Goal: Task Accomplishment & Management: Use online tool/utility

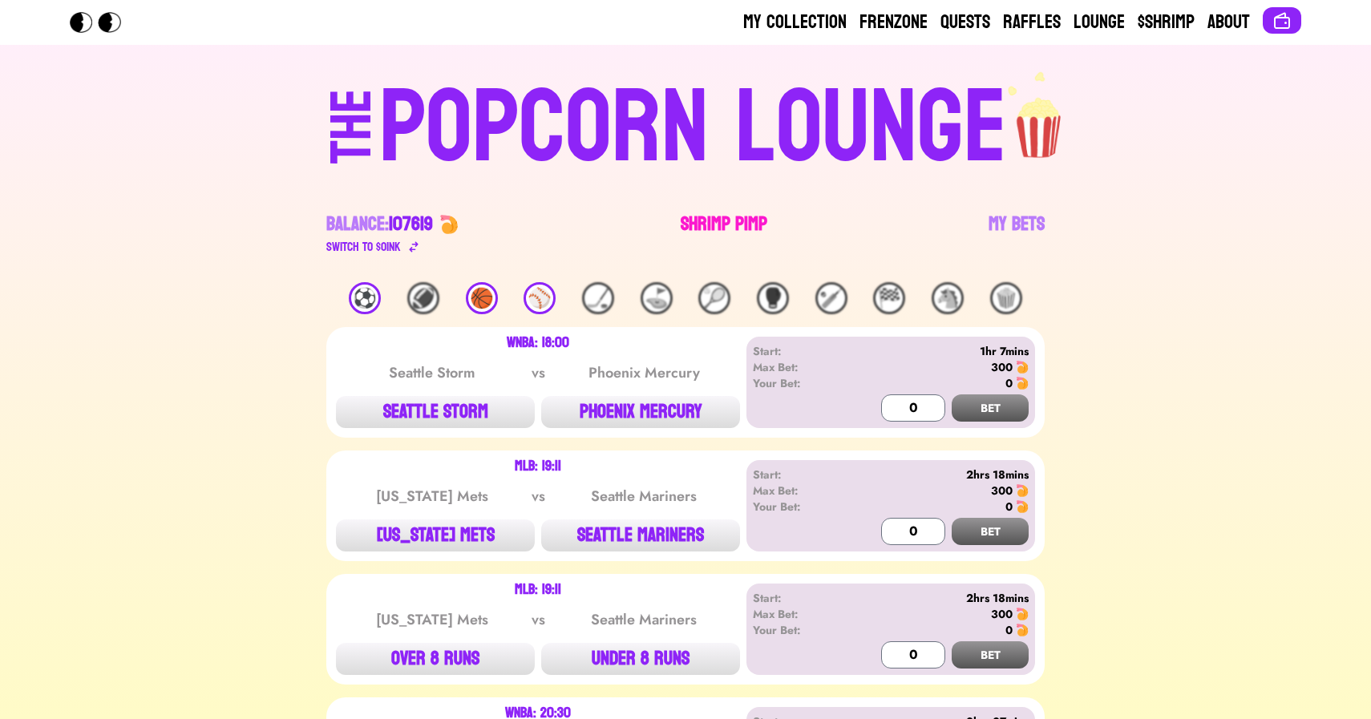
click at [696, 216] on link "Shrimp Pimp" at bounding box center [723, 234] width 87 height 45
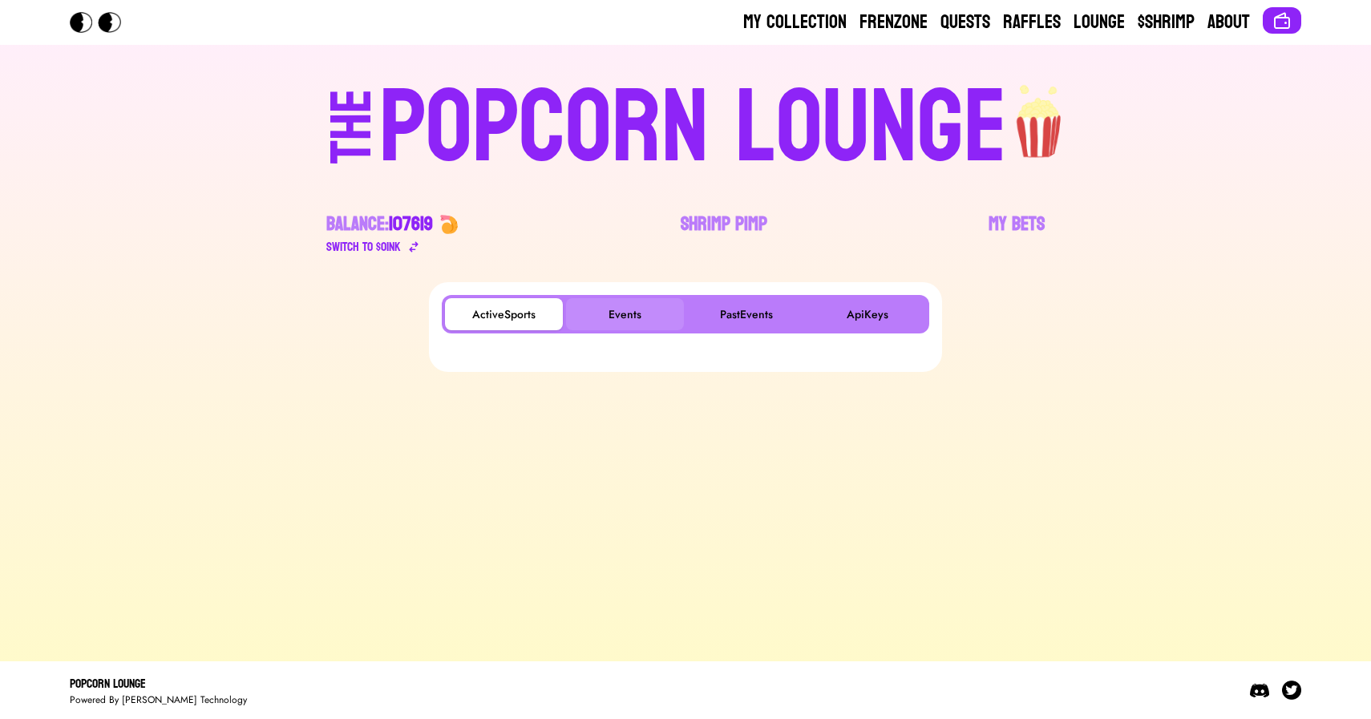
click at [616, 307] on button "Events" at bounding box center [625, 314] width 118 height 32
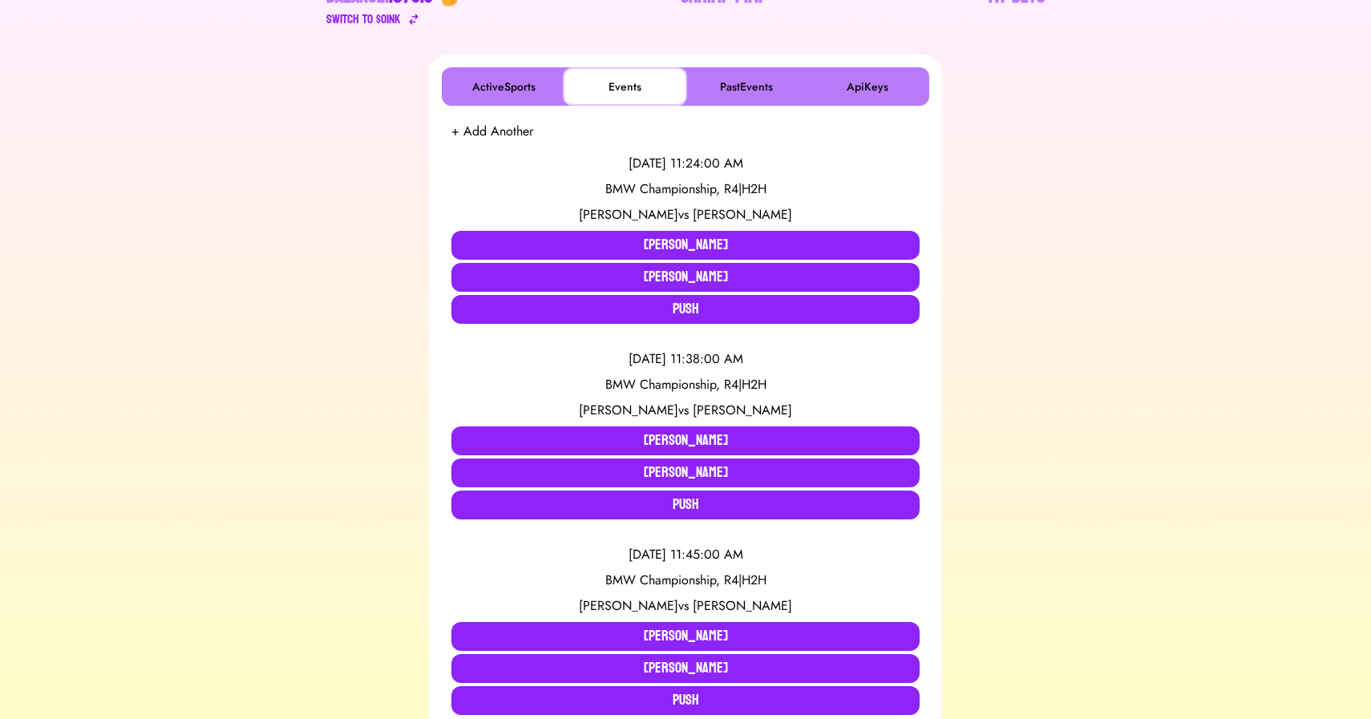
scroll to position [232, 0]
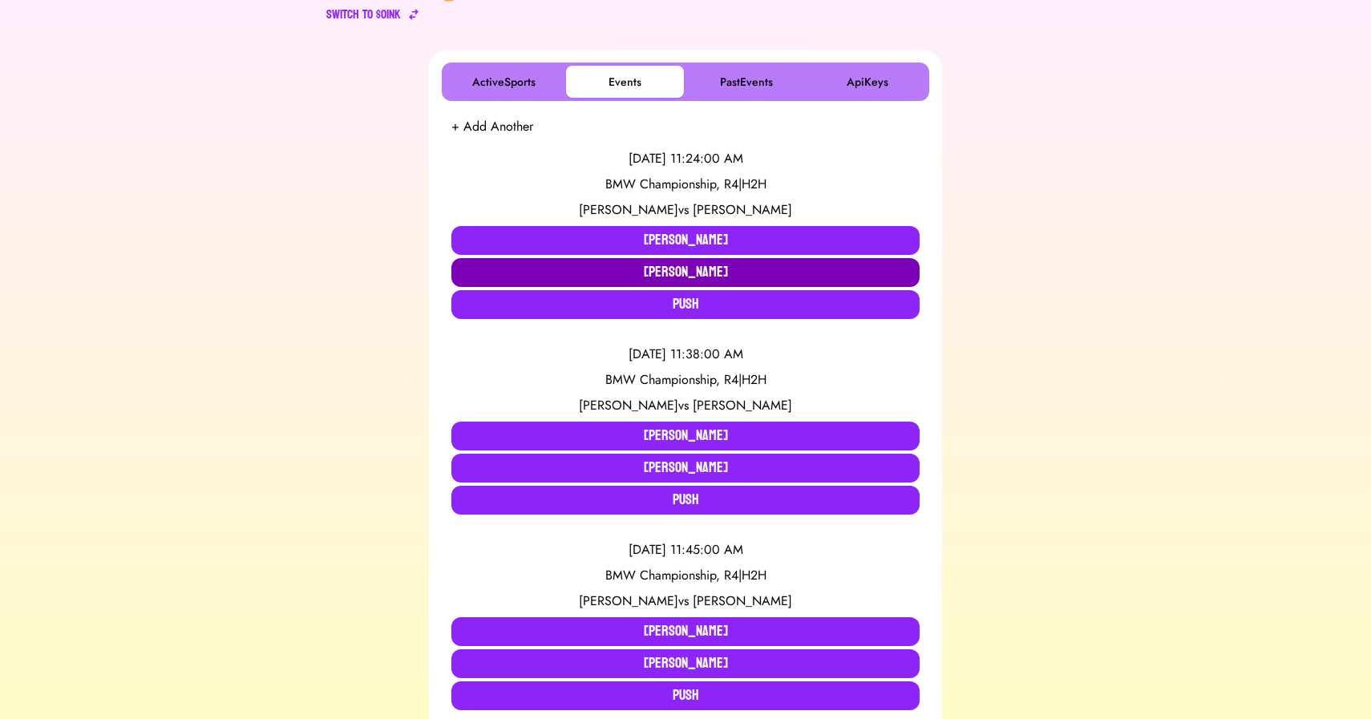
click at [682, 277] on button "[PERSON_NAME]" at bounding box center [685, 272] width 468 height 29
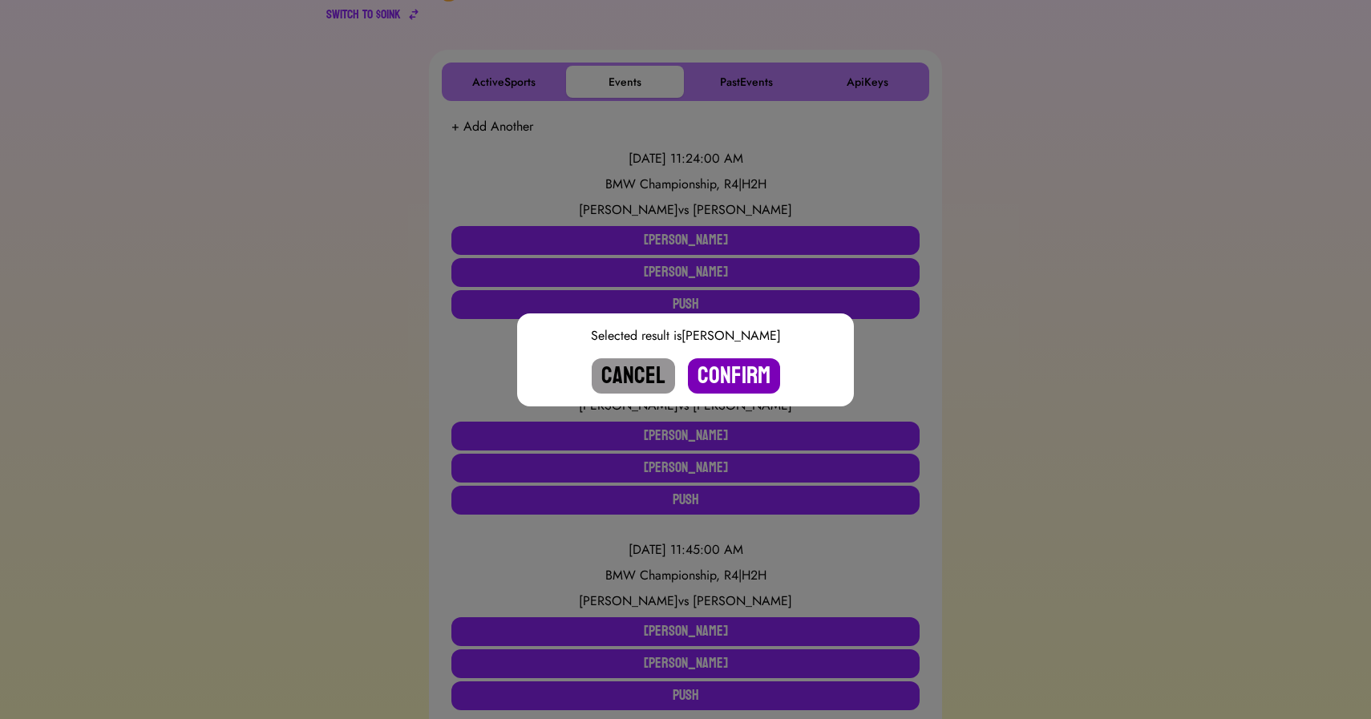
click at [728, 370] on button "Confirm" at bounding box center [734, 375] width 92 height 35
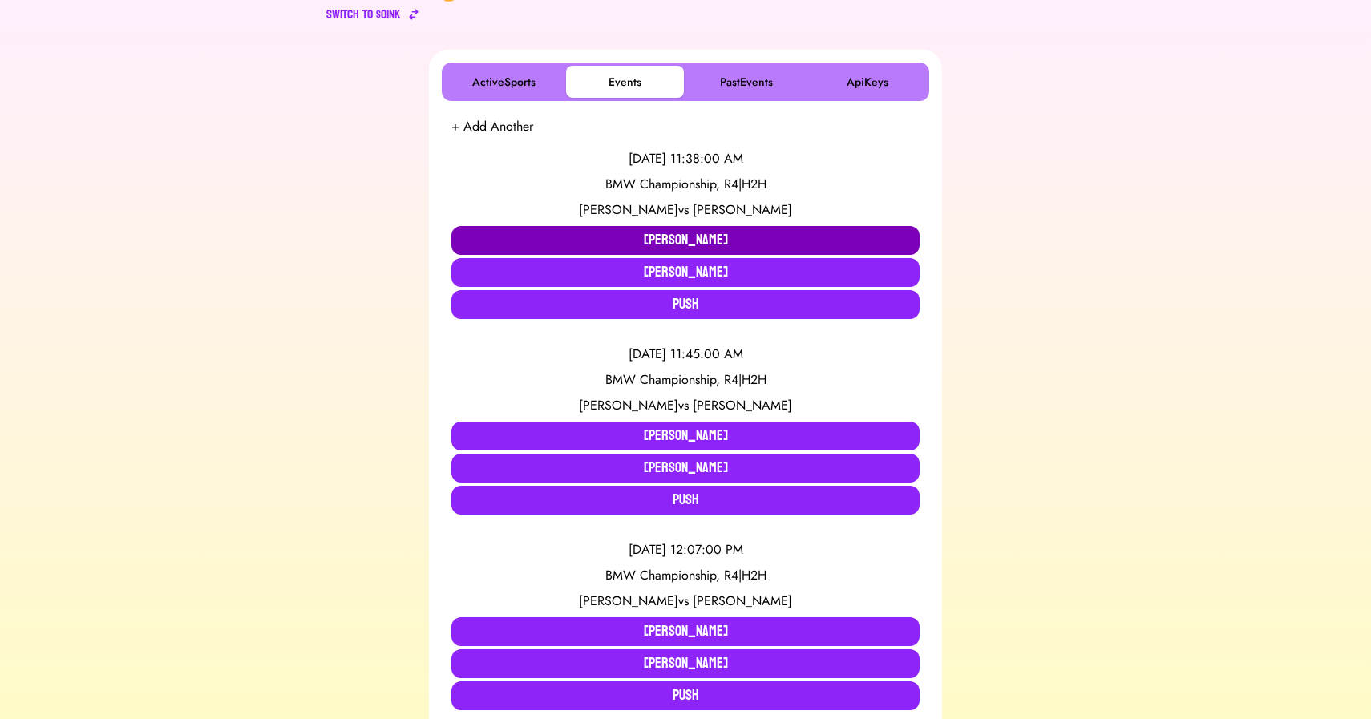
click at [651, 234] on button "[PERSON_NAME]" at bounding box center [685, 240] width 468 height 29
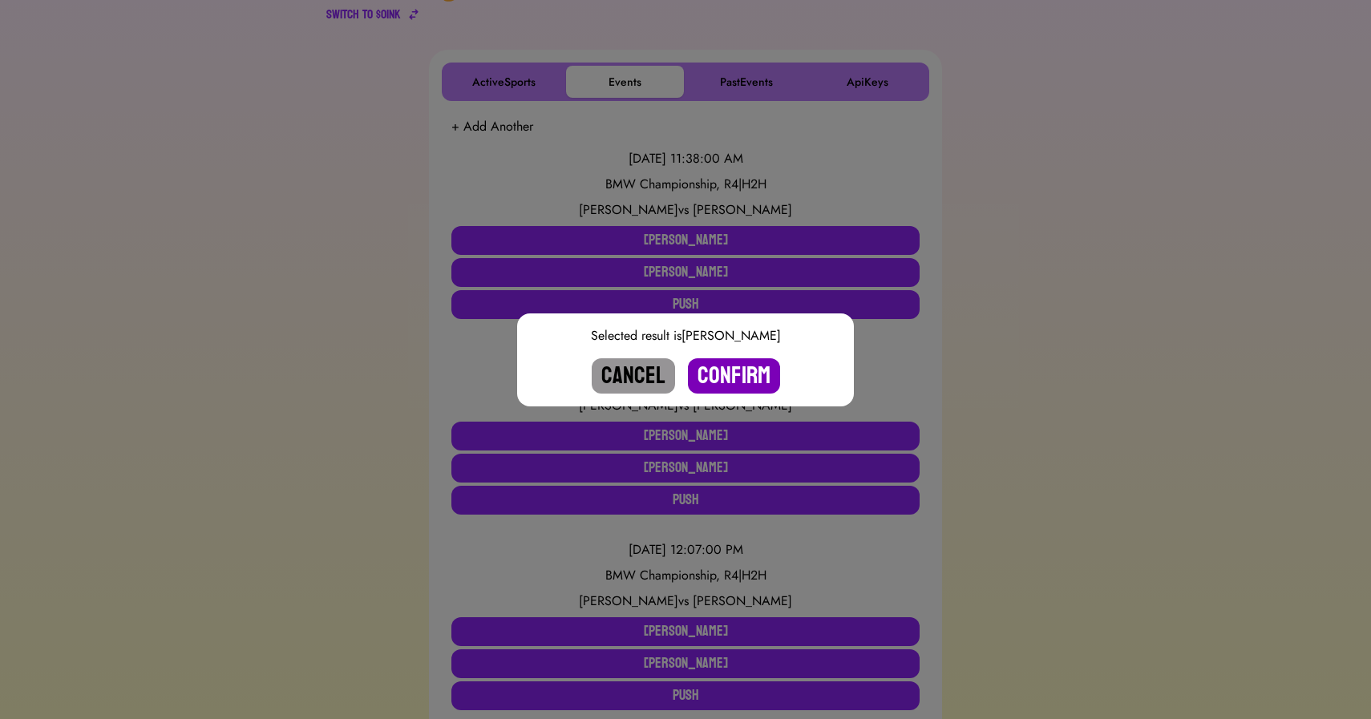
click at [748, 375] on button "Confirm" at bounding box center [734, 375] width 92 height 35
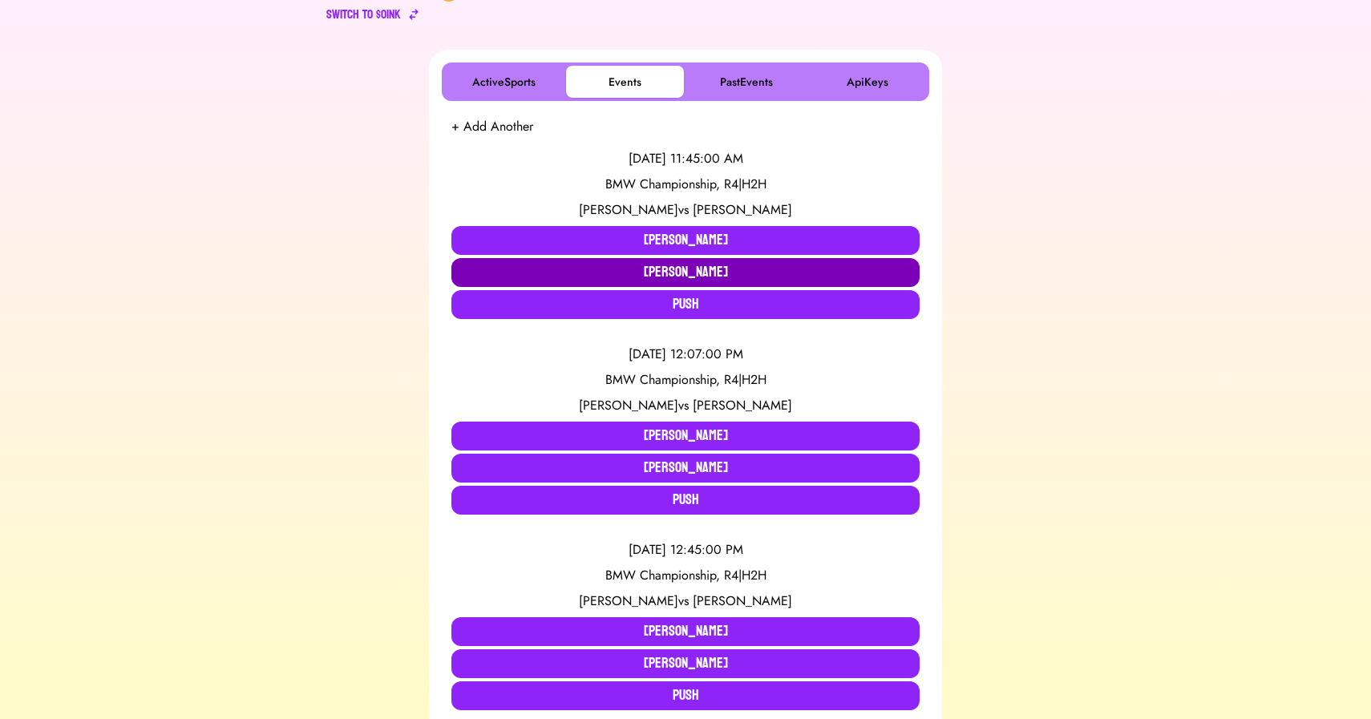
click at [531, 273] on button "[PERSON_NAME]" at bounding box center [685, 272] width 468 height 29
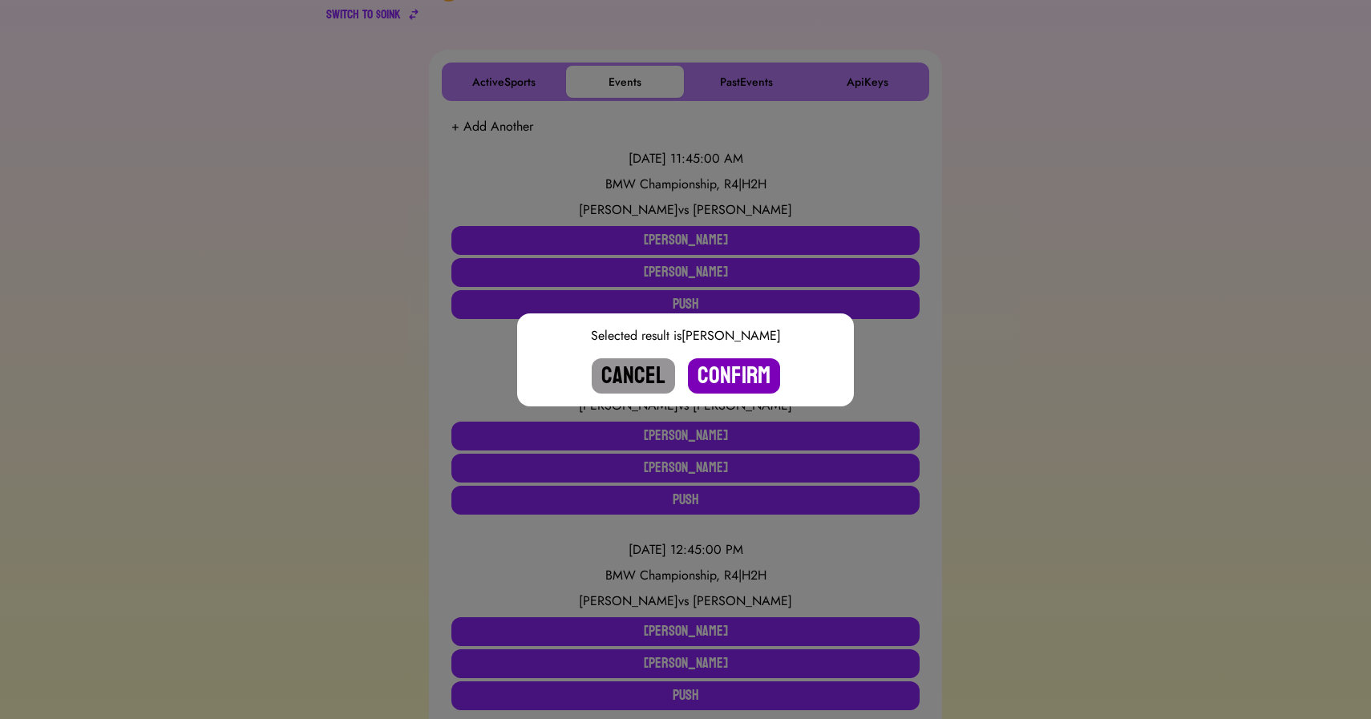
click at [727, 365] on button "Confirm" at bounding box center [734, 375] width 92 height 35
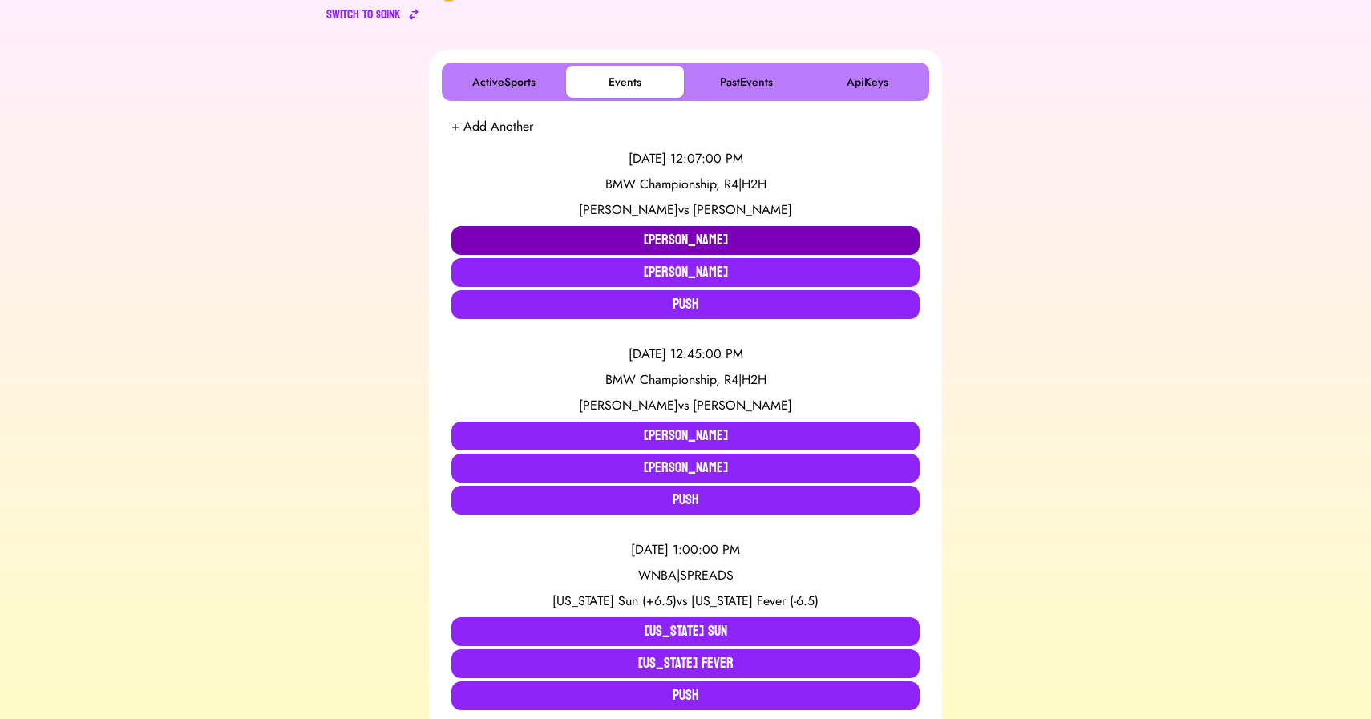
click at [648, 238] on button "[PERSON_NAME]" at bounding box center [685, 240] width 468 height 29
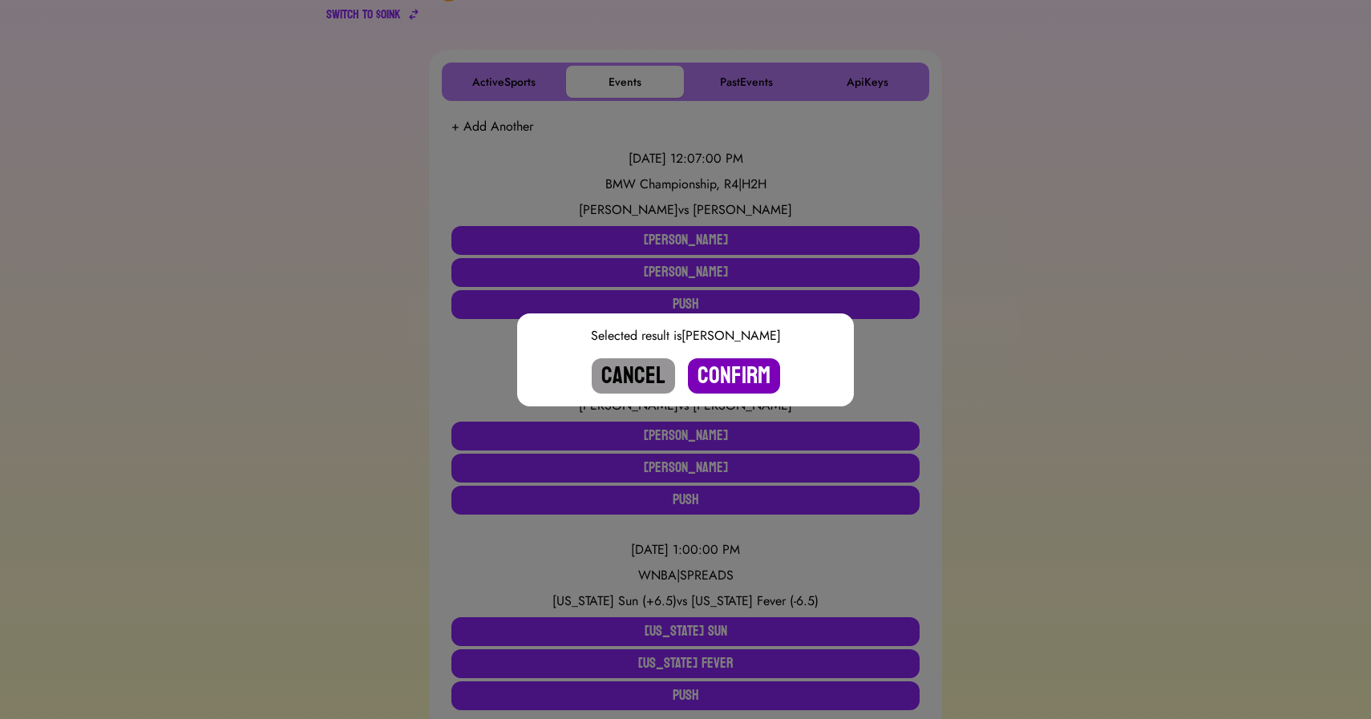
click at [746, 374] on button "Confirm" at bounding box center [734, 375] width 92 height 35
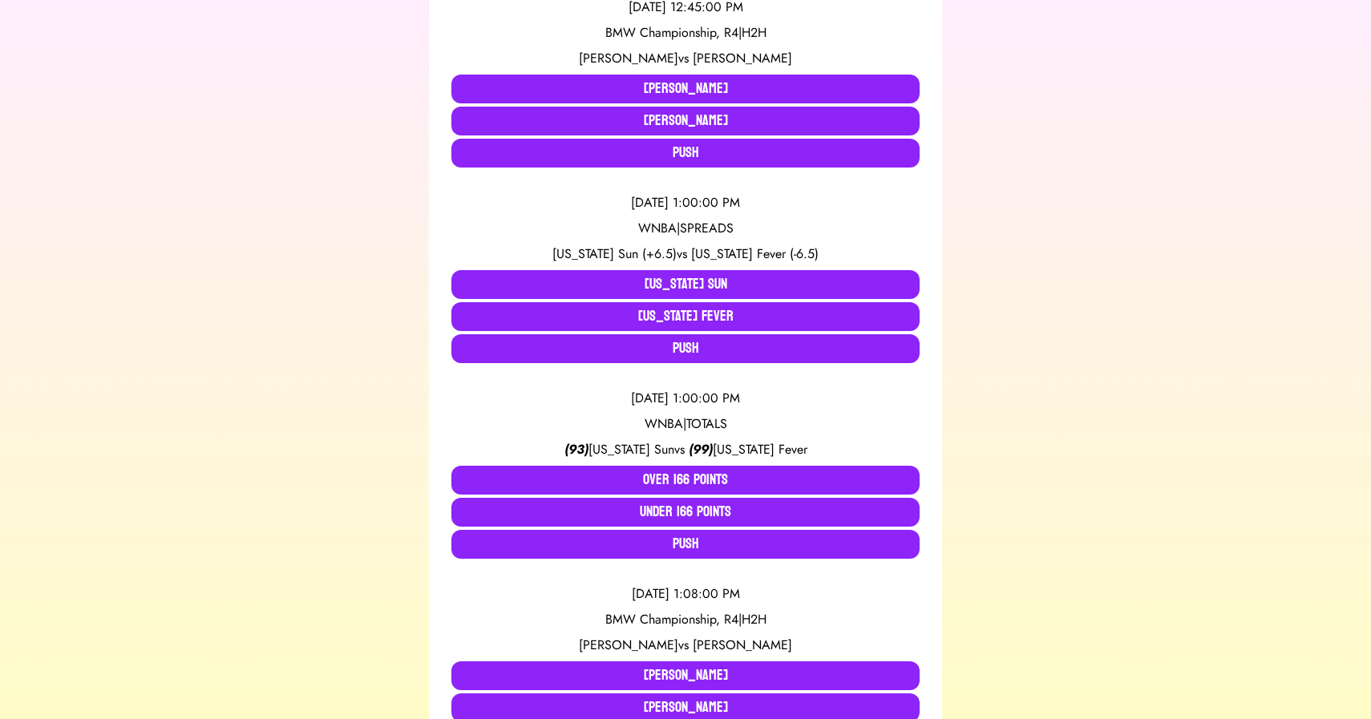
scroll to position [394, 0]
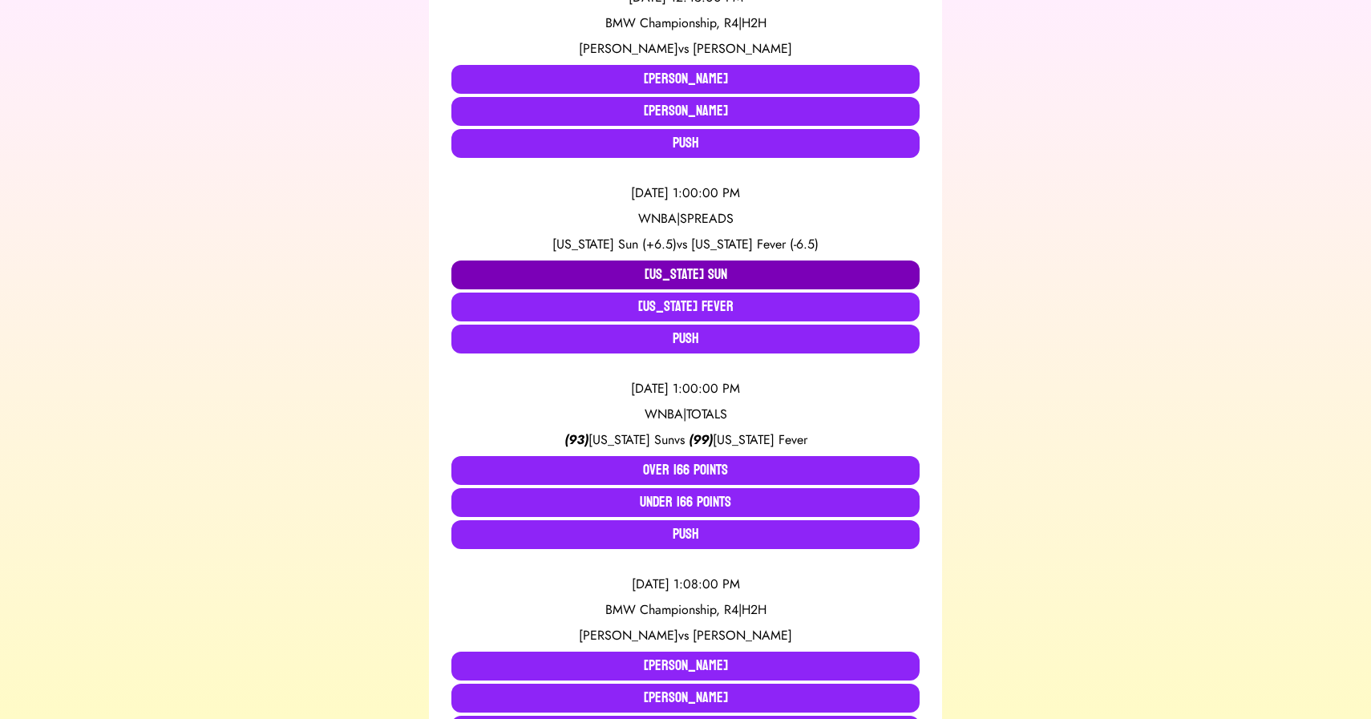
click at [675, 272] on button "[US_STATE] Sun" at bounding box center [685, 274] width 468 height 29
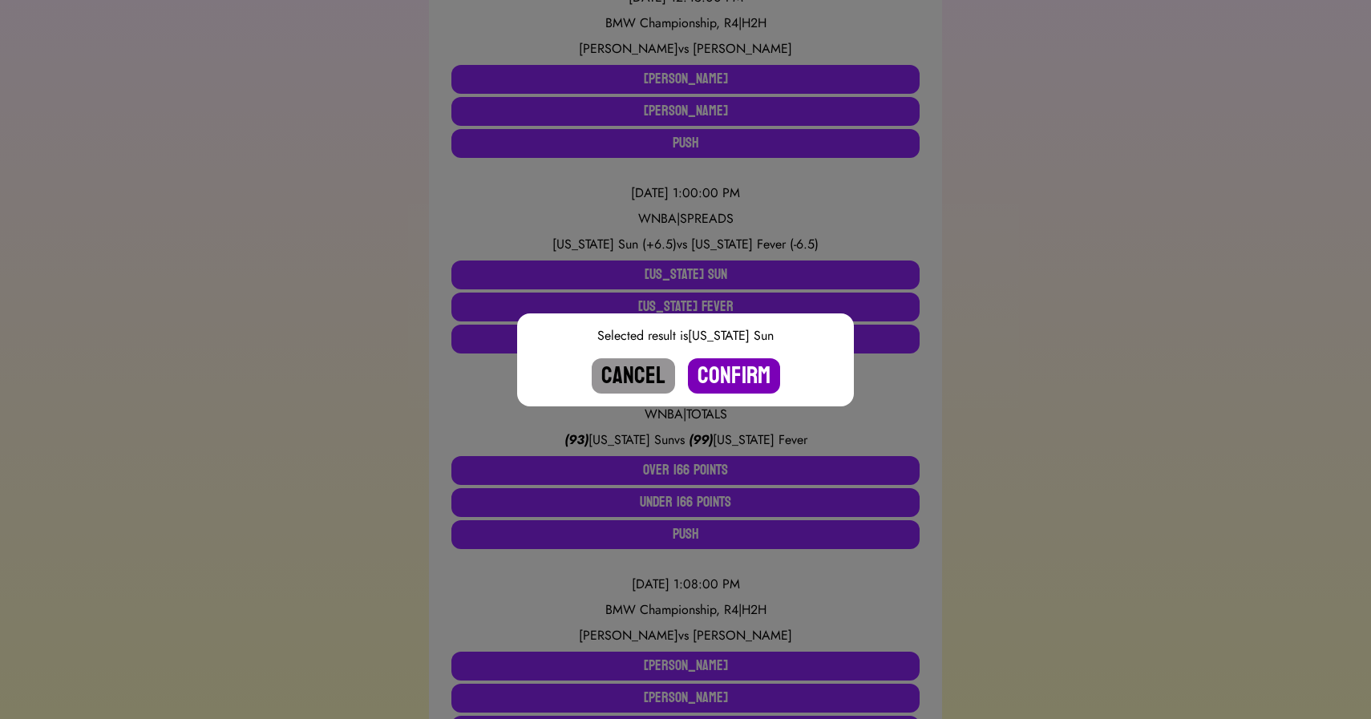
click at [710, 370] on button "Confirm" at bounding box center [734, 375] width 92 height 35
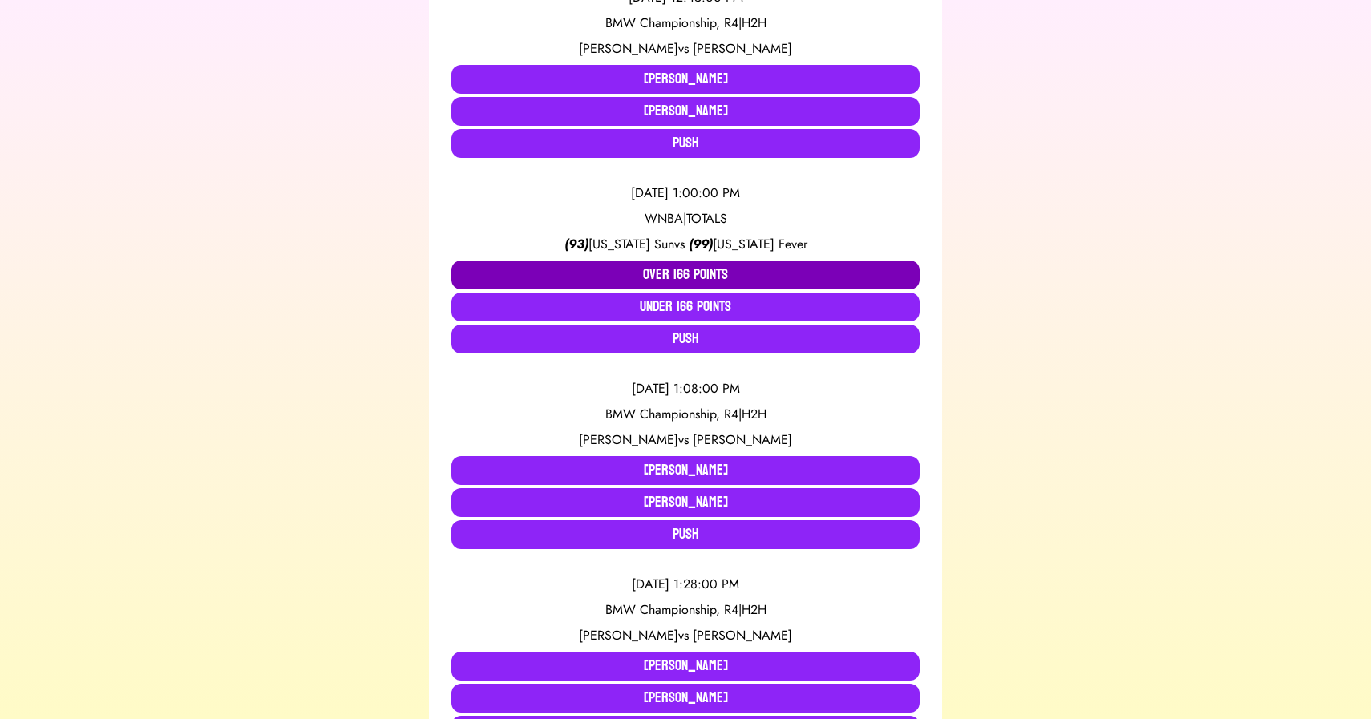
click at [672, 273] on button "Over 166 Points" at bounding box center [685, 274] width 468 height 29
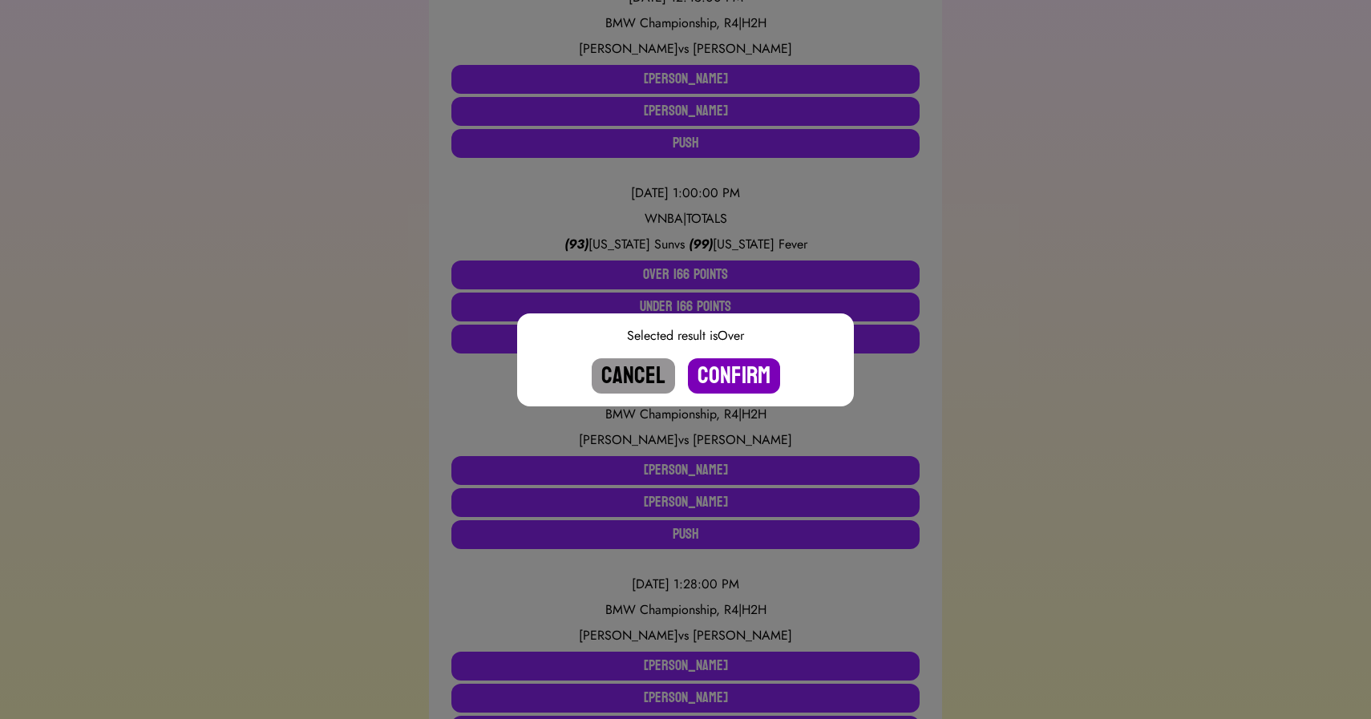
click at [724, 373] on button "Confirm" at bounding box center [734, 375] width 92 height 35
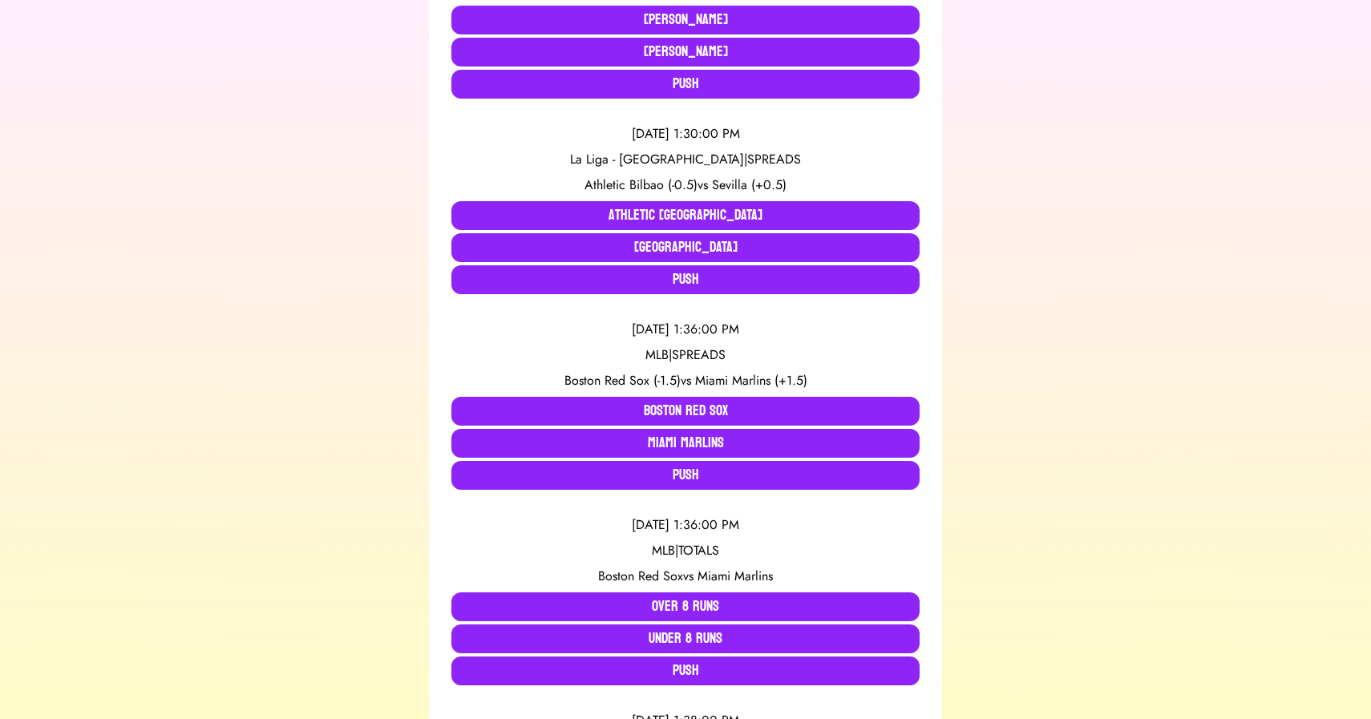
scroll to position [845, 0]
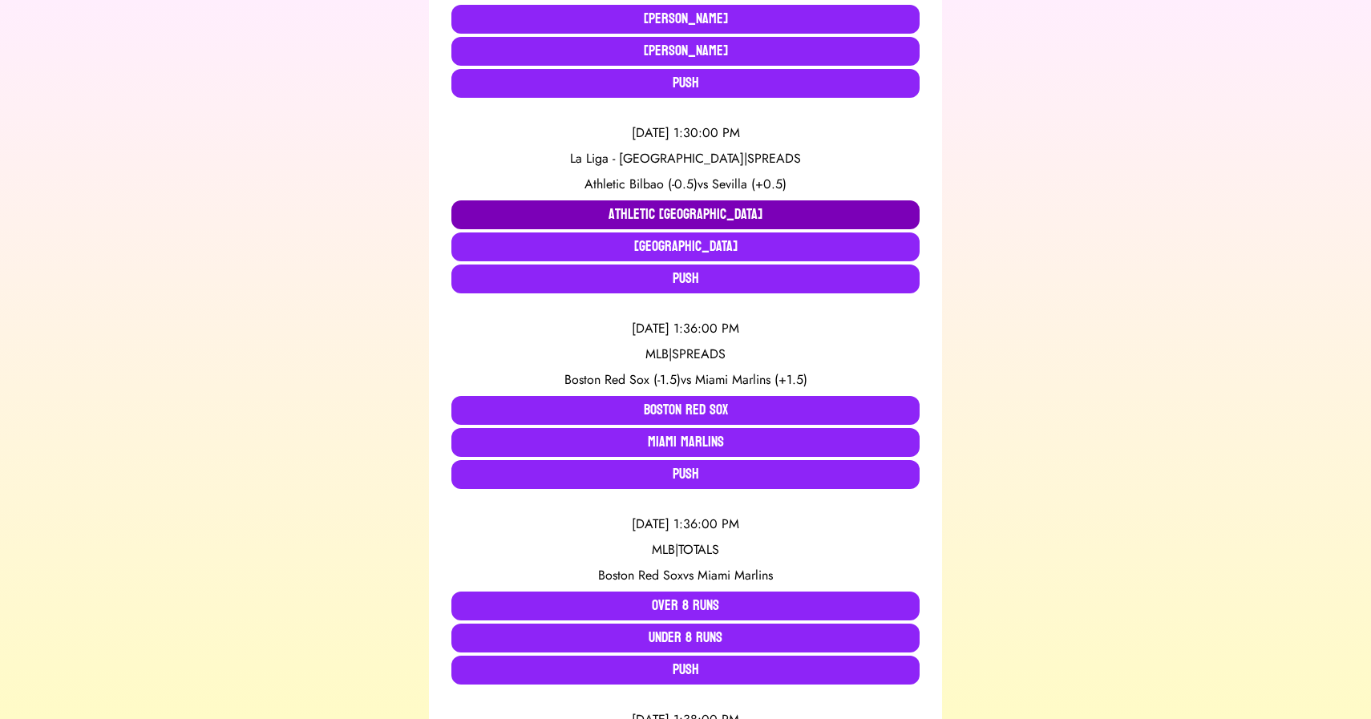
click at [615, 209] on button "Athletic [GEOGRAPHIC_DATA]" at bounding box center [685, 214] width 468 height 29
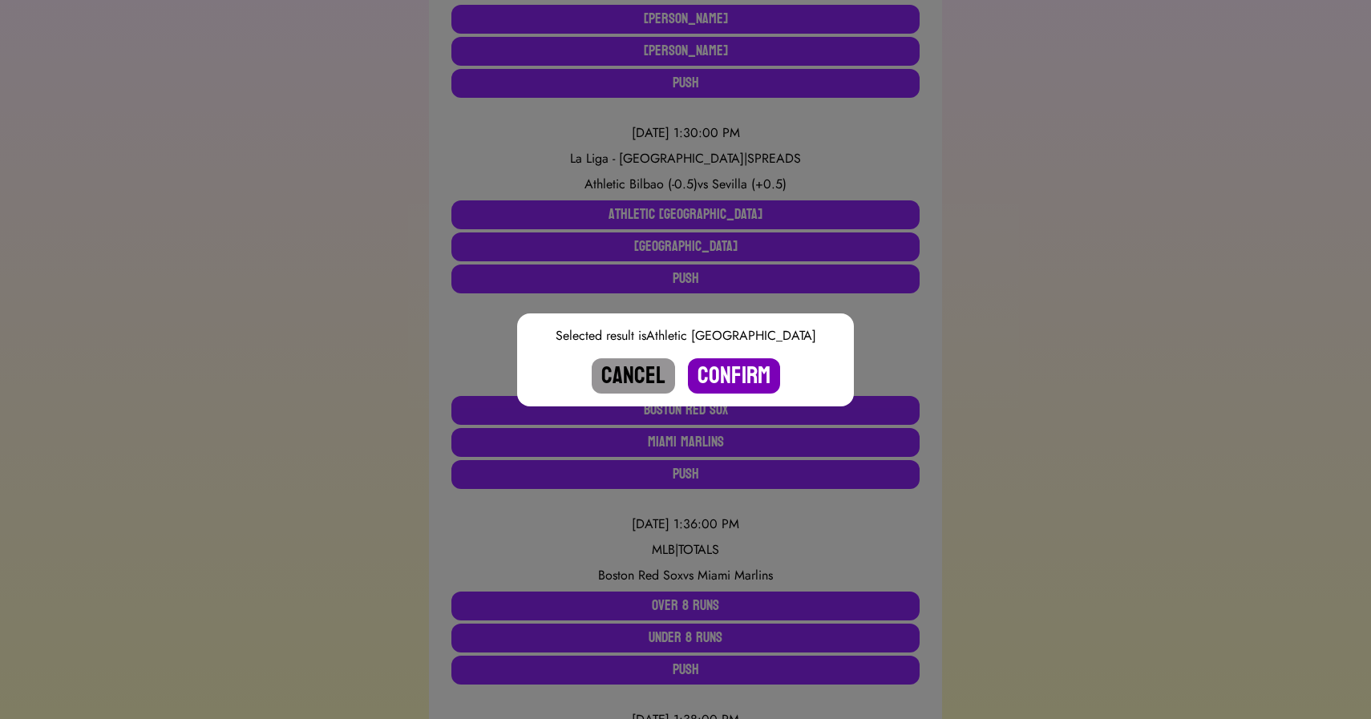
click at [729, 378] on button "Confirm" at bounding box center [734, 375] width 92 height 35
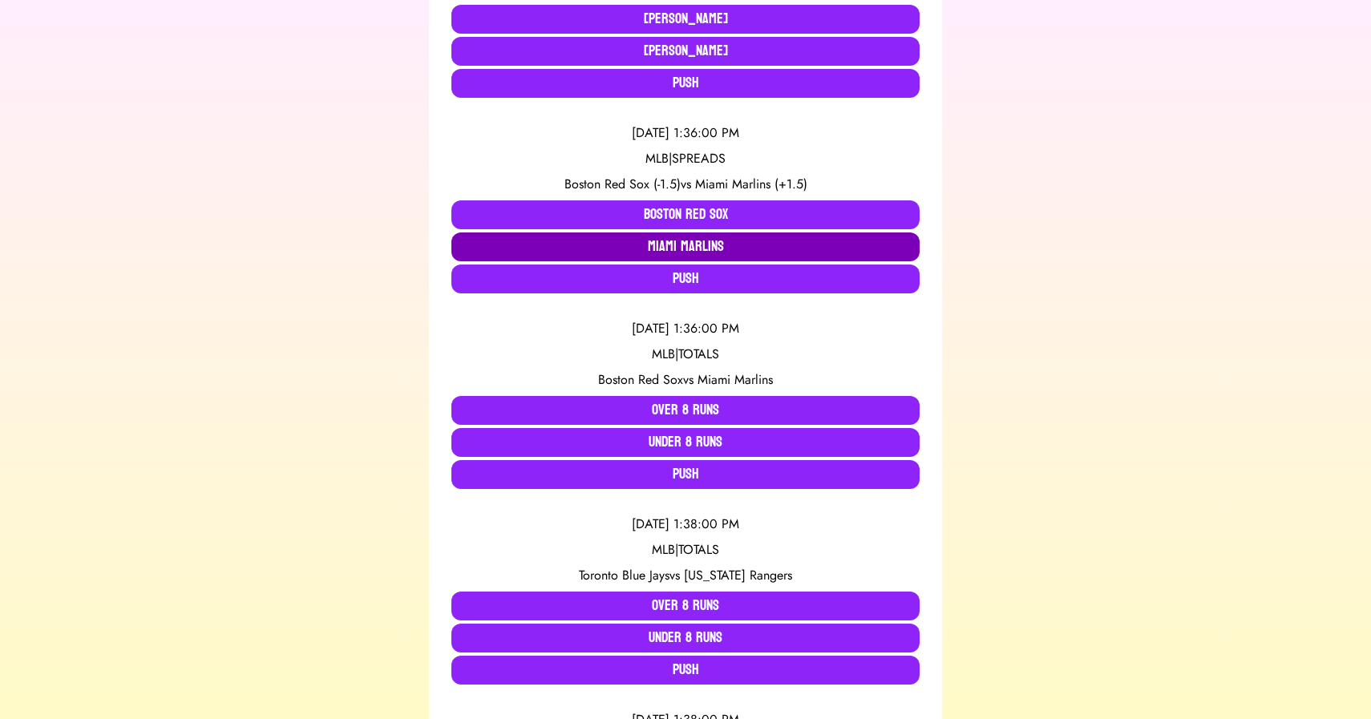
click at [656, 247] on button "Miami Marlins" at bounding box center [685, 246] width 468 height 29
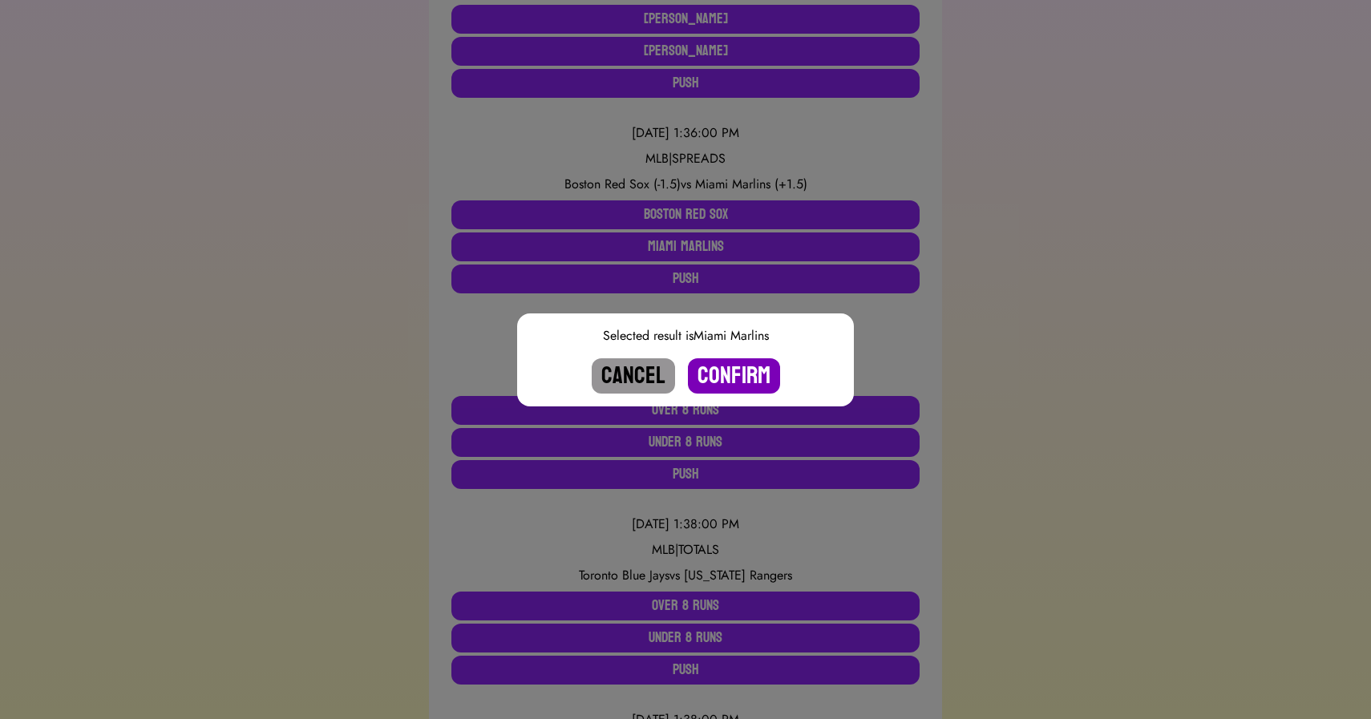
click at [733, 370] on button "Confirm" at bounding box center [734, 375] width 92 height 35
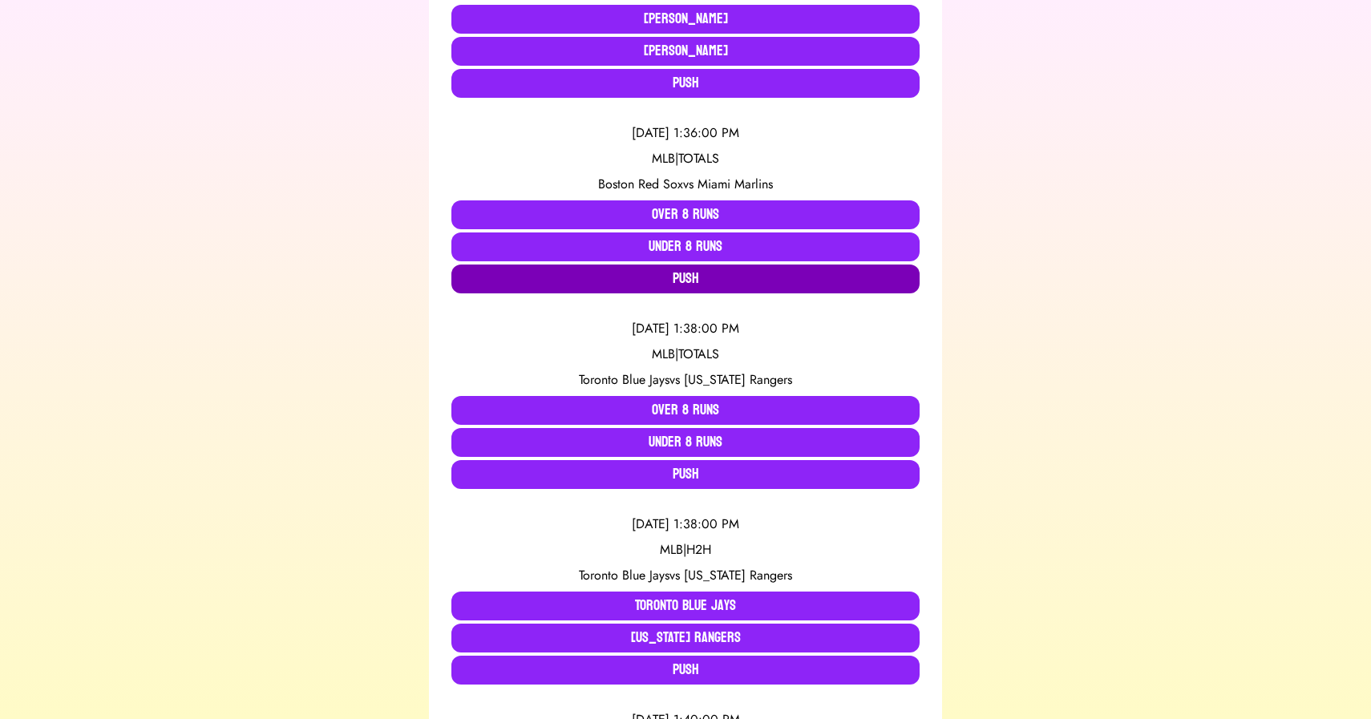
click at [689, 285] on button "Push" at bounding box center [685, 278] width 468 height 29
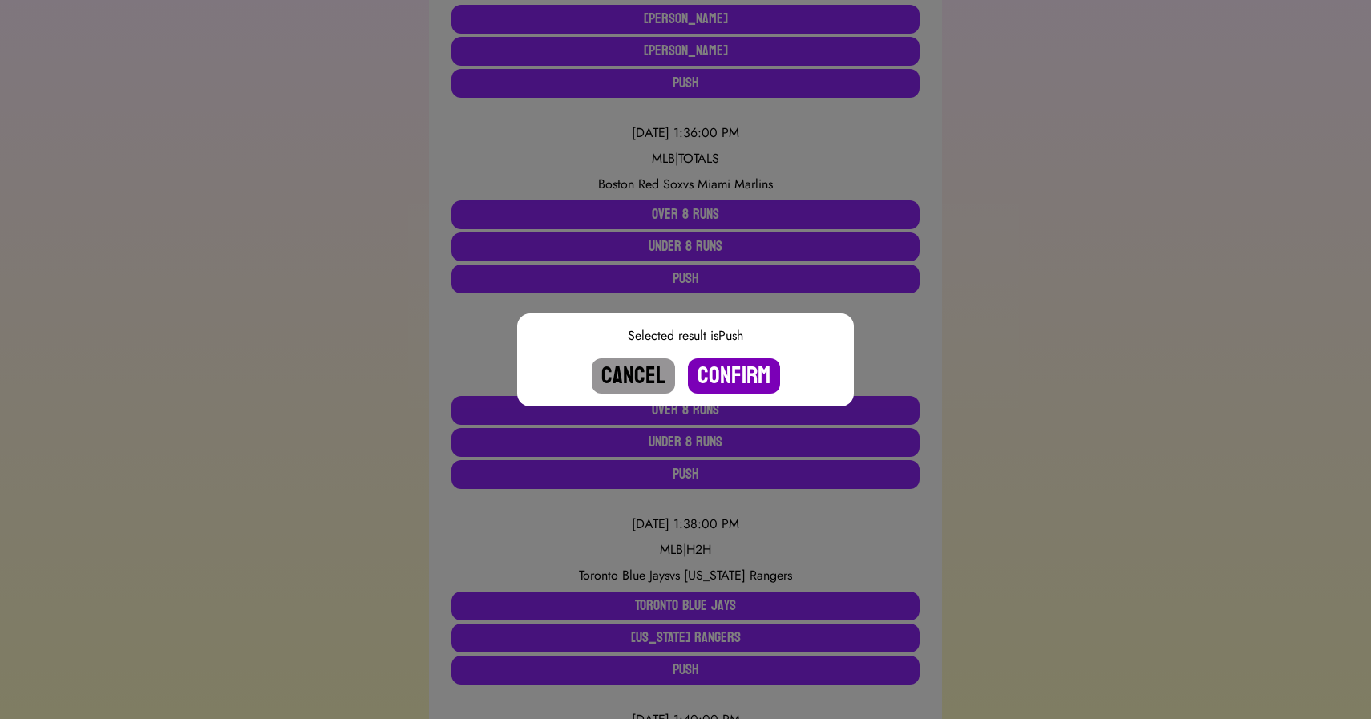
click at [725, 369] on button "Confirm" at bounding box center [734, 375] width 92 height 35
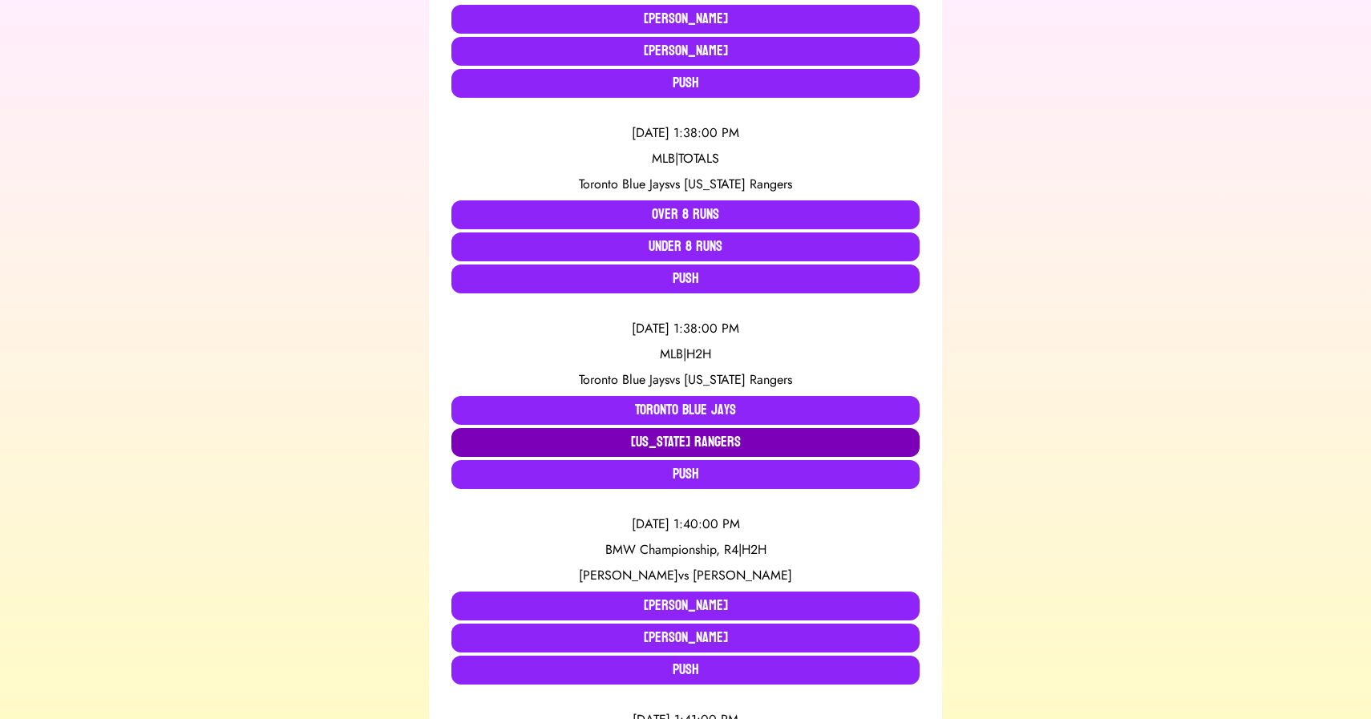
click at [660, 442] on button "[US_STATE] Rangers" at bounding box center [685, 442] width 468 height 29
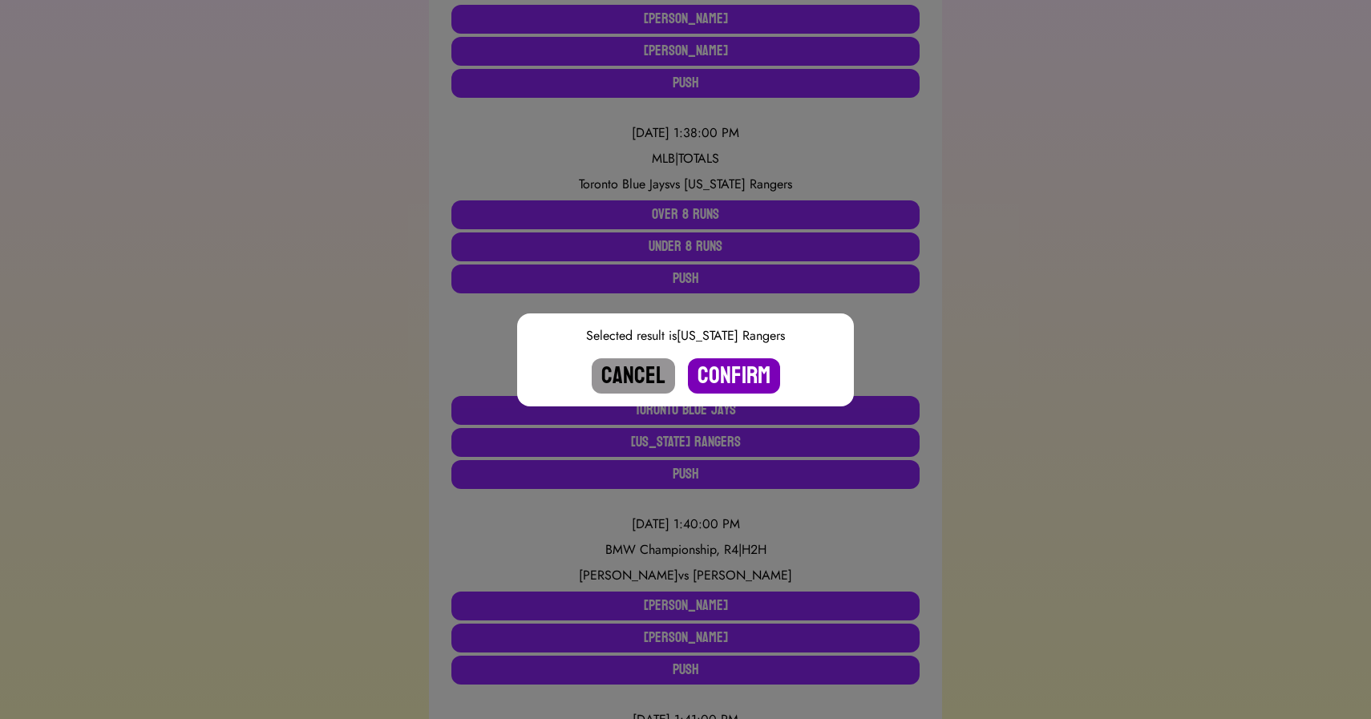
click at [729, 381] on button "Confirm" at bounding box center [734, 375] width 92 height 35
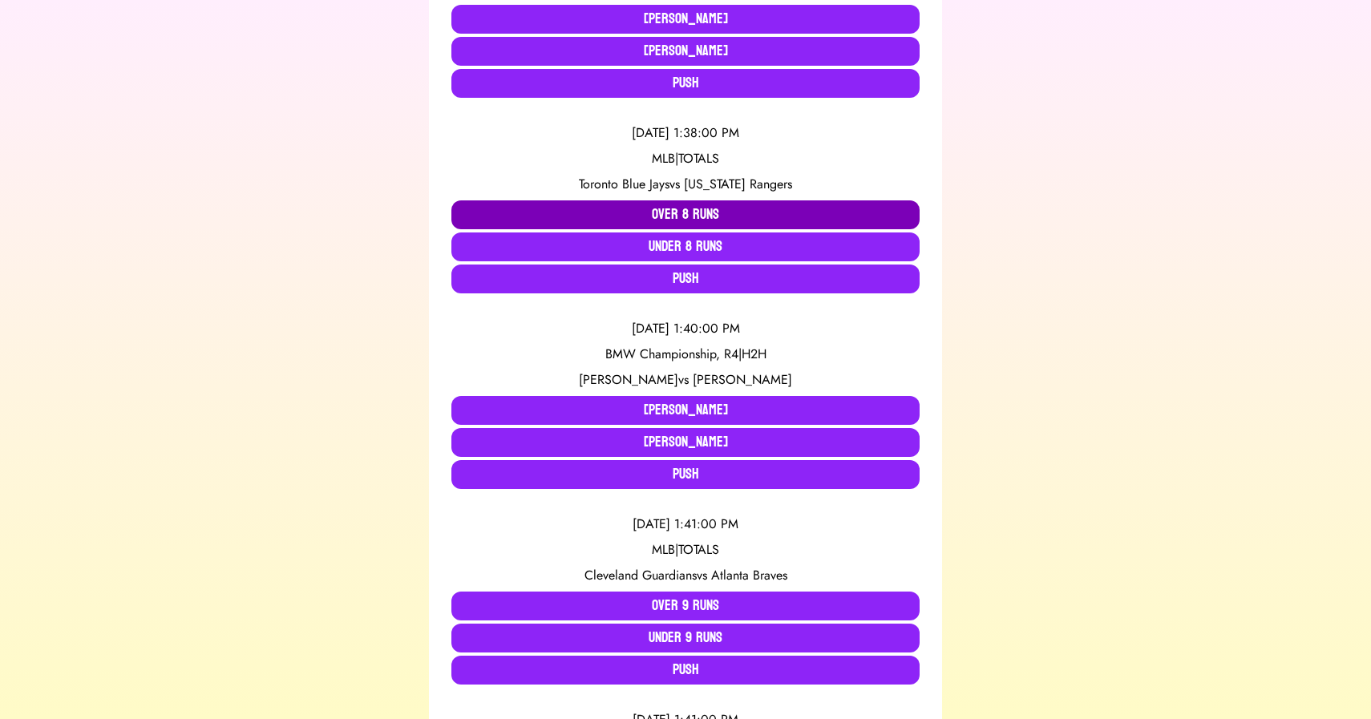
click at [686, 214] on button "Over 8 Runs" at bounding box center [685, 214] width 468 height 29
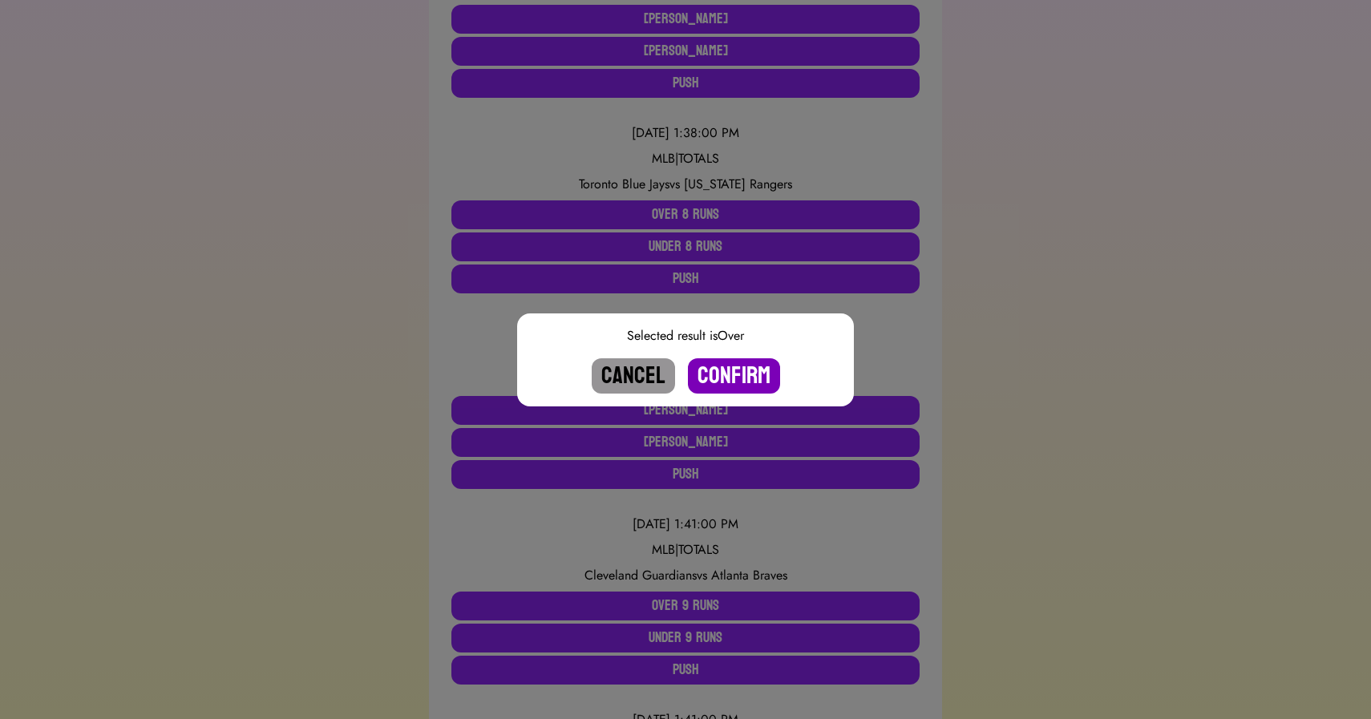
click at [732, 384] on button "Confirm" at bounding box center [734, 375] width 92 height 35
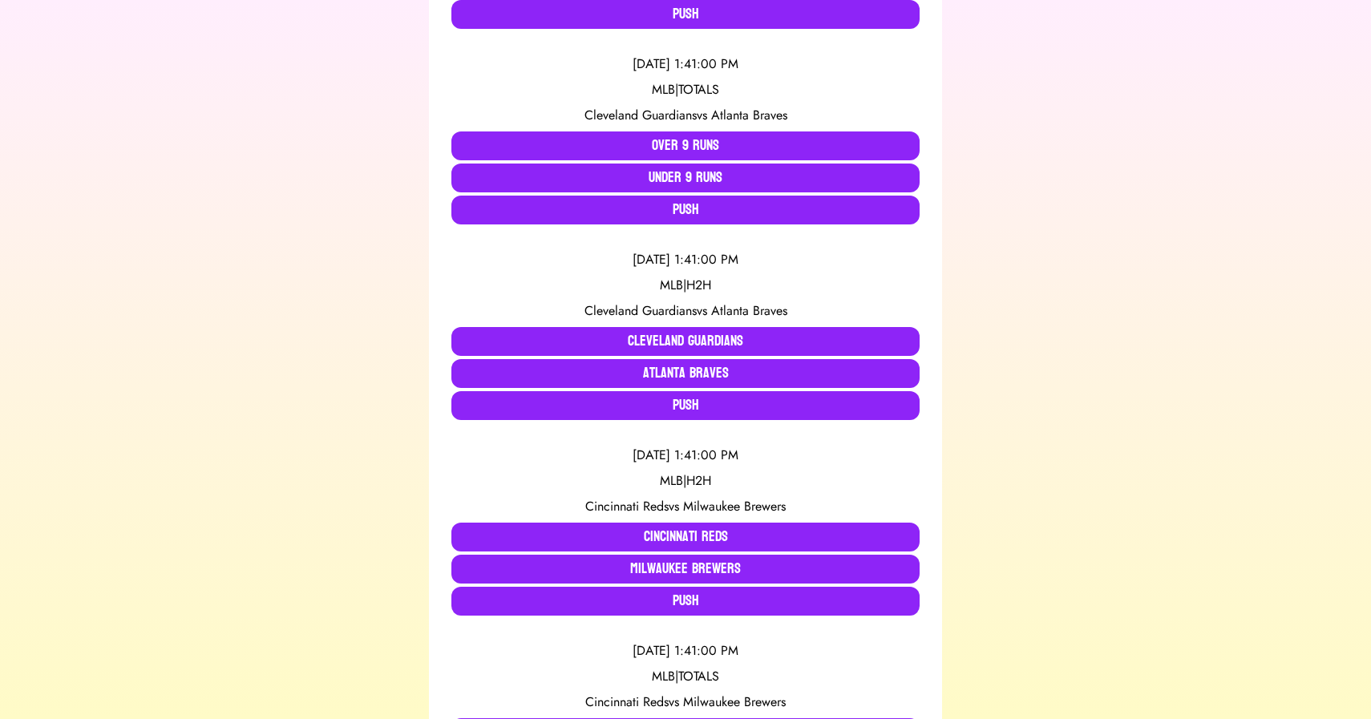
scroll to position [1110, 0]
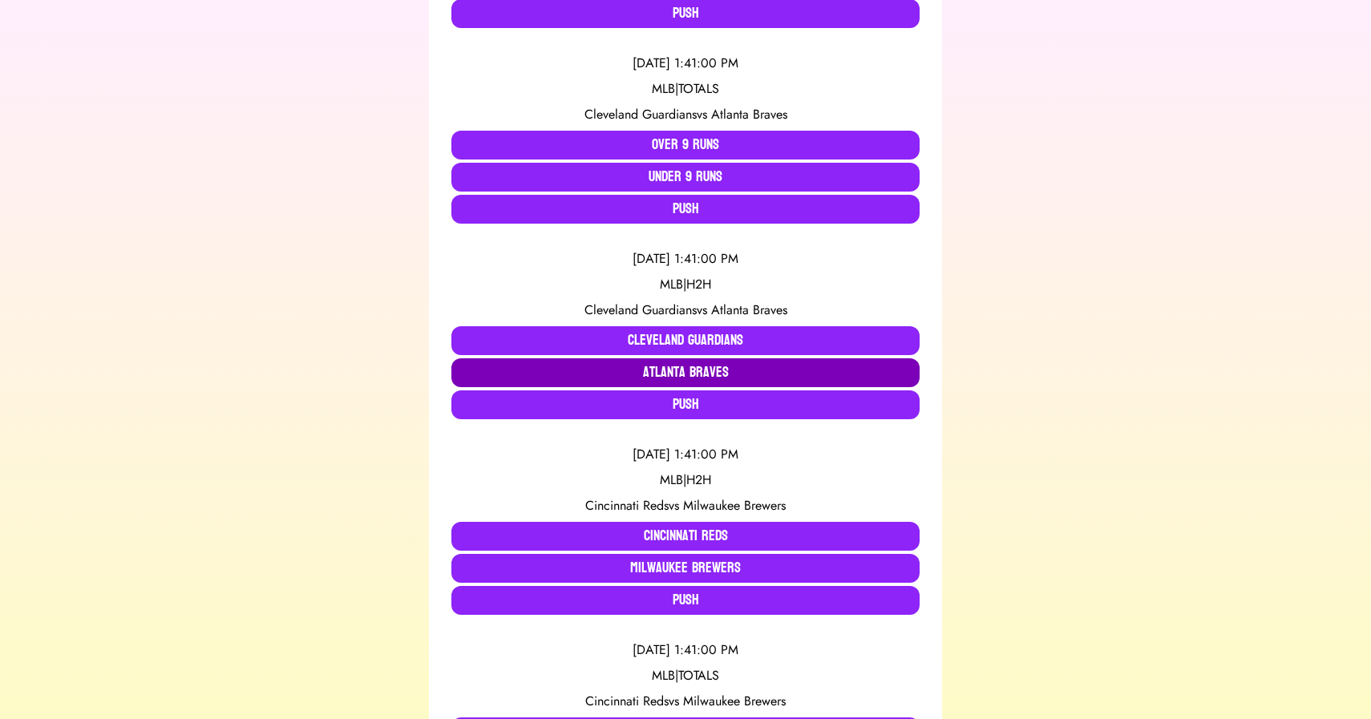
click at [670, 376] on button "Atlanta Braves" at bounding box center [685, 372] width 468 height 29
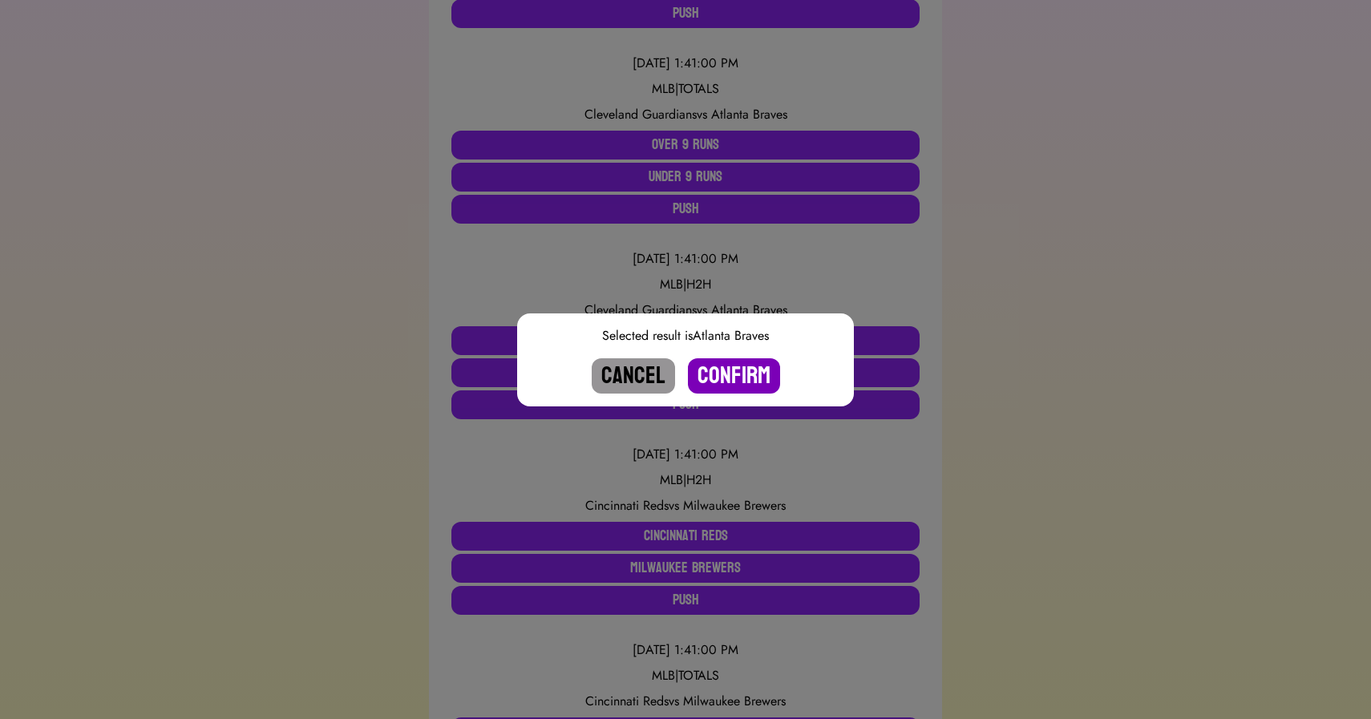
click at [739, 382] on button "Confirm" at bounding box center [734, 375] width 92 height 35
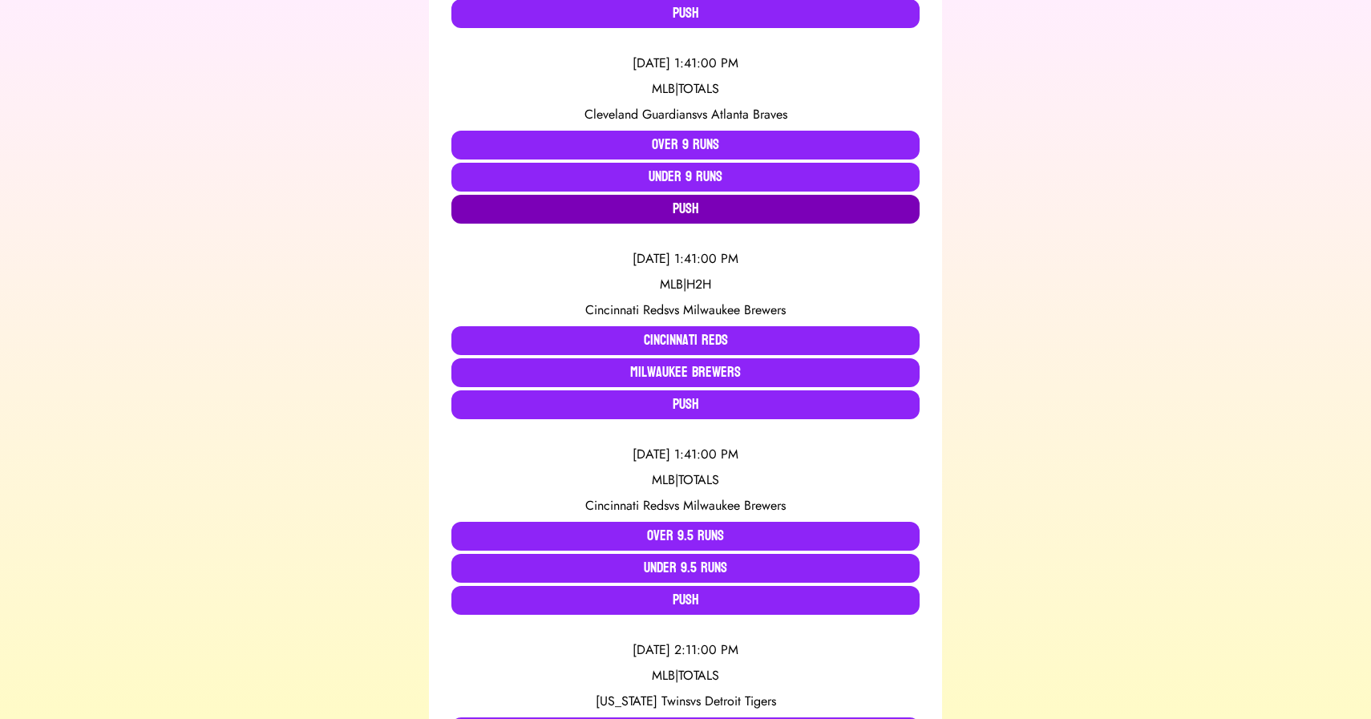
click at [683, 213] on button "Push" at bounding box center [685, 209] width 468 height 29
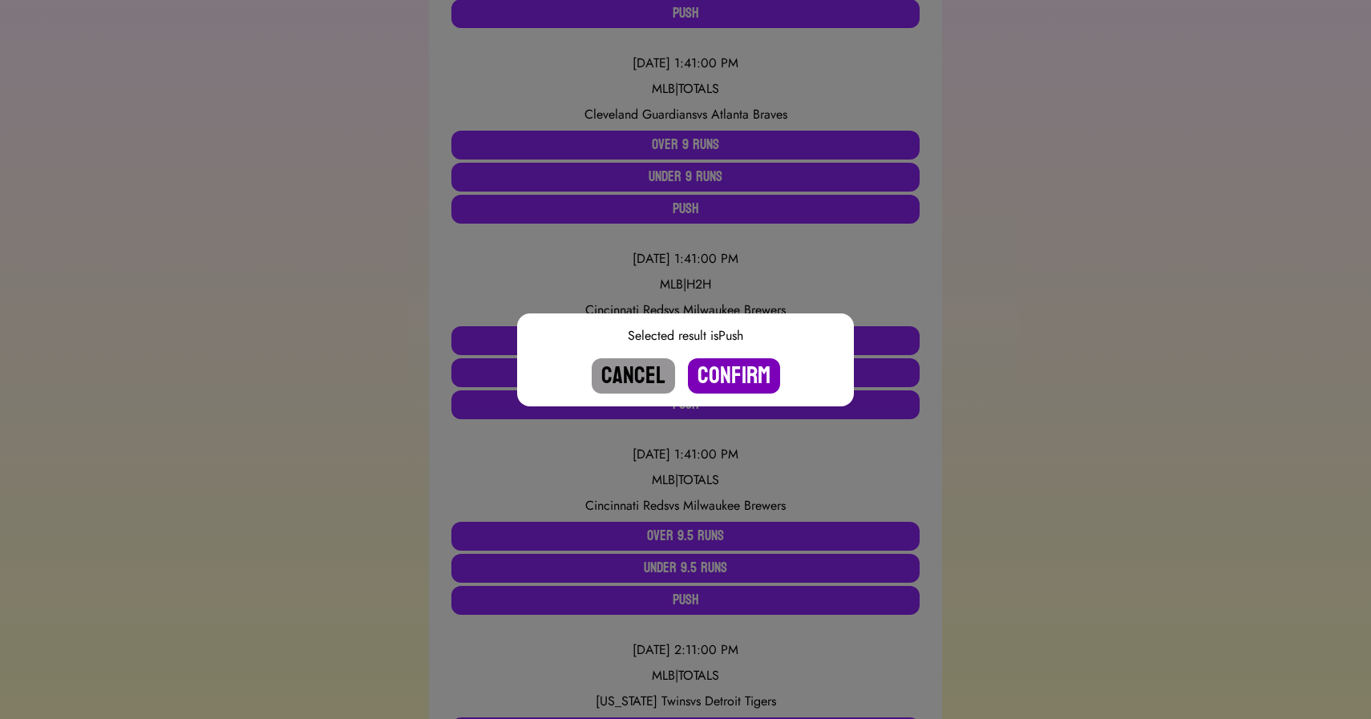
click at [729, 373] on button "Confirm" at bounding box center [734, 375] width 92 height 35
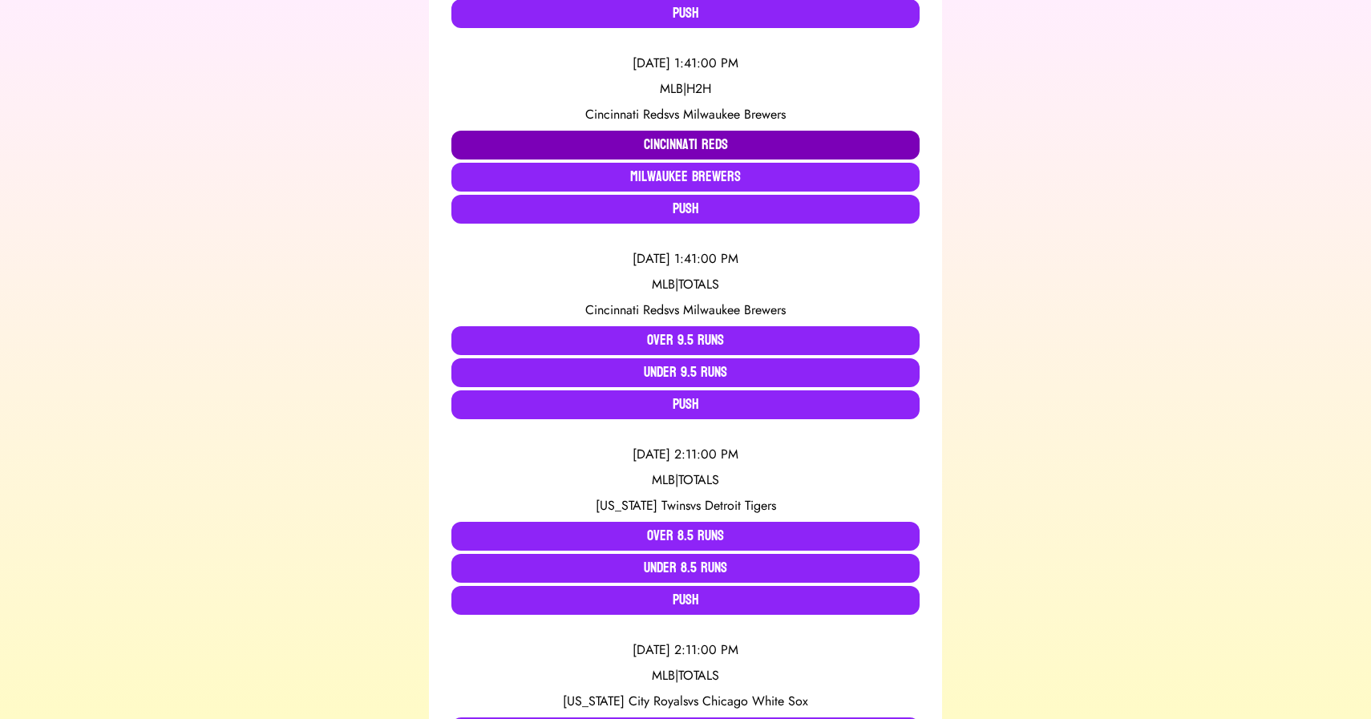
click at [664, 143] on button "Cincinnati Reds" at bounding box center [685, 145] width 468 height 29
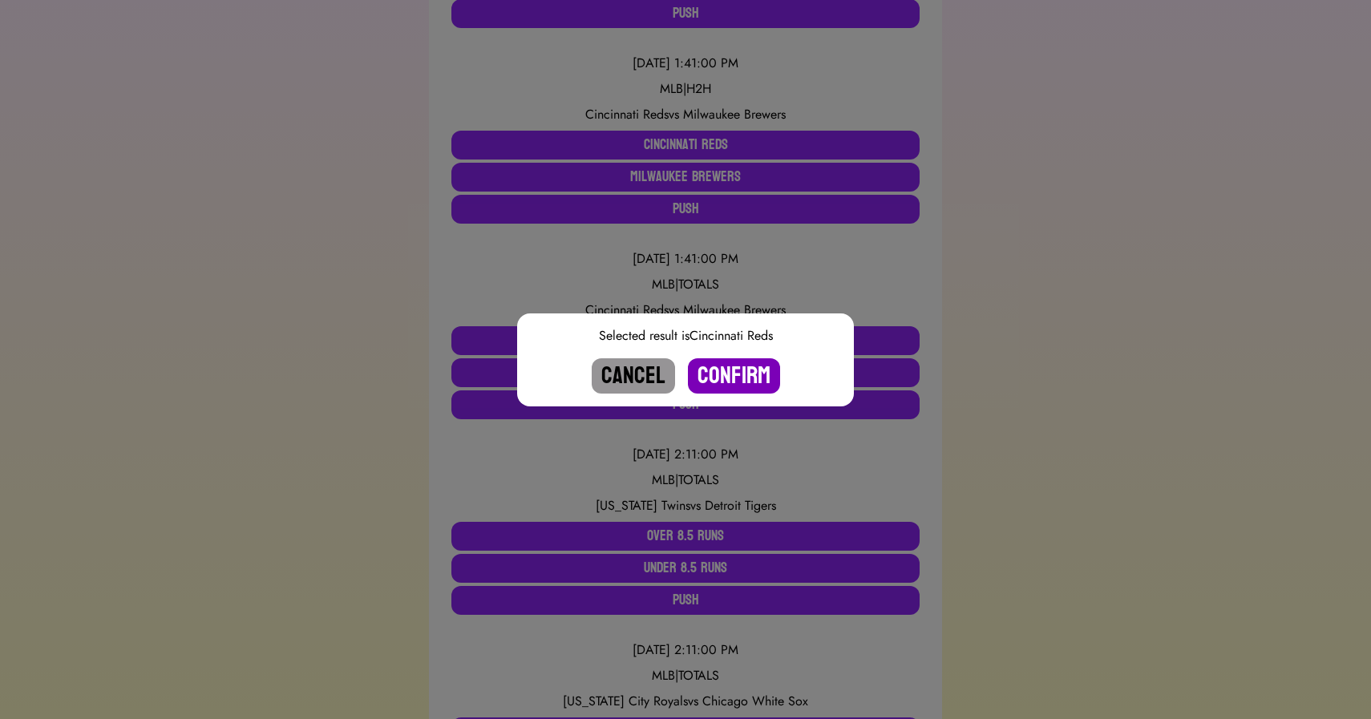
click at [727, 365] on button "Confirm" at bounding box center [734, 375] width 92 height 35
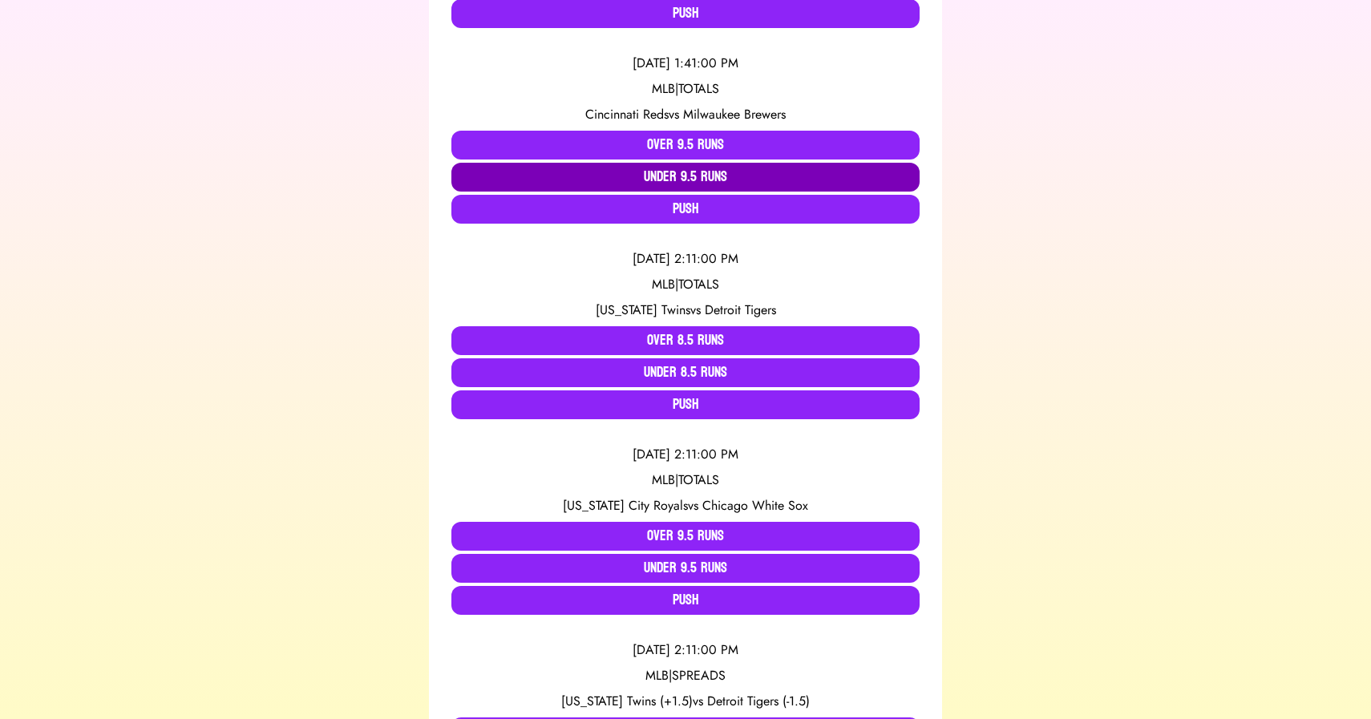
click at [679, 168] on button "Under 9.5 Runs" at bounding box center [685, 177] width 468 height 29
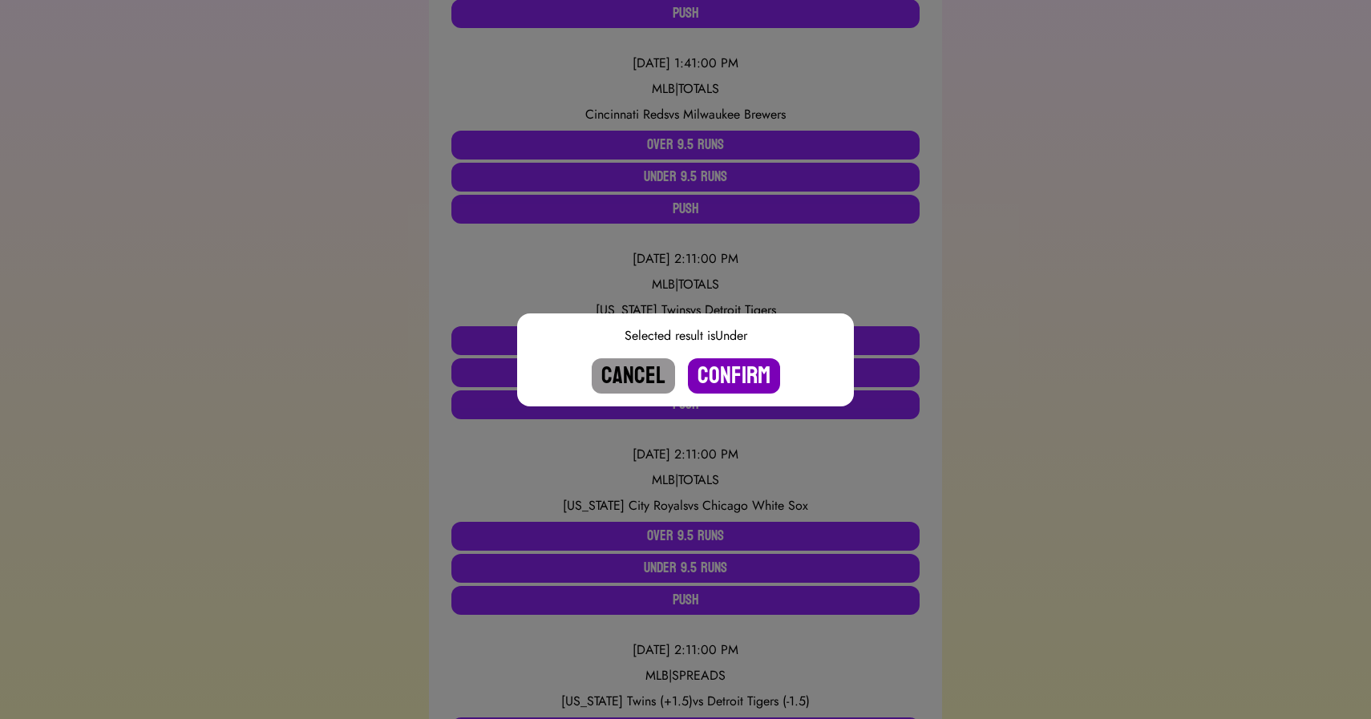
click at [728, 375] on button "Confirm" at bounding box center [734, 375] width 92 height 35
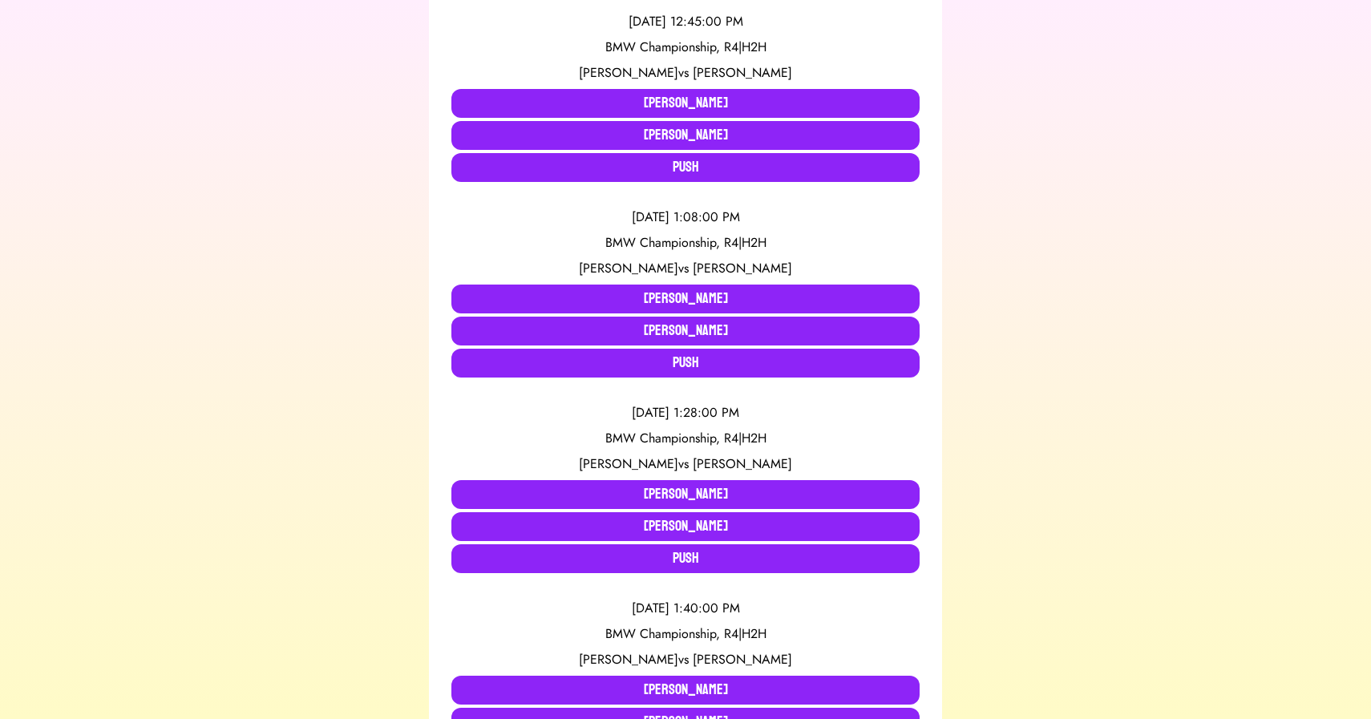
scroll to position [0, 0]
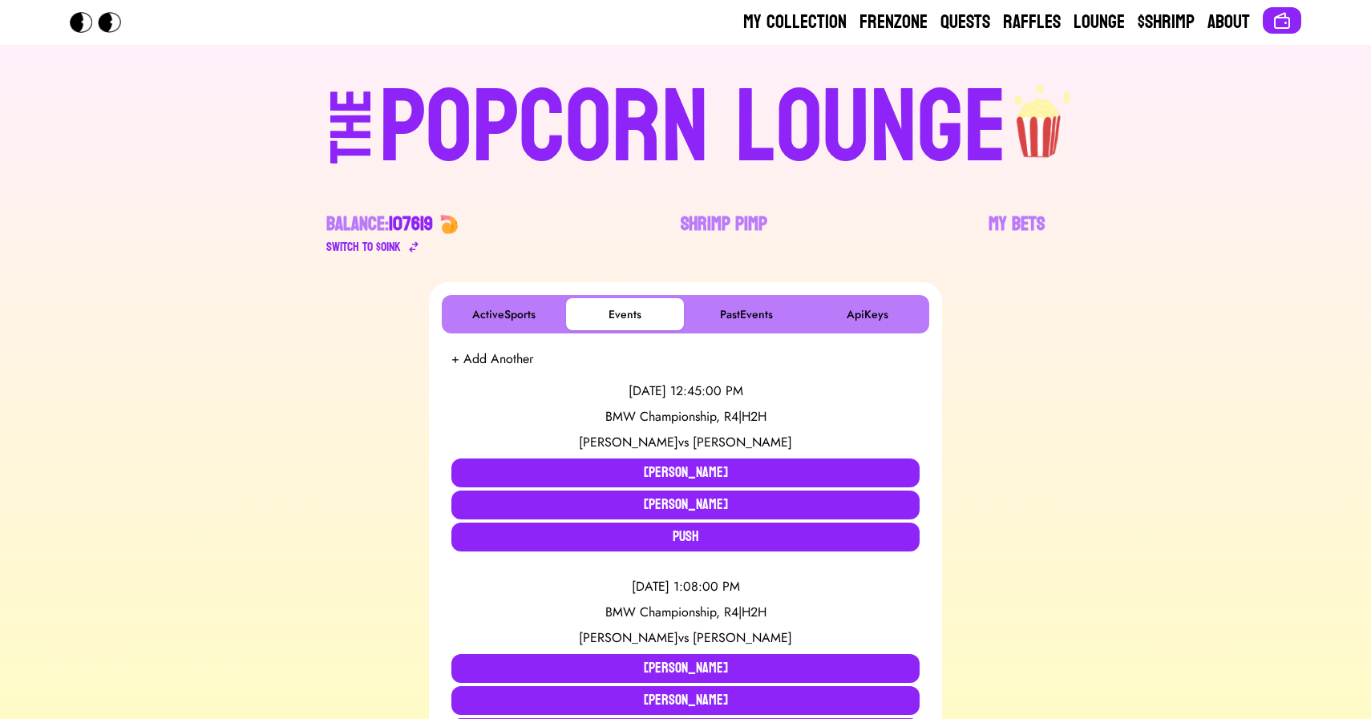
click at [512, 131] on div "POPCORN LOUNGE" at bounding box center [693, 128] width 628 height 103
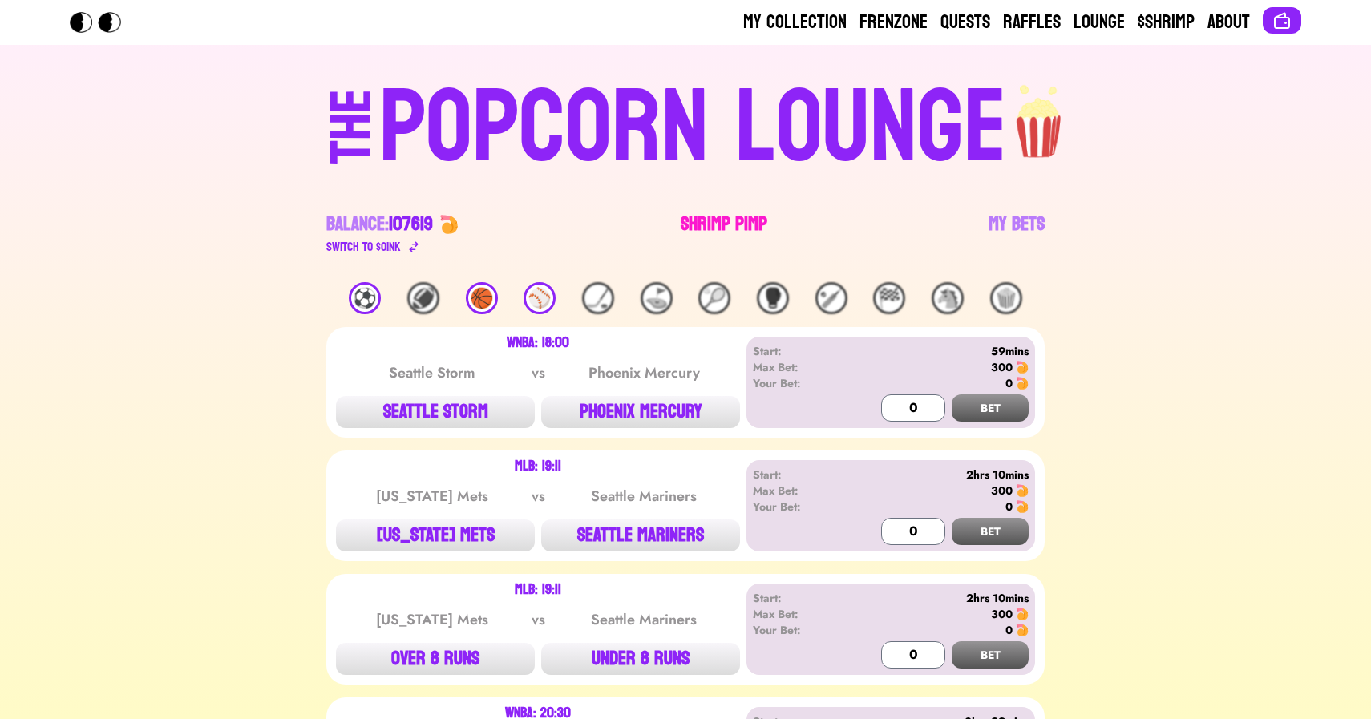
click at [711, 224] on link "Shrimp Pimp" at bounding box center [723, 234] width 87 height 45
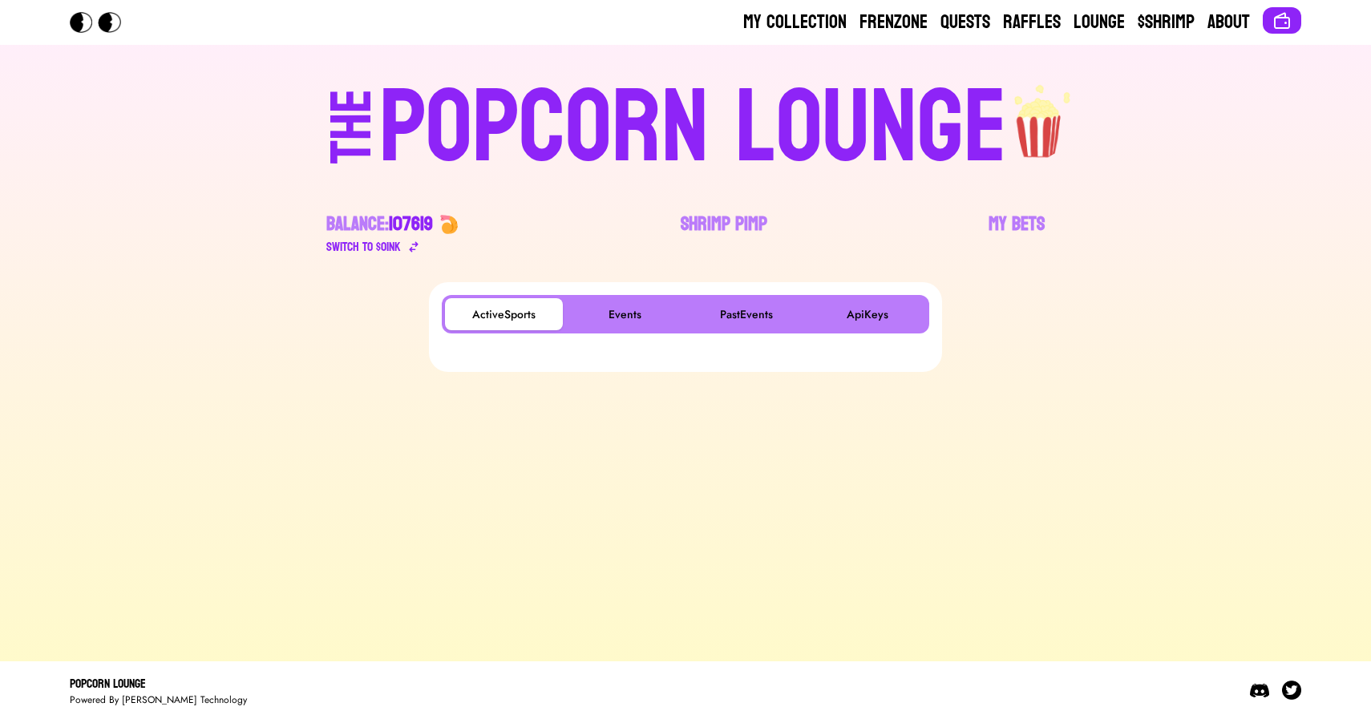
click at [636, 295] on div "ActiveSports Events PastEvents ApiKeys" at bounding box center [685, 314] width 487 height 38
click at [602, 317] on button "Events" at bounding box center [625, 314] width 118 height 32
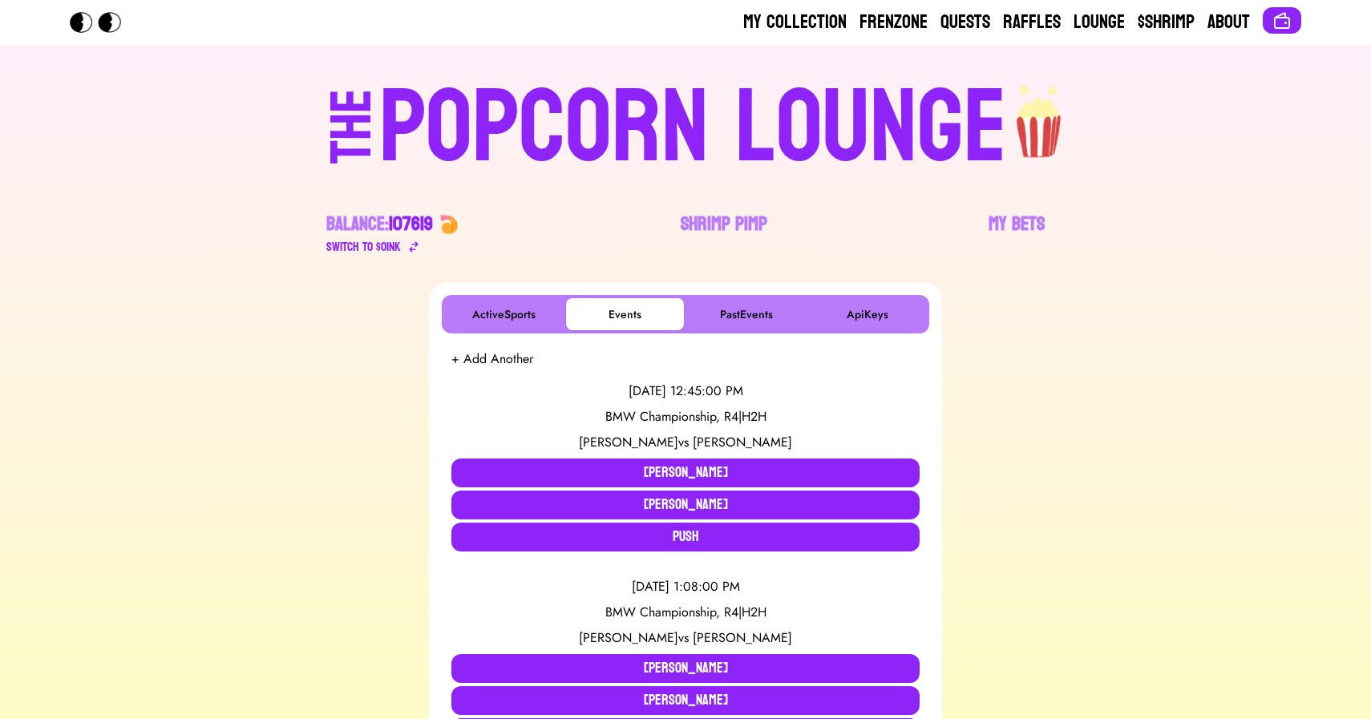
scroll to position [865, 0]
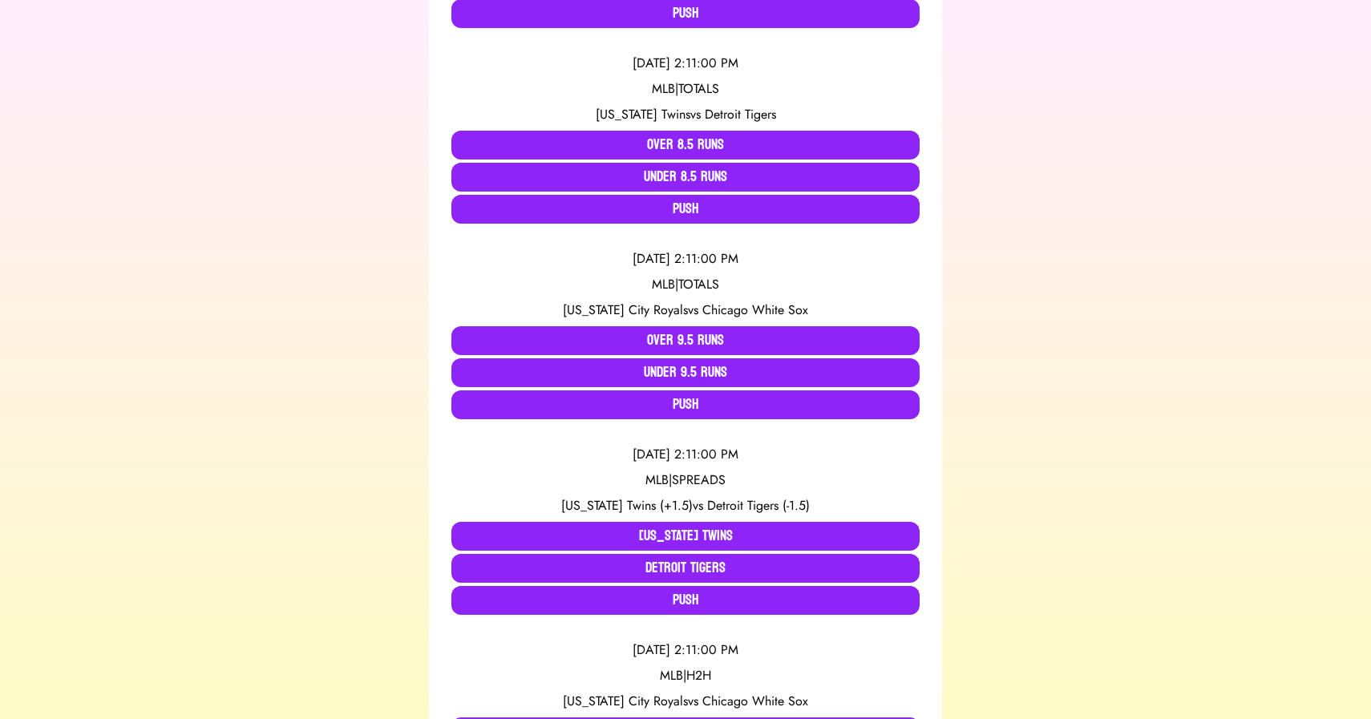
scroll to position [1111, 0]
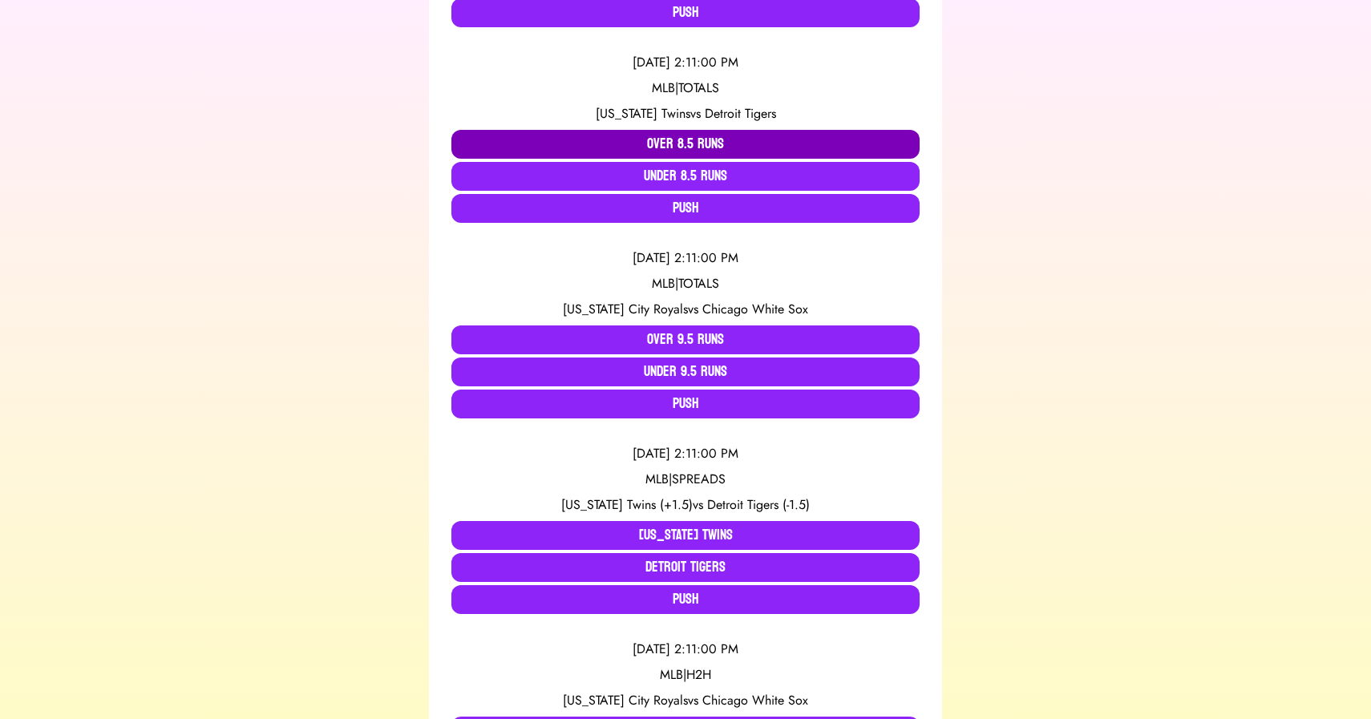
click at [616, 142] on button "Over 8.5 Runs" at bounding box center [685, 144] width 468 height 29
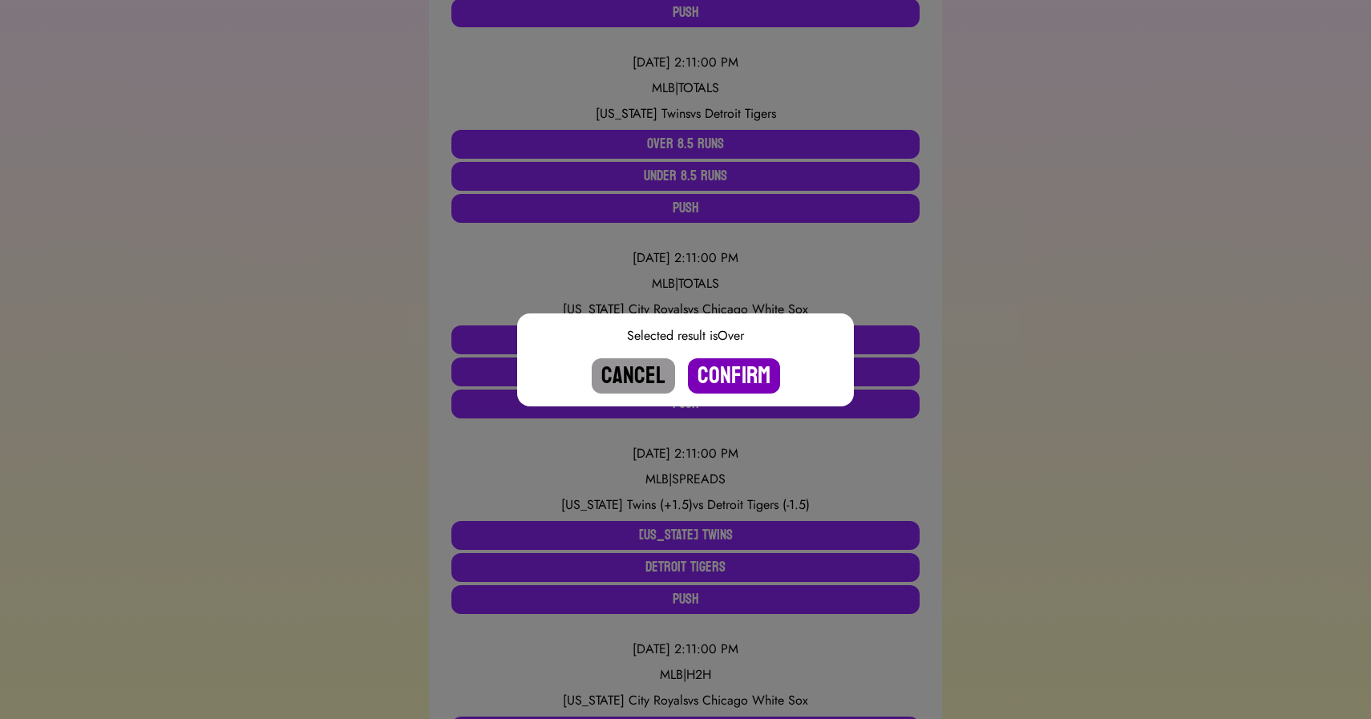
click at [724, 367] on button "Confirm" at bounding box center [734, 375] width 92 height 35
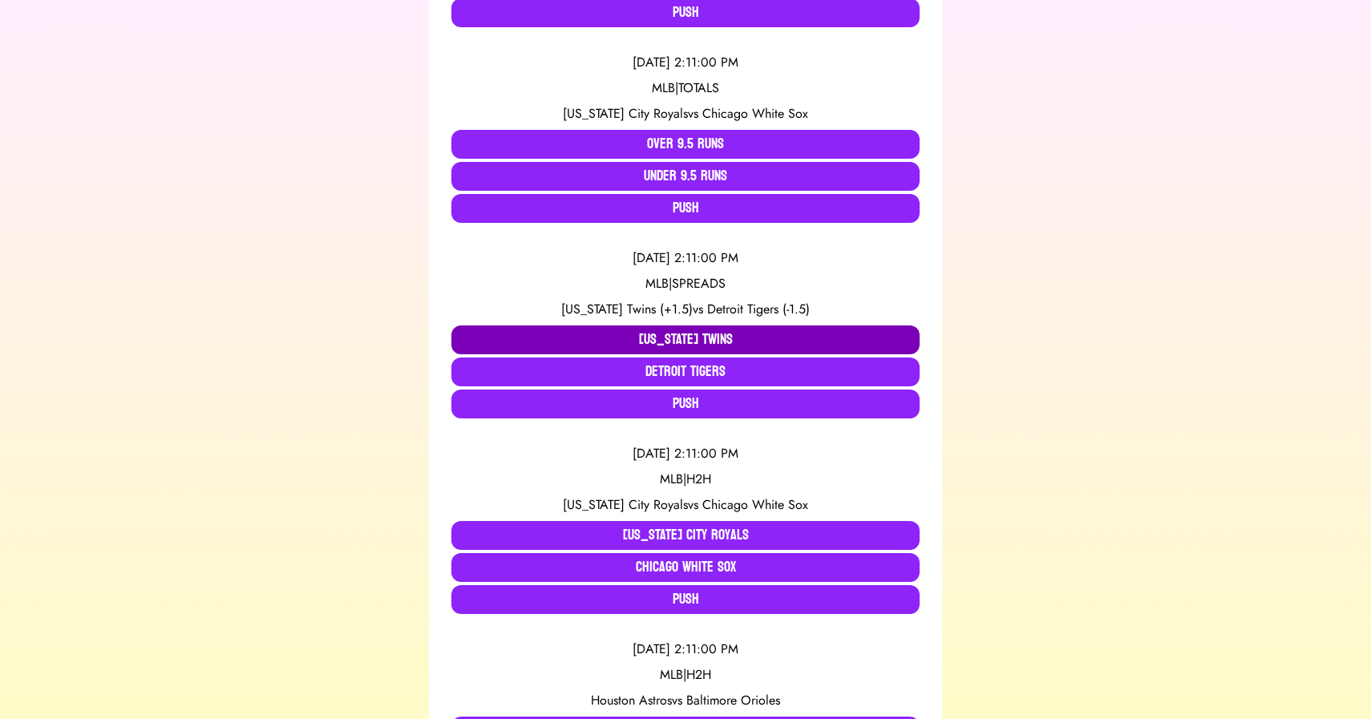
click at [600, 331] on button "[US_STATE] Twins" at bounding box center [685, 339] width 468 height 29
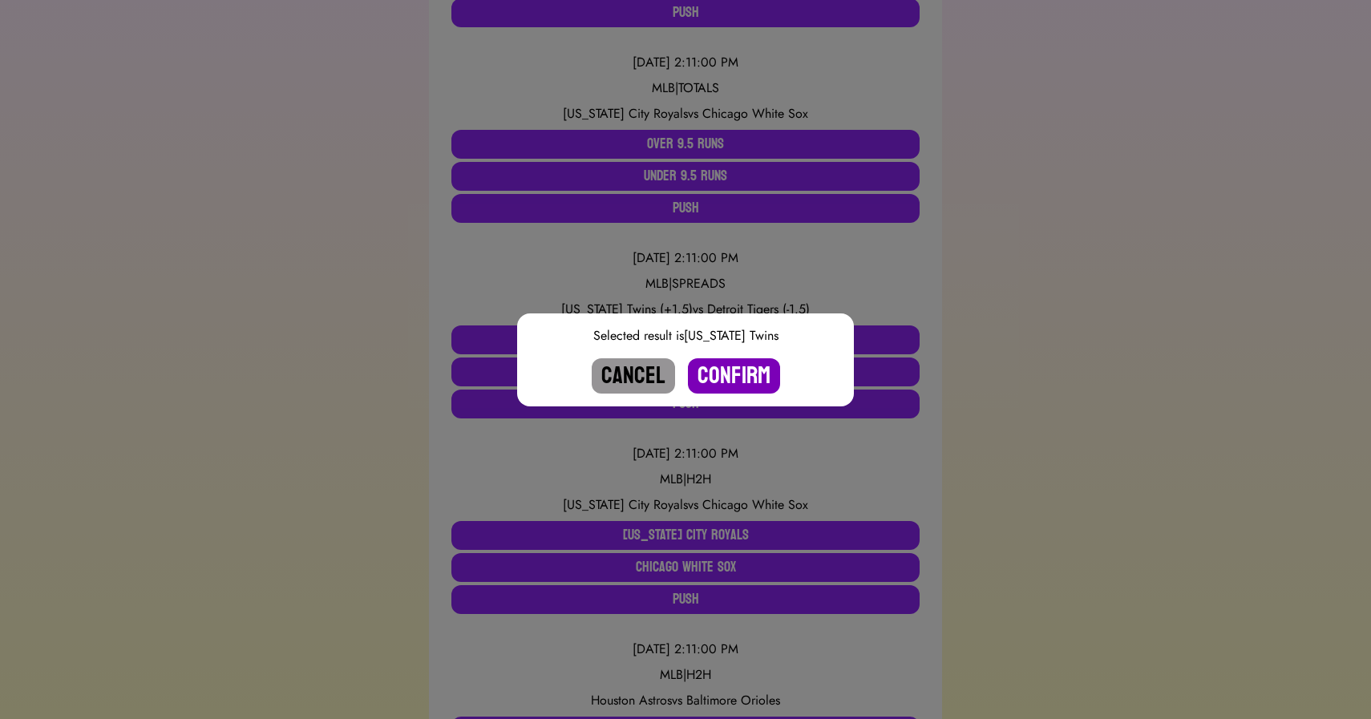
click at [723, 362] on button "Confirm" at bounding box center [734, 375] width 92 height 35
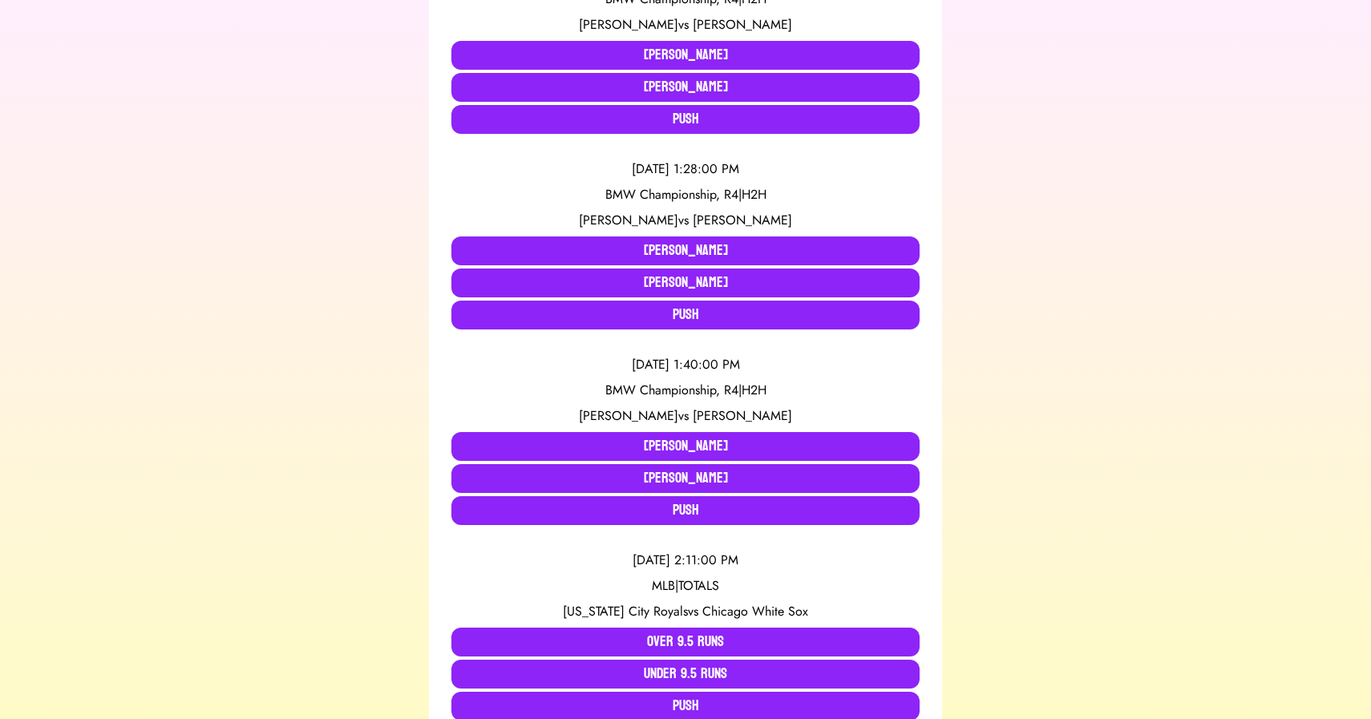
scroll to position [0, 0]
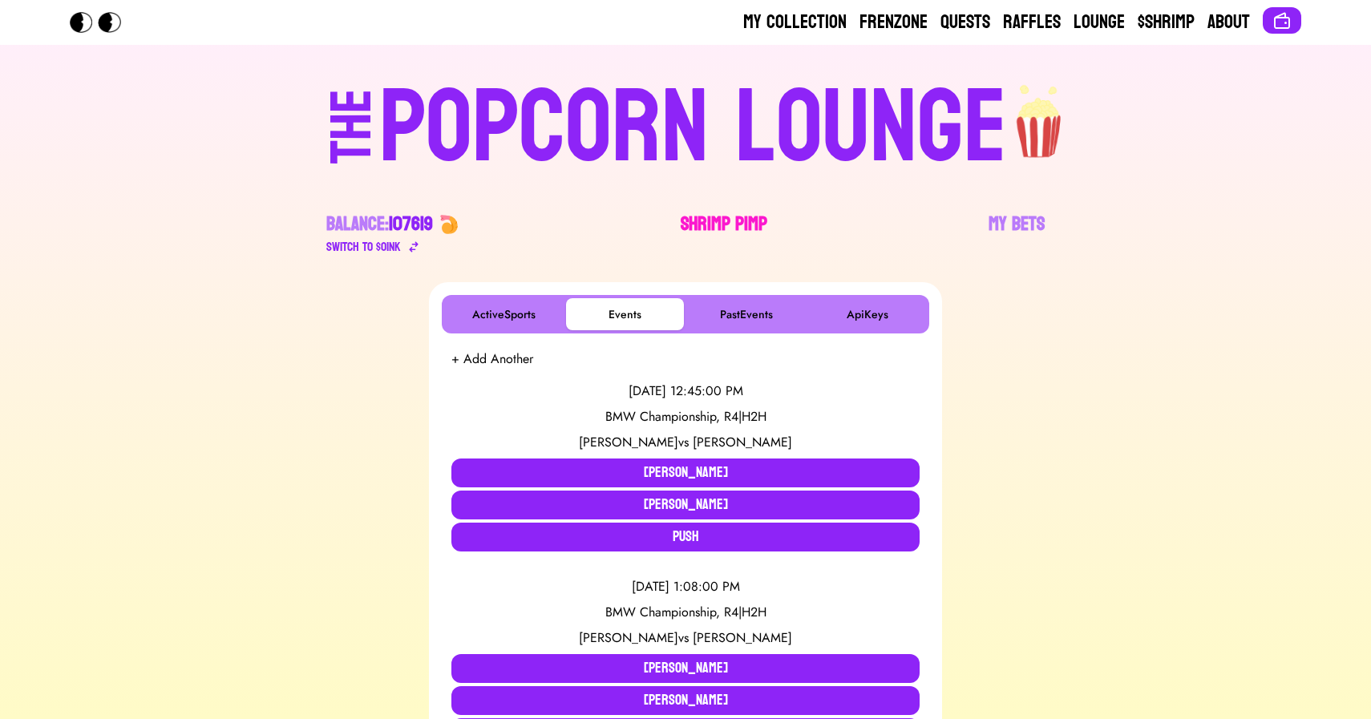
click at [718, 232] on link "Shrimp Pimp" at bounding box center [723, 234] width 87 height 45
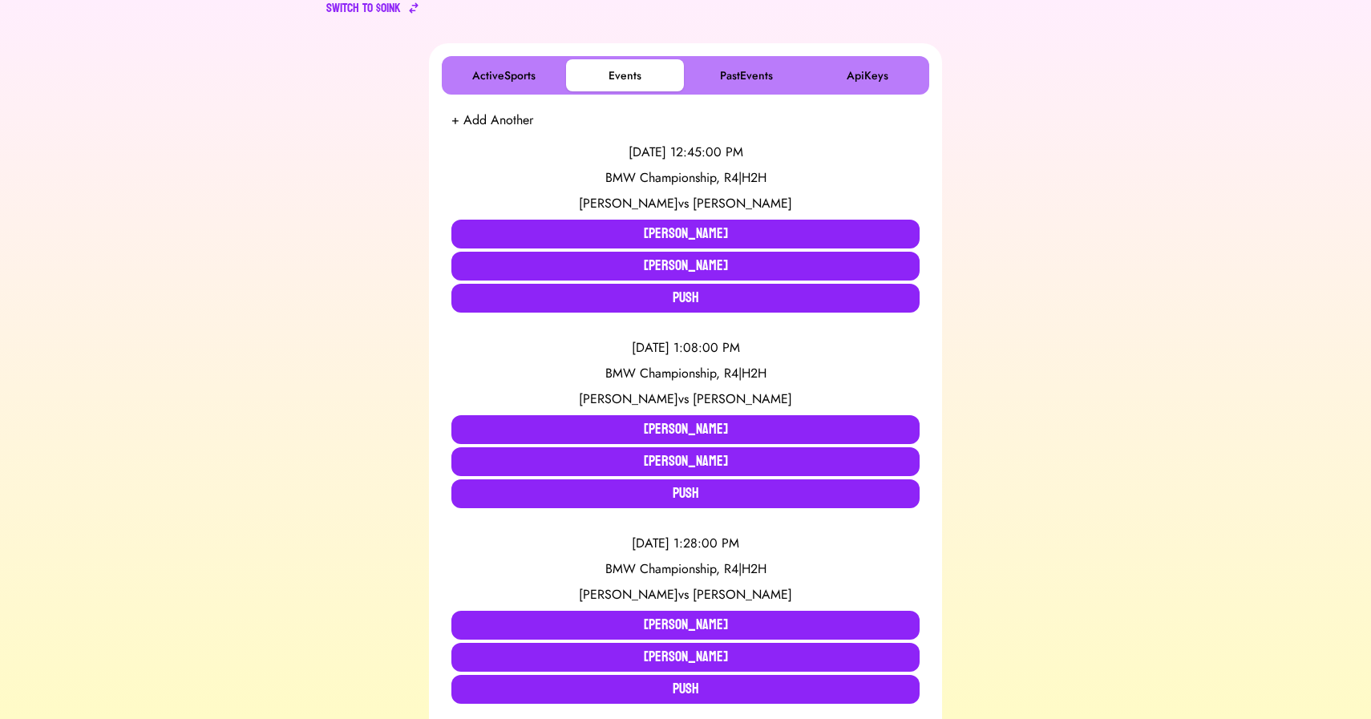
scroll to position [240, 0]
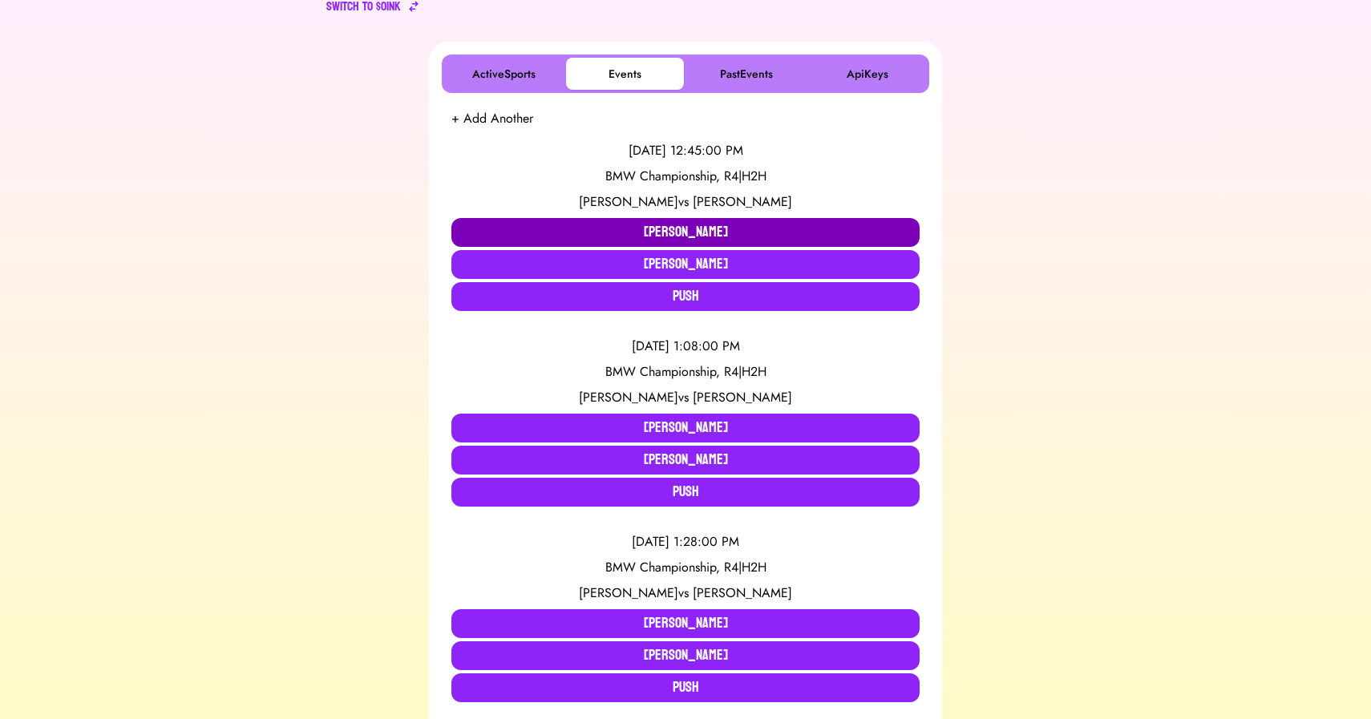
click at [643, 231] on button "[PERSON_NAME]" at bounding box center [685, 232] width 468 height 29
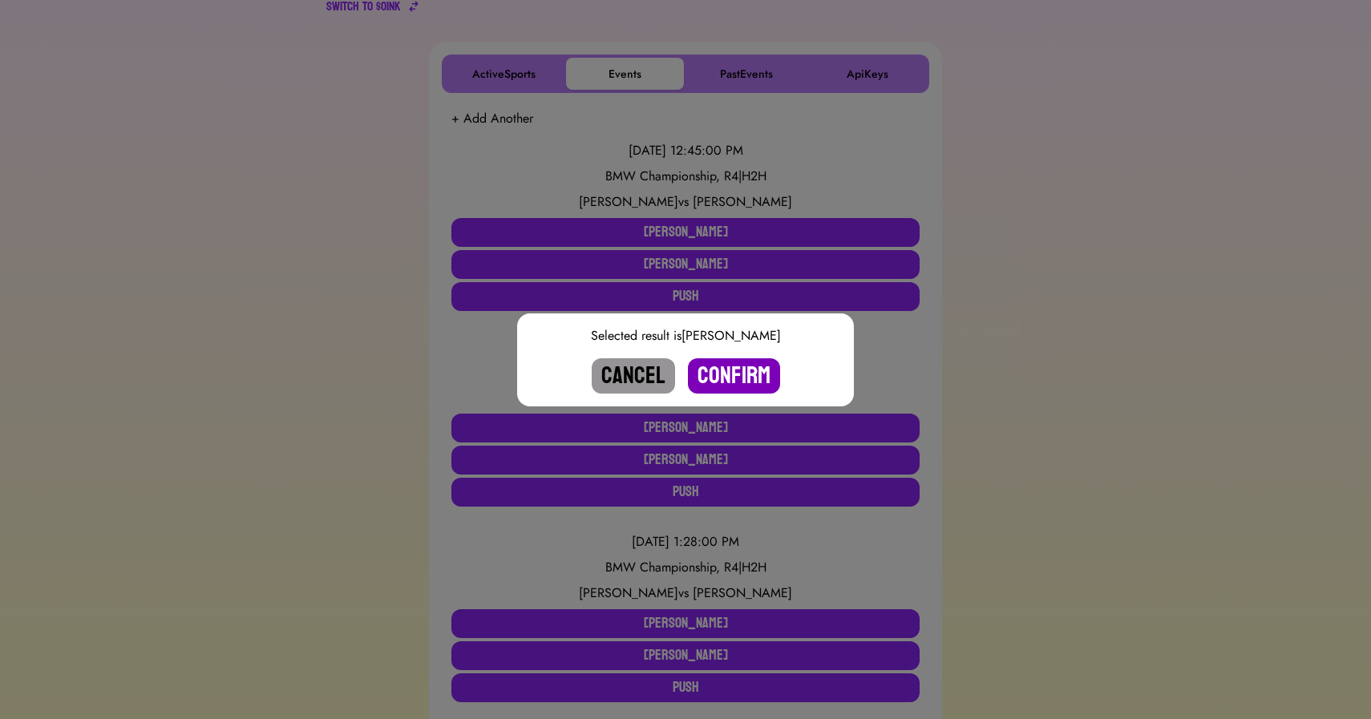
click at [710, 371] on button "Confirm" at bounding box center [734, 375] width 92 height 35
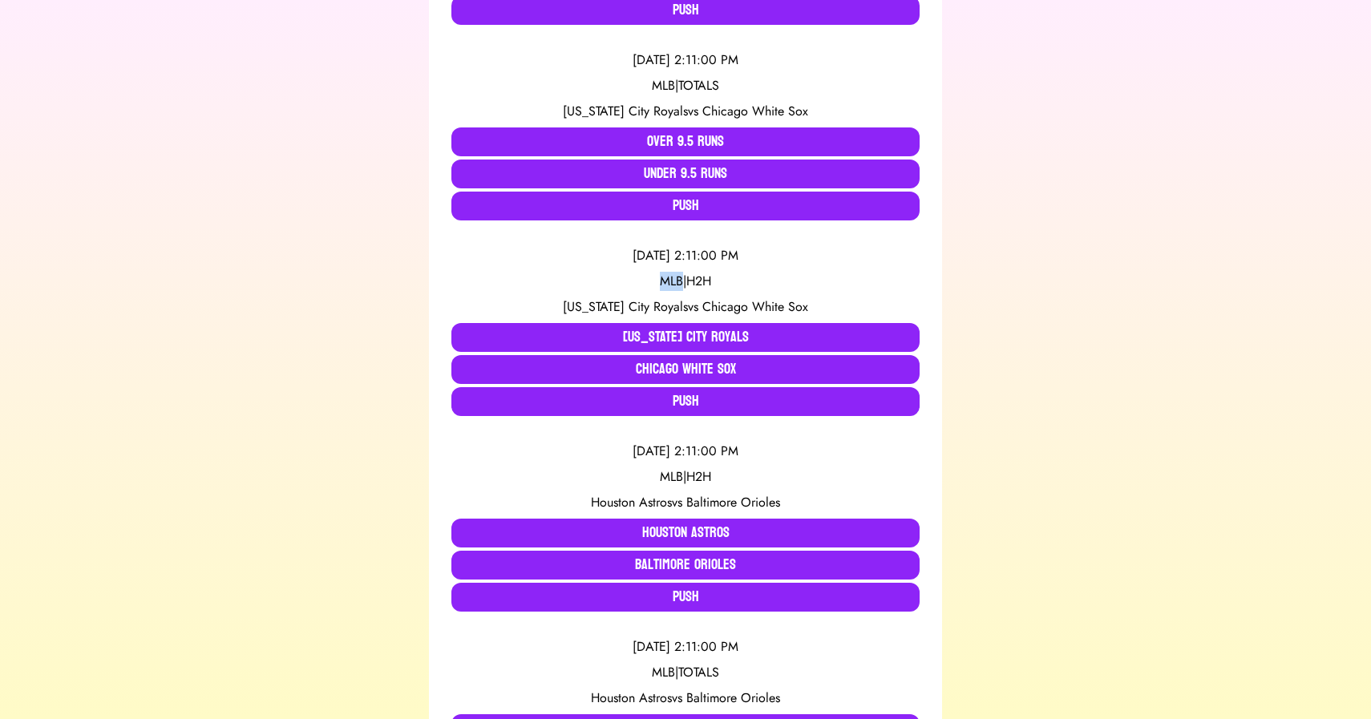
scroll to position [919, 0]
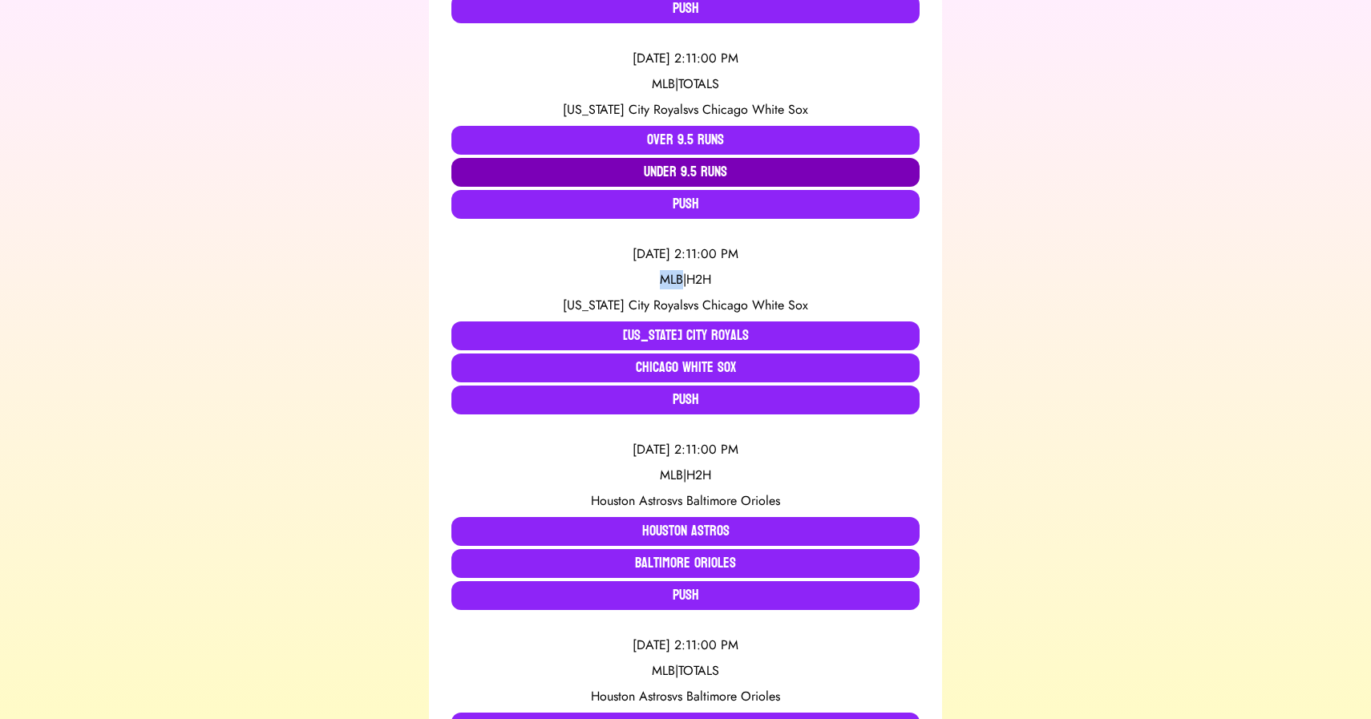
click at [673, 176] on button "Under 9.5 Runs" at bounding box center [685, 172] width 468 height 29
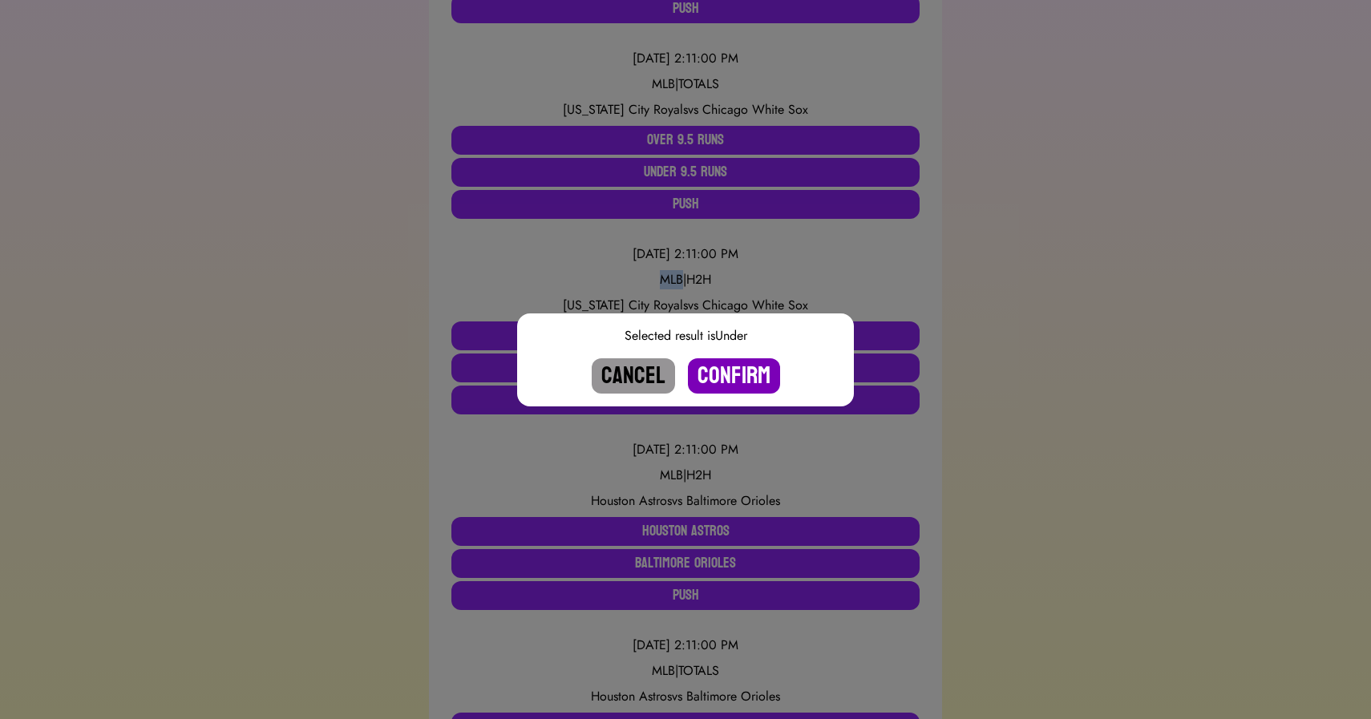
click at [723, 378] on button "Confirm" at bounding box center [734, 375] width 92 height 35
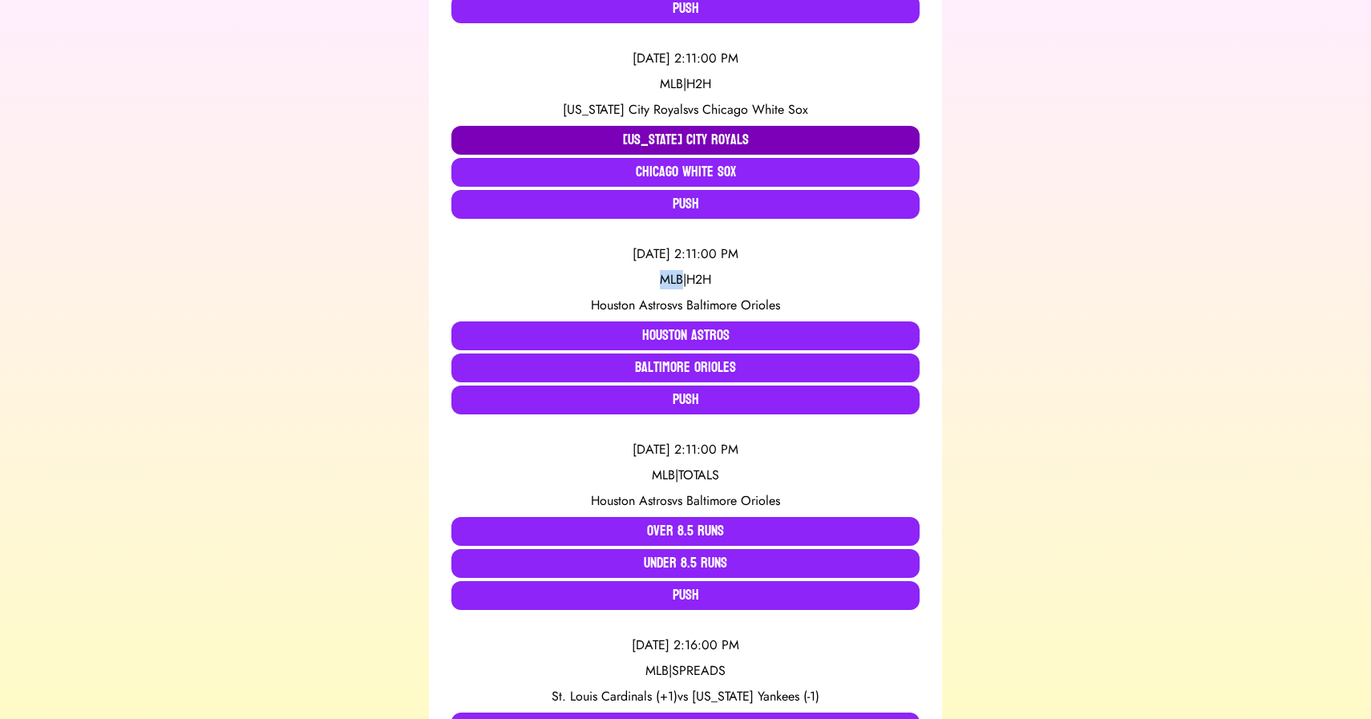
click at [683, 128] on button "[US_STATE] City Royals" at bounding box center [685, 140] width 468 height 29
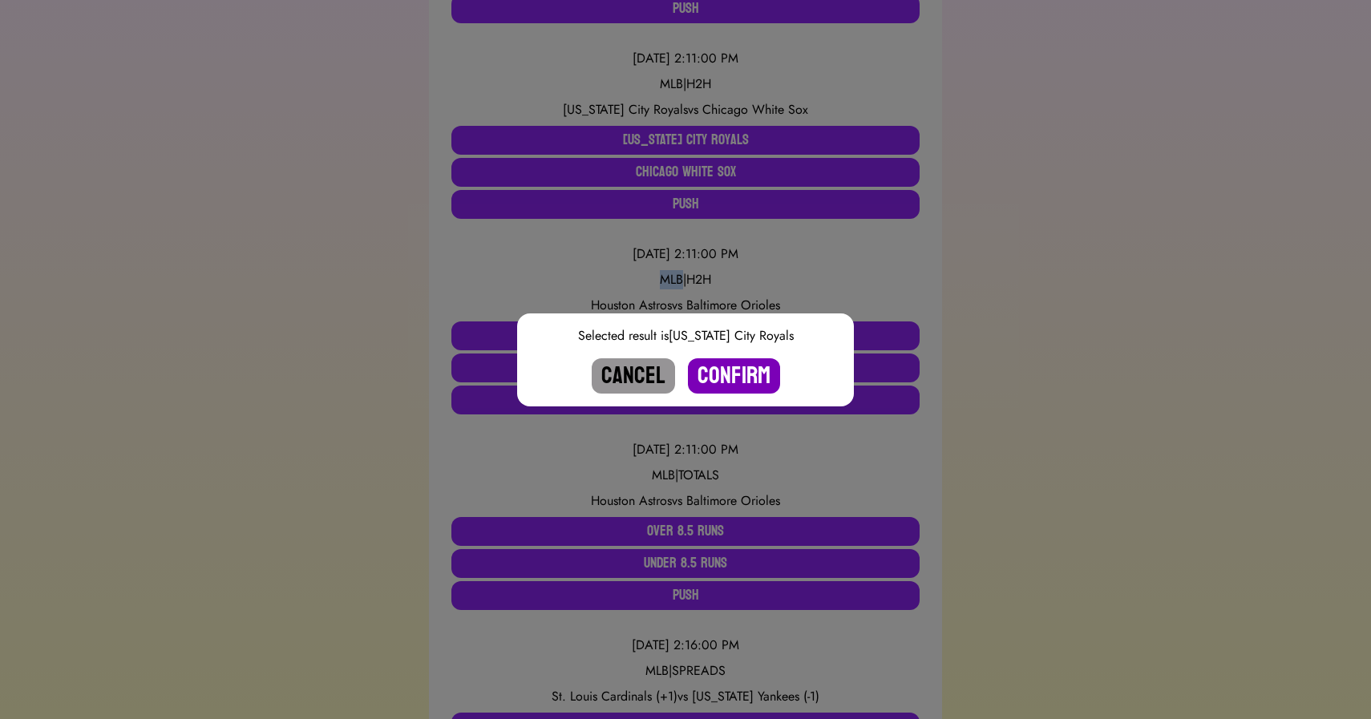
click at [736, 380] on button "Confirm" at bounding box center [734, 375] width 92 height 35
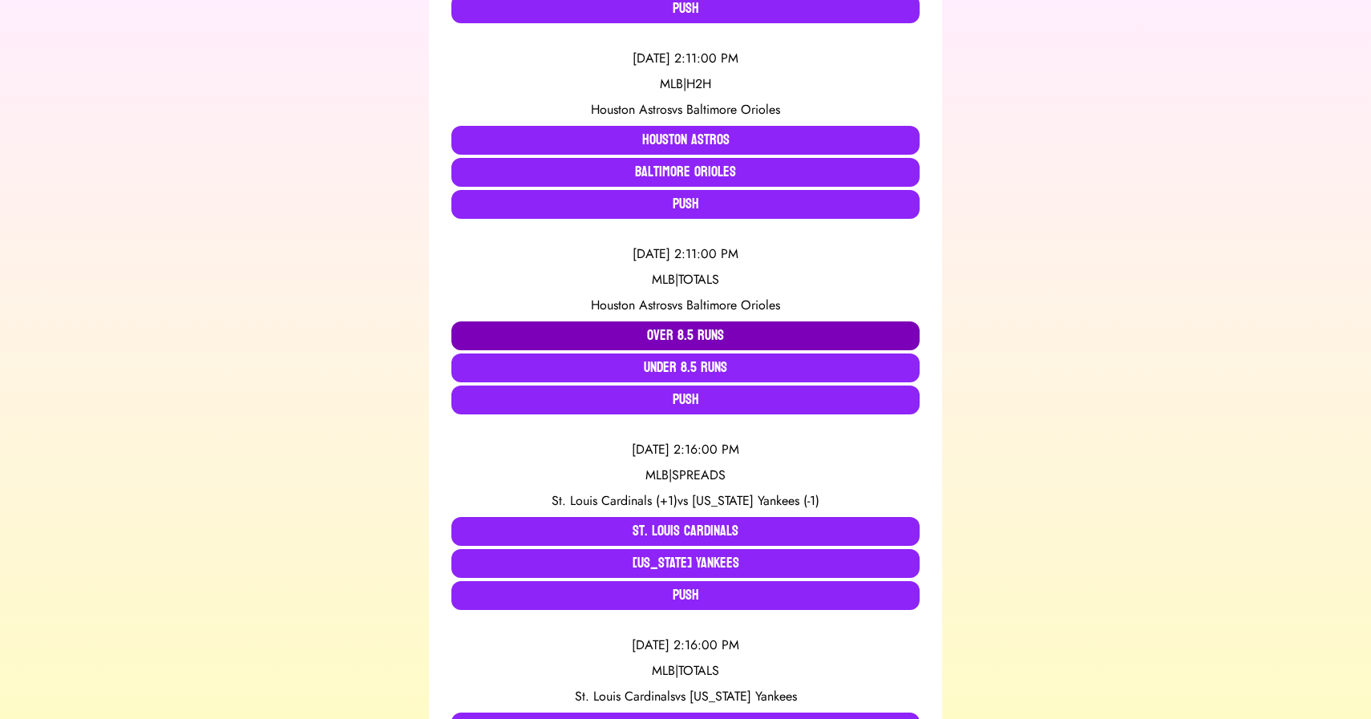
click at [545, 335] on button "Over 8.5 Runs" at bounding box center [685, 335] width 468 height 29
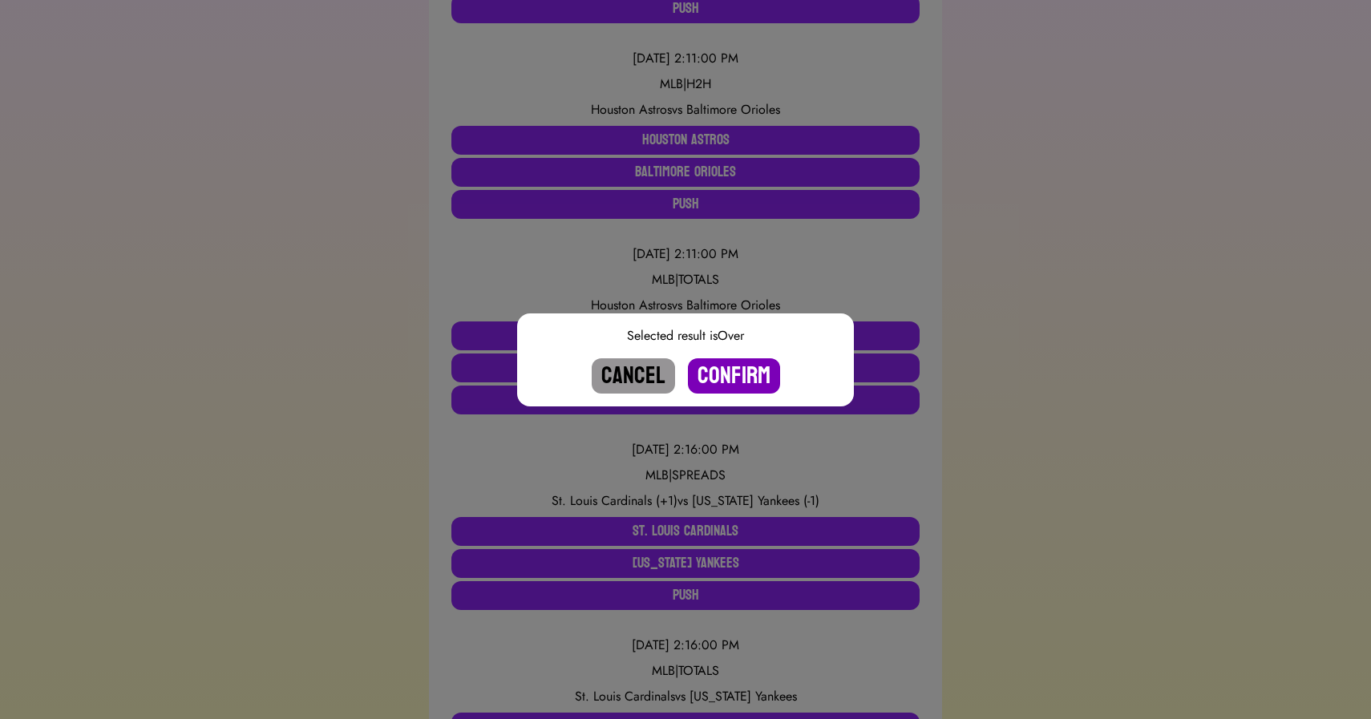
click at [733, 373] on button "Confirm" at bounding box center [734, 375] width 92 height 35
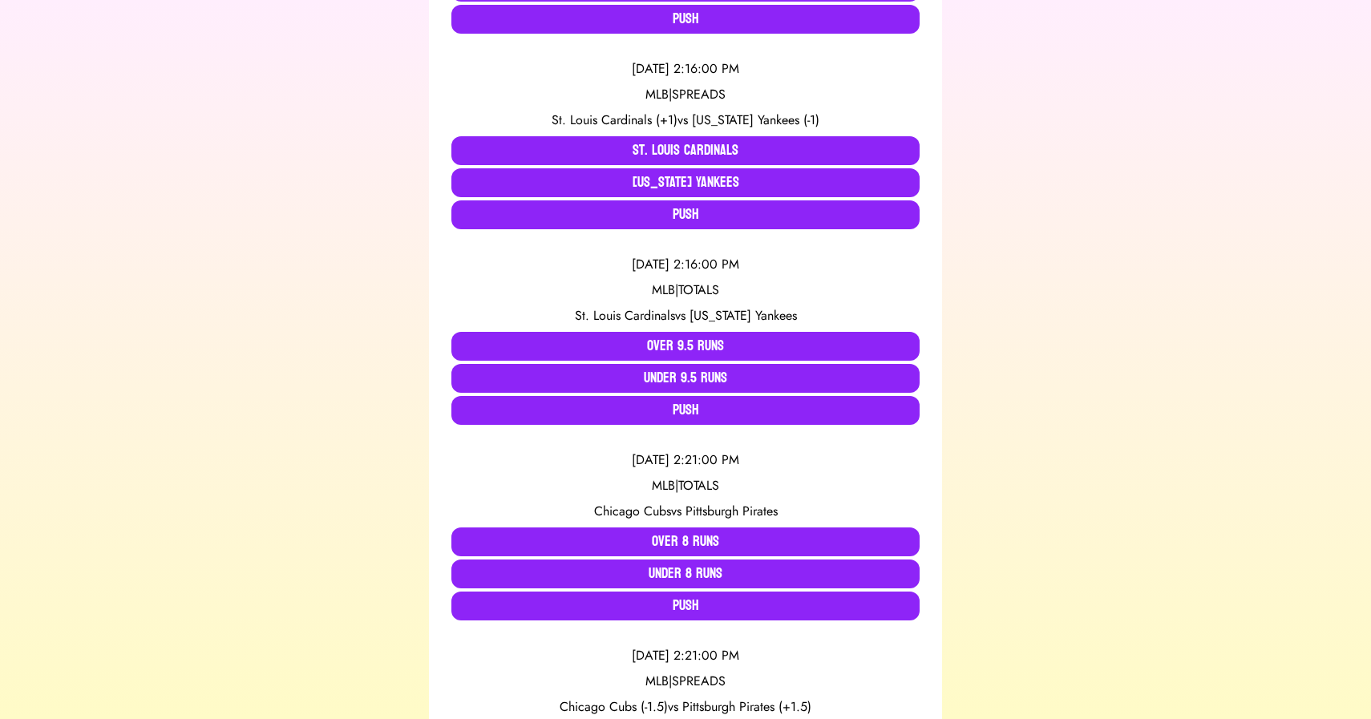
scroll to position [0, 0]
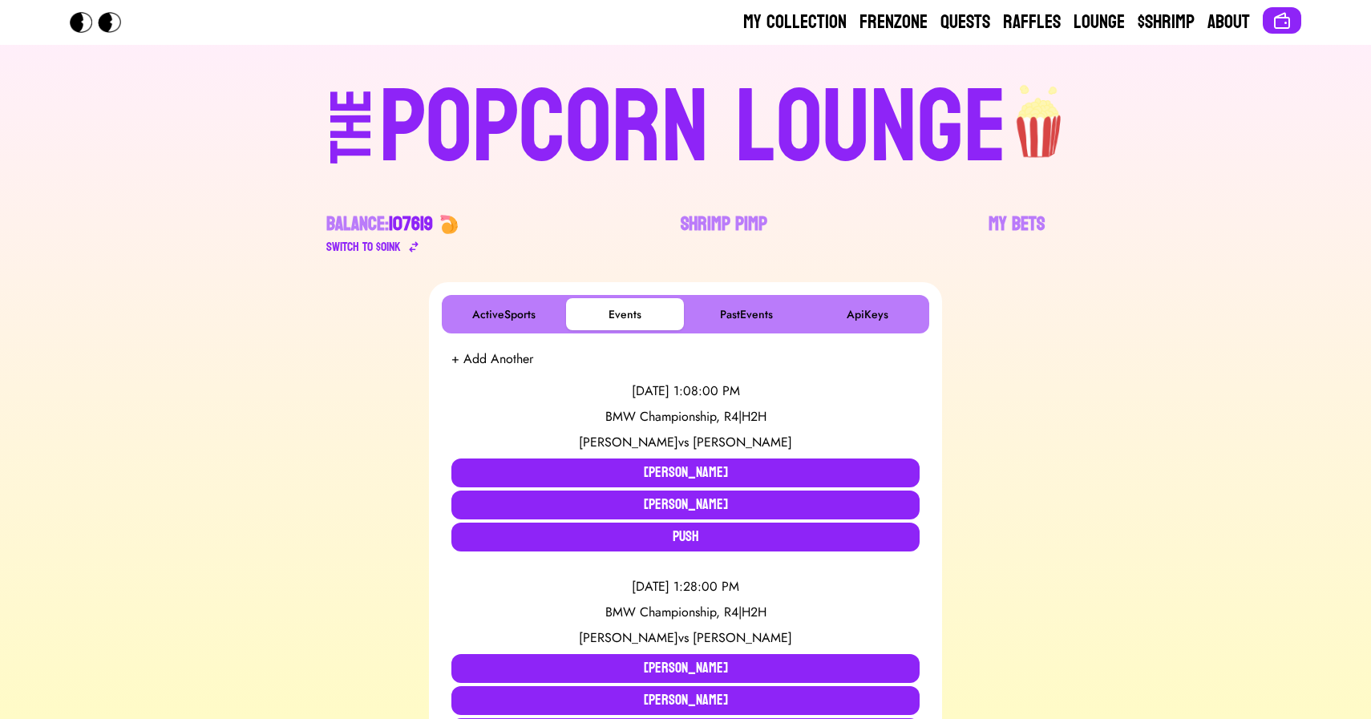
click at [556, 139] on div "POPCORN LOUNGE" at bounding box center [693, 128] width 628 height 103
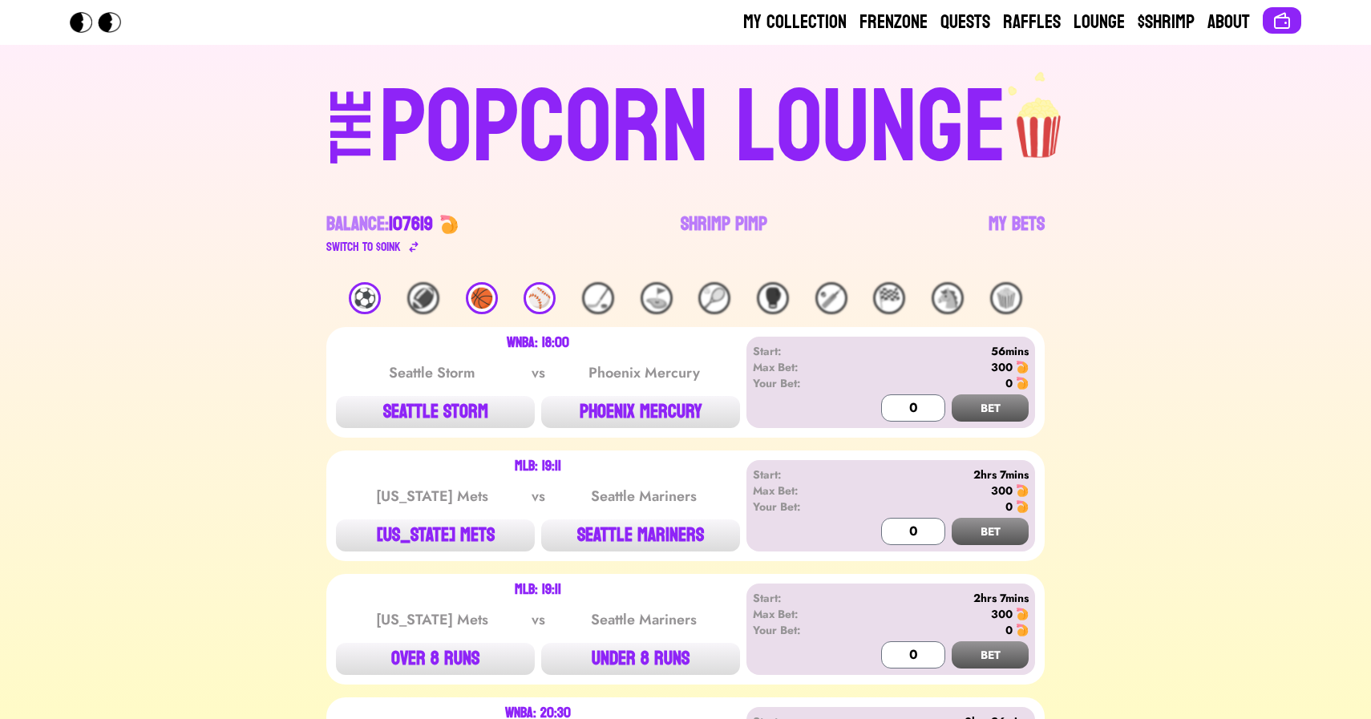
click at [533, 301] on div "⚾️" at bounding box center [539, 298] width 32 height 32
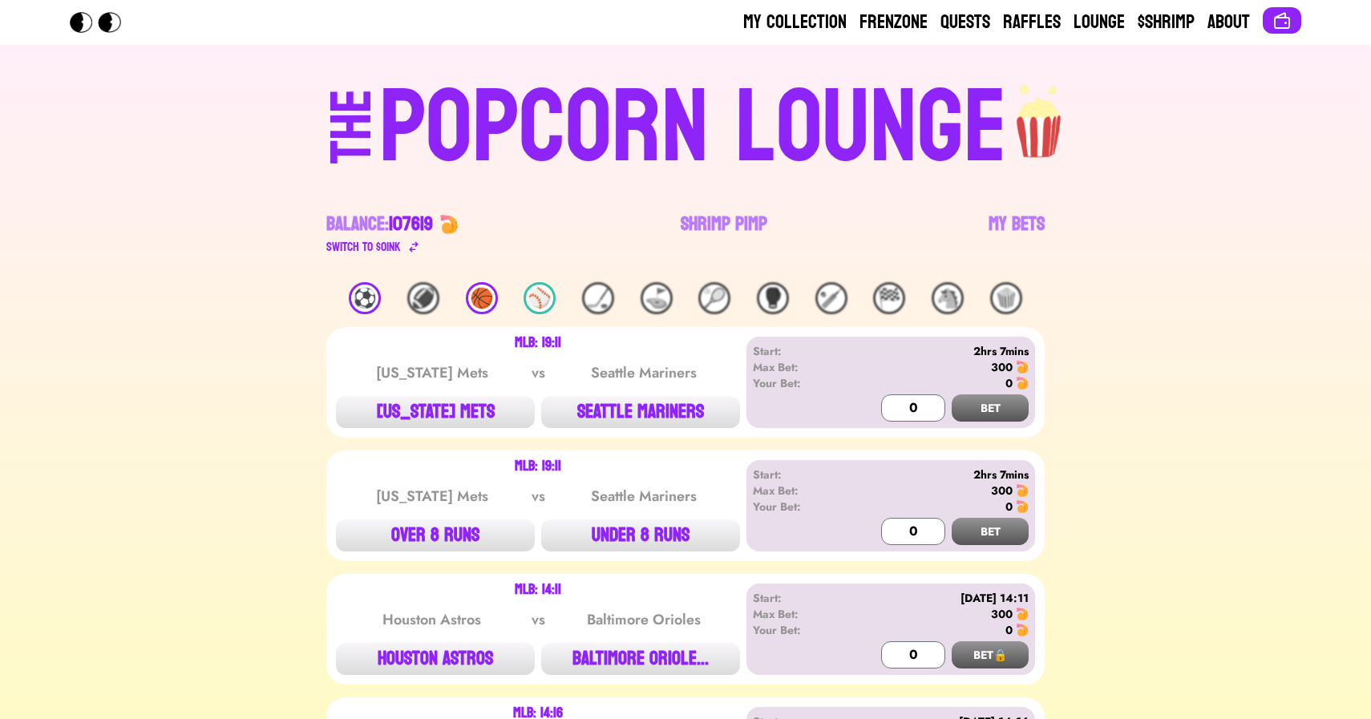
click at [364, 303] on div "⚽️" at bounding box center [365, 298] width 32 height 32
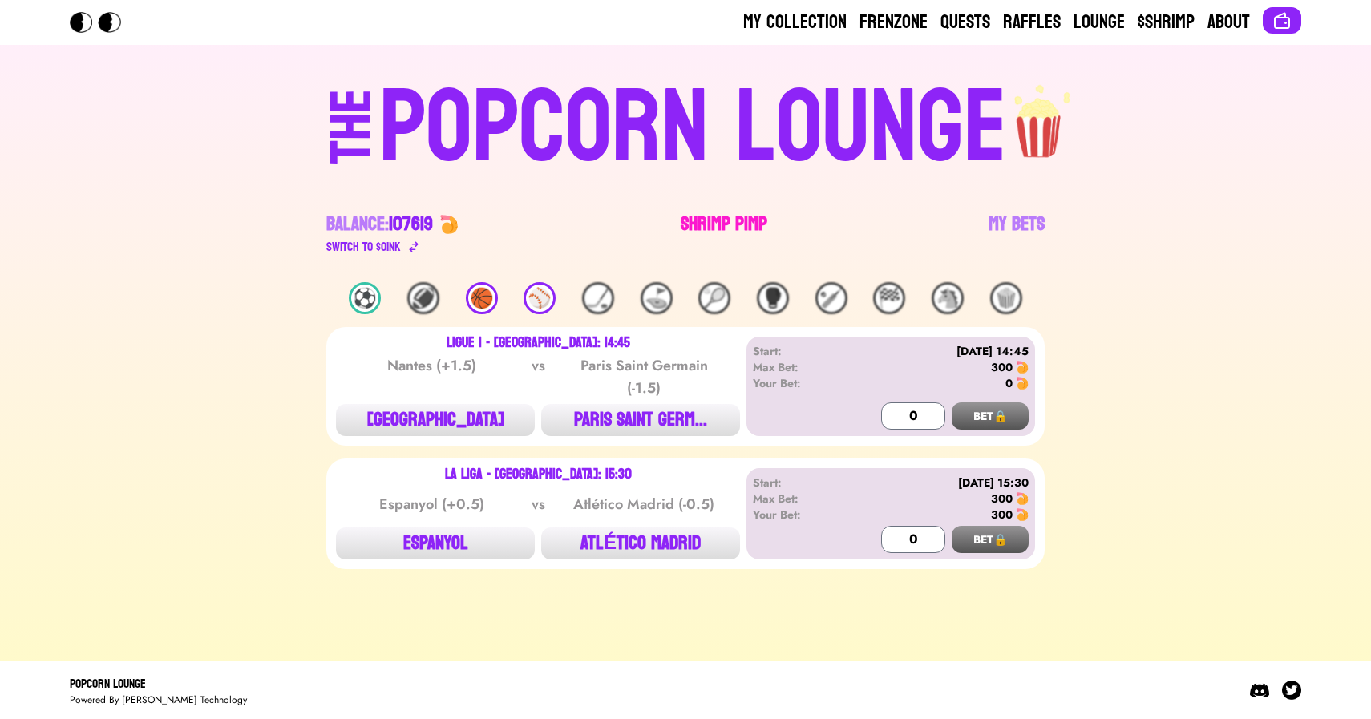
click at [702, 225] on link "Shrimp Pimp" at bounding box center [723, 234] width 87 height 45
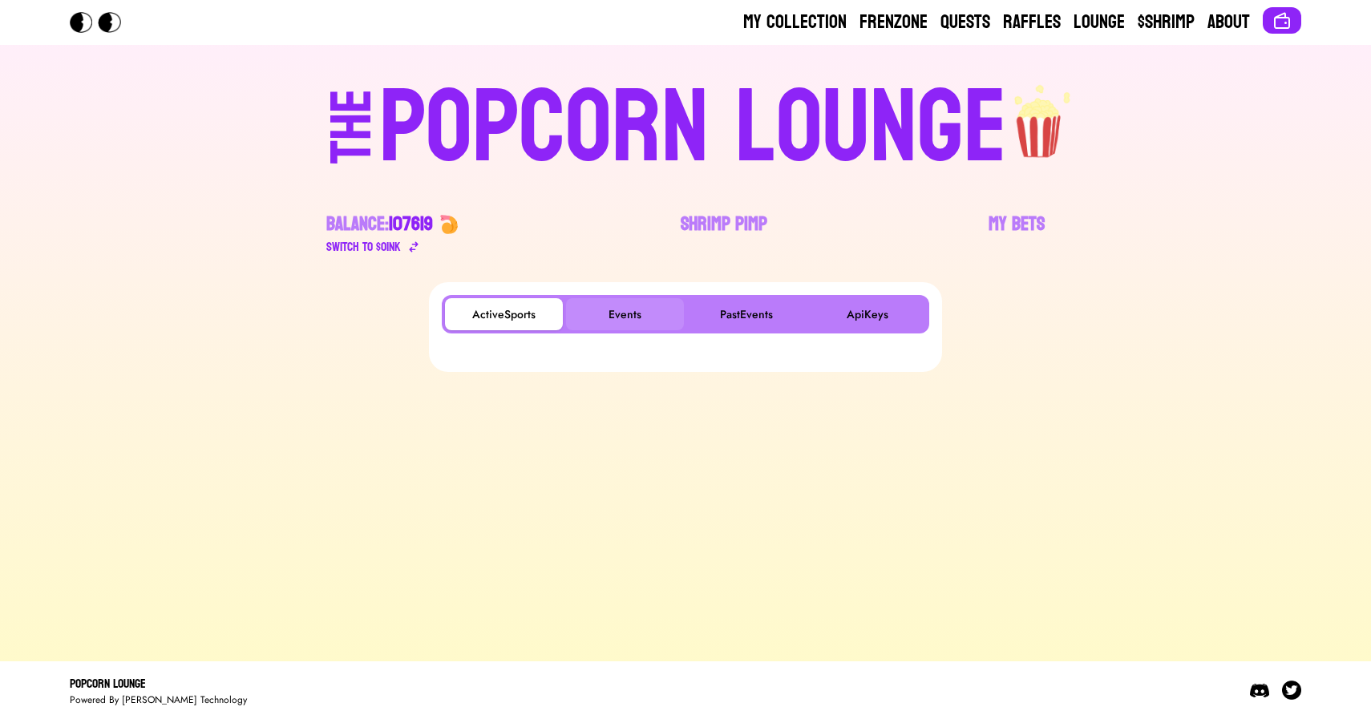
click at [629, 319] on button "Events" at bounding box center [625, 314] width 118 height 32
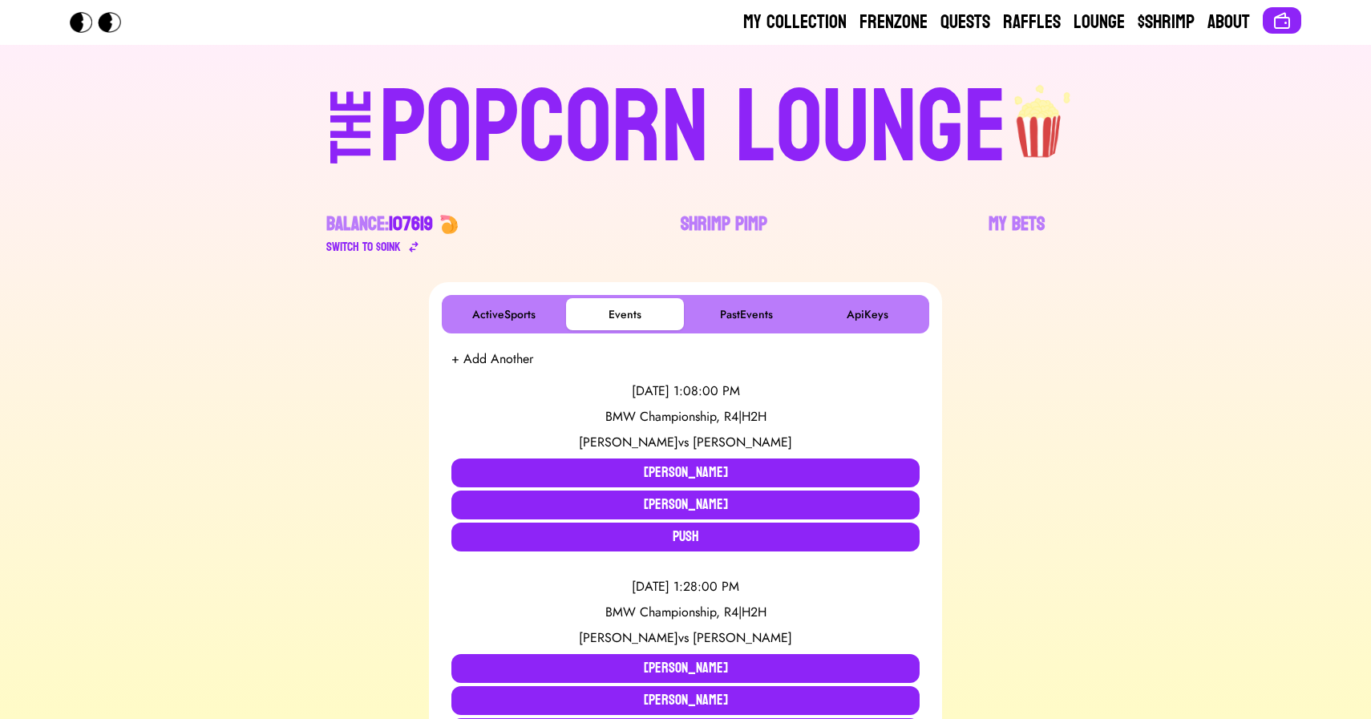
scroll to position [1647, 0]
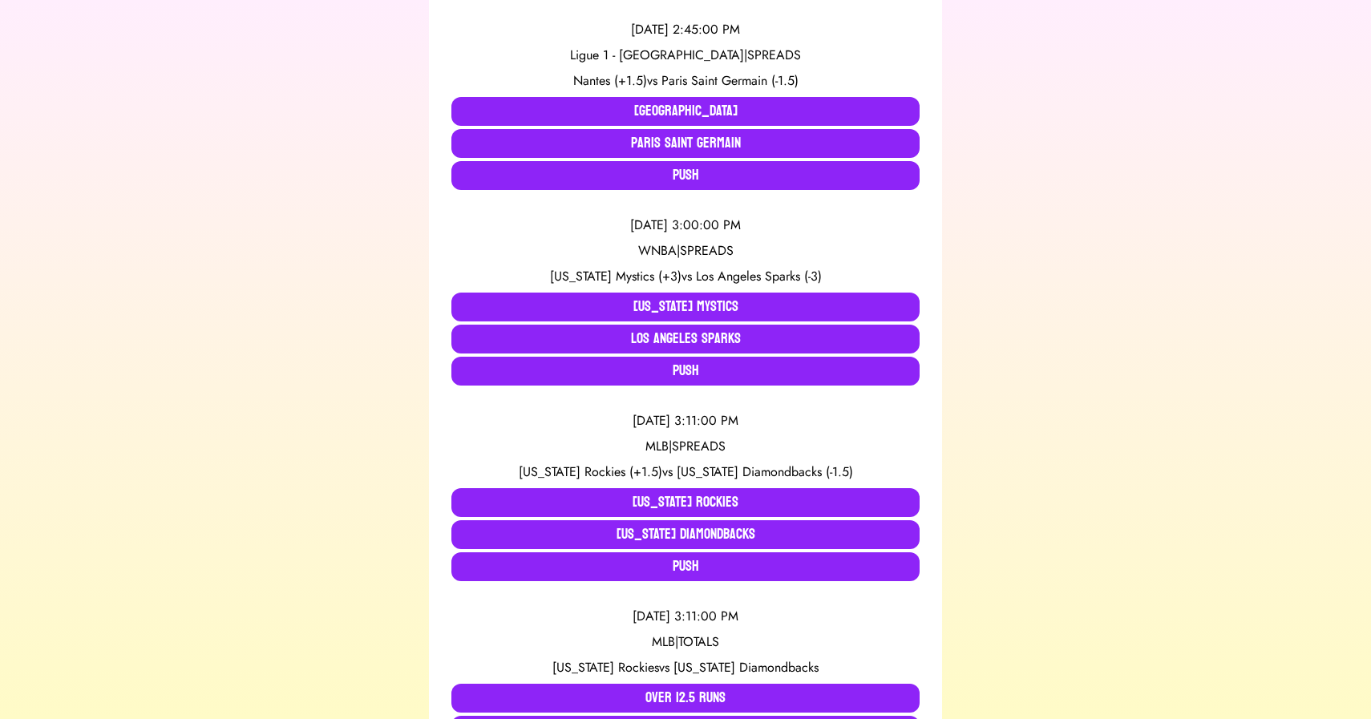
scroll to position [1925, 0]
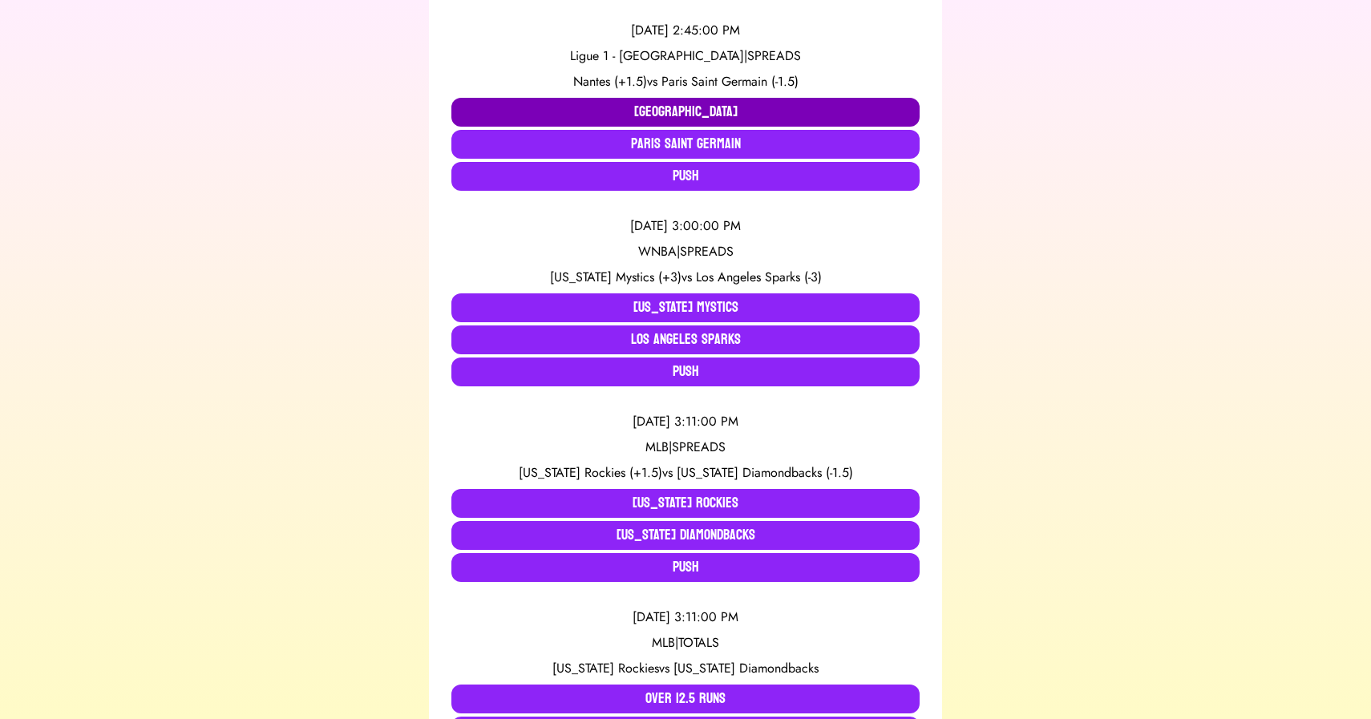
click at [568, 114] on button "[GEOGRAPHIC_DATA]" at bounding box center [685, 112] width 468 height 29
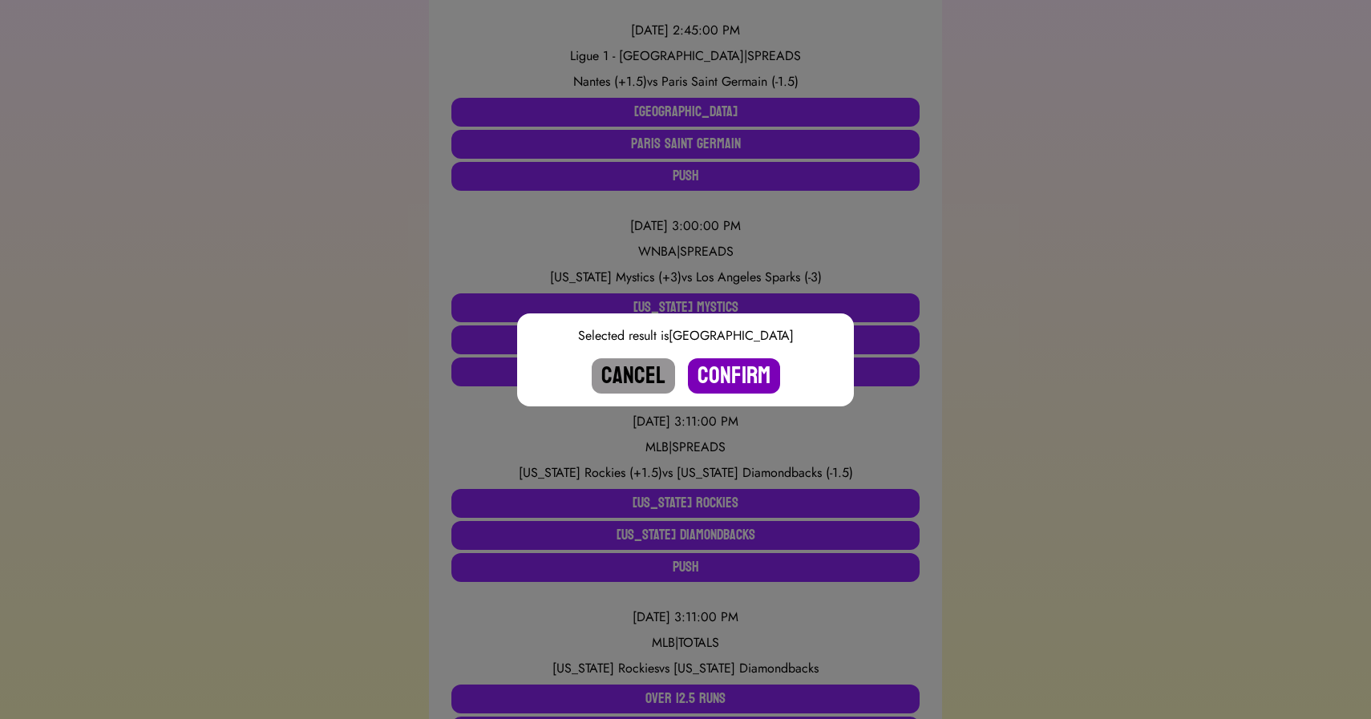
click at [725, 366] on button "Confirm" at bounding box center [734, 375] width 92 height 35
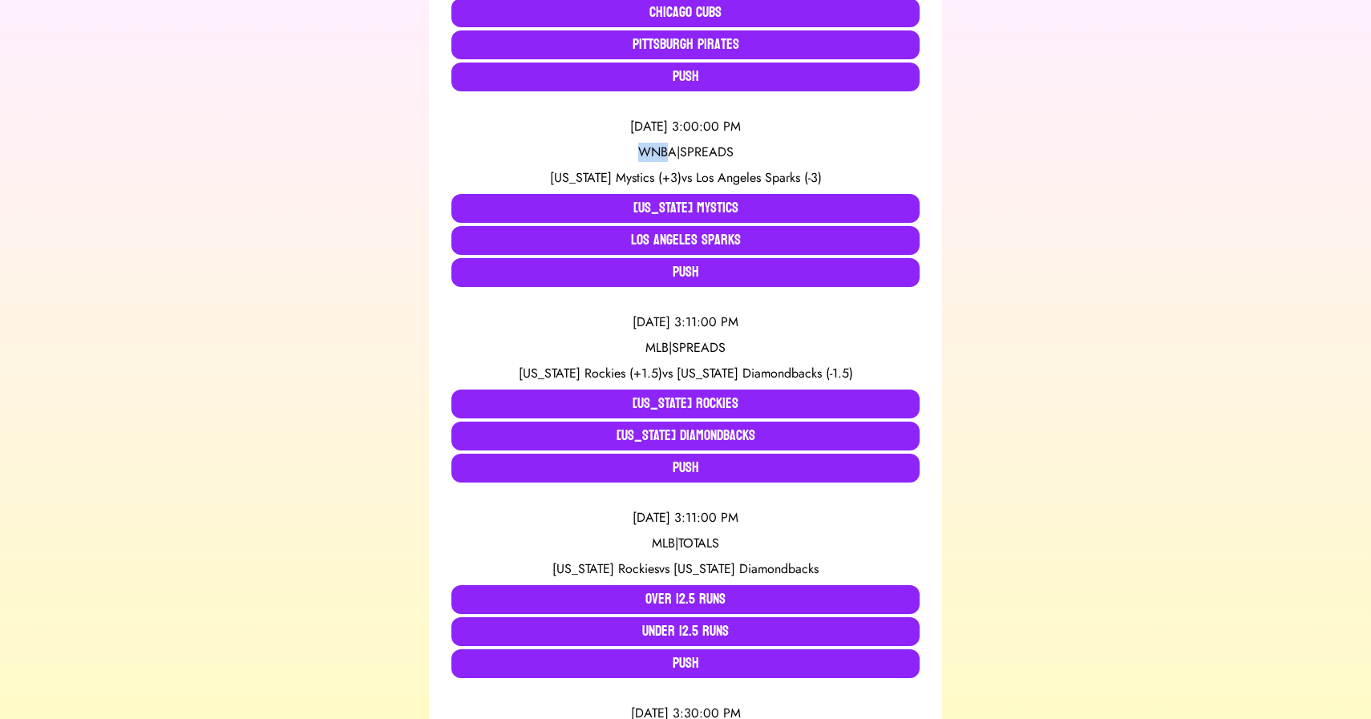
scroll to position [1843, 0]
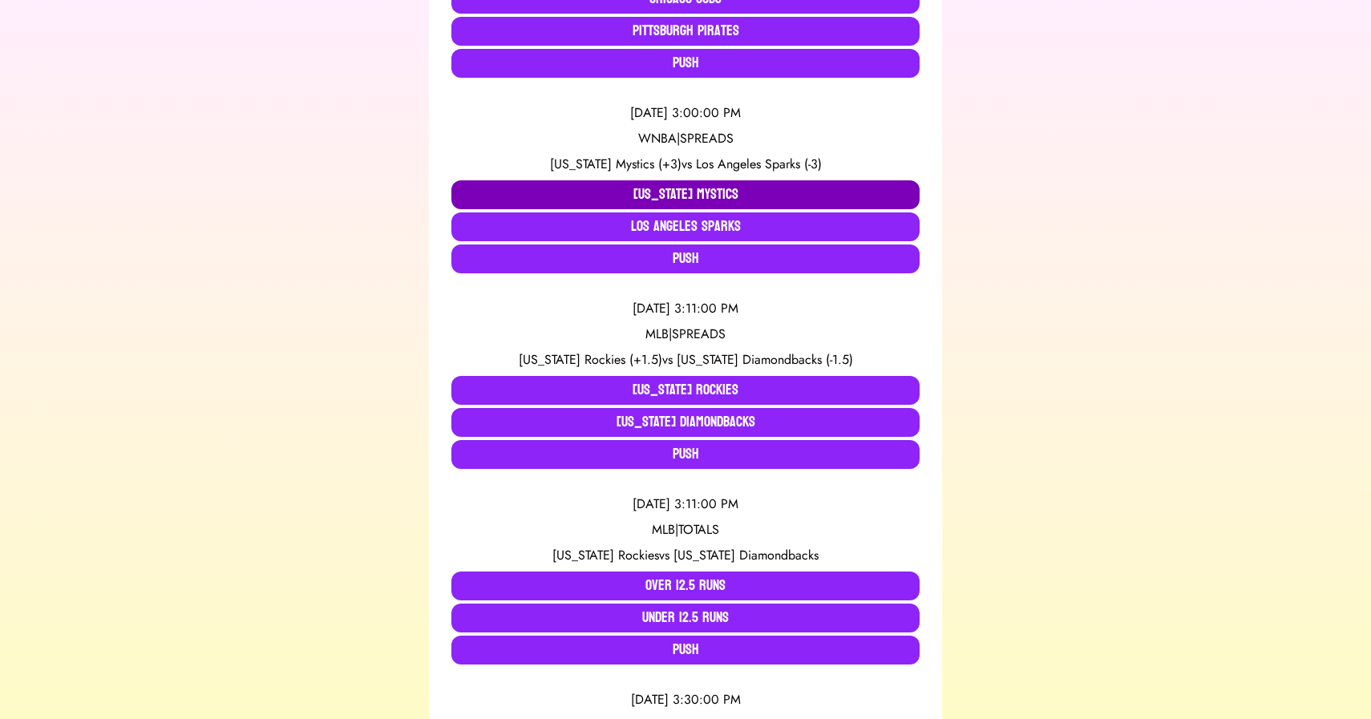
click at [568, 202] on button "[US_STATE] Mystics" at bounding box center [685, 194] width 468 height 29
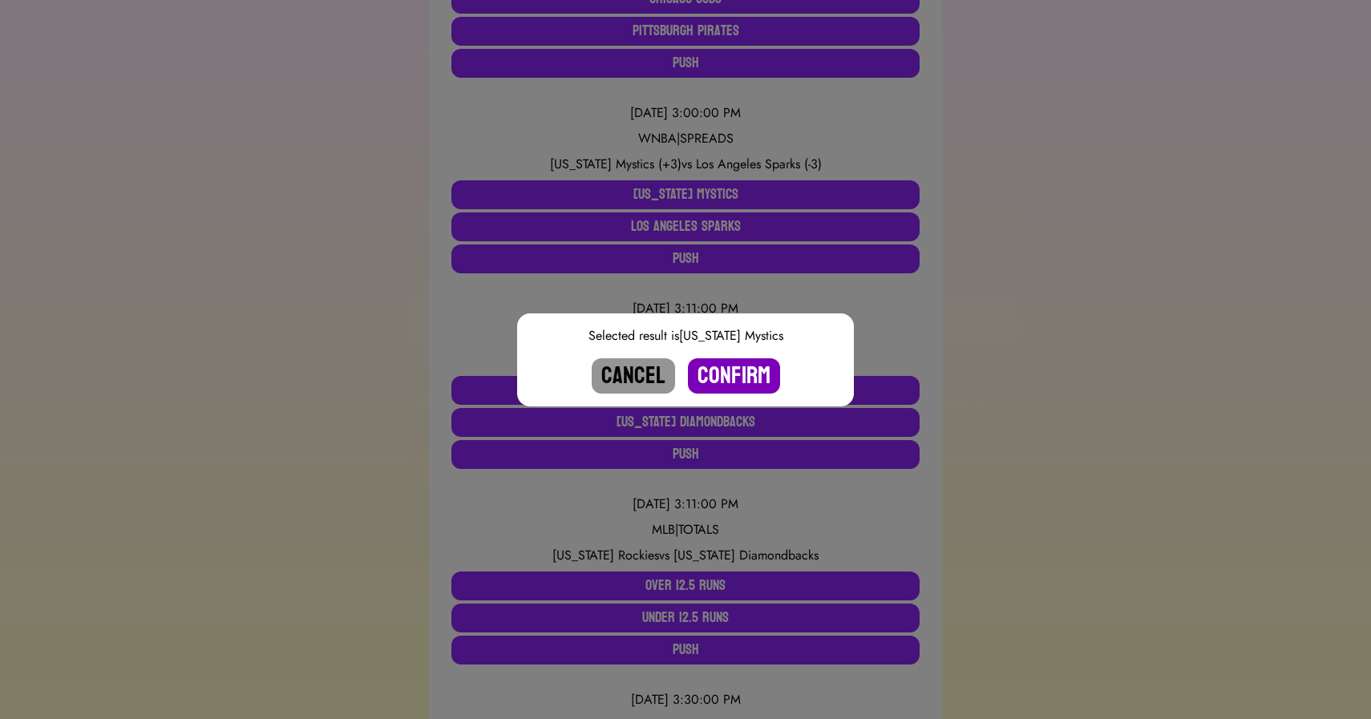
click at [726, 373] on button "Confirm" at bounding box center [734, 375] width 92 height 35
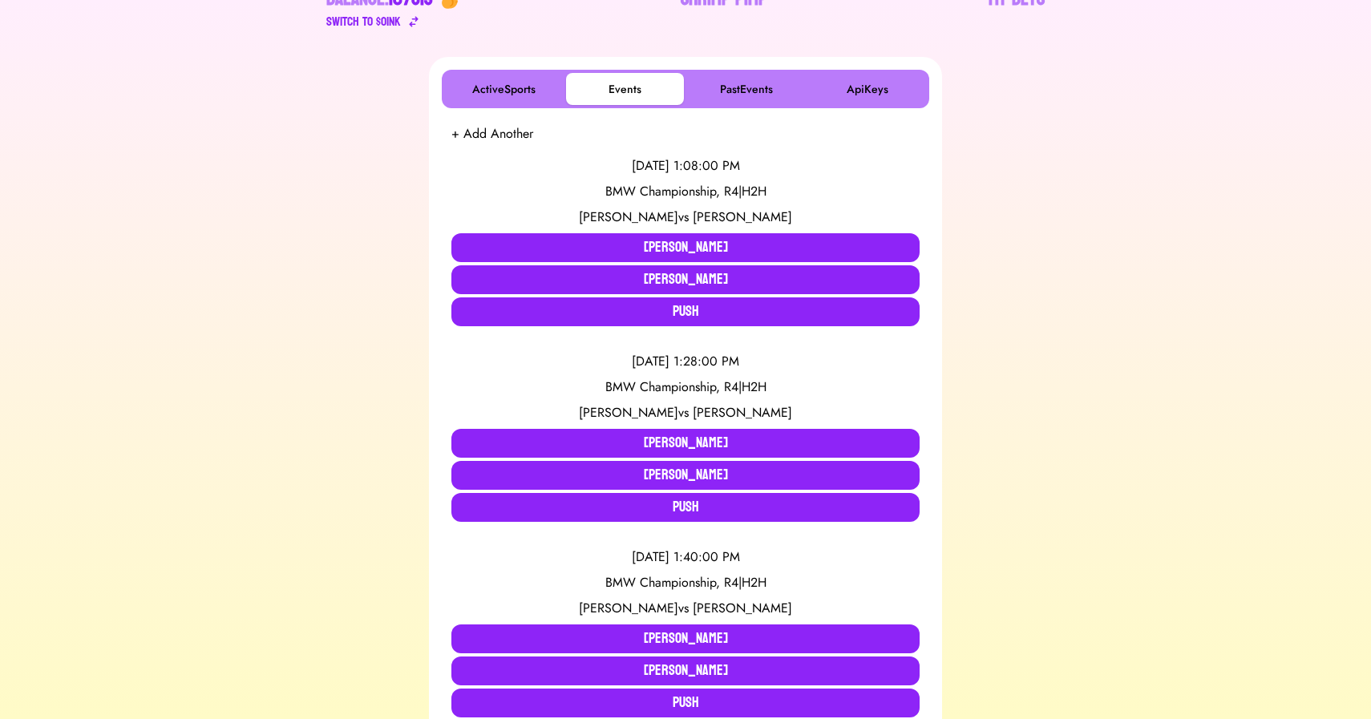
scroll to position [1817, 0]
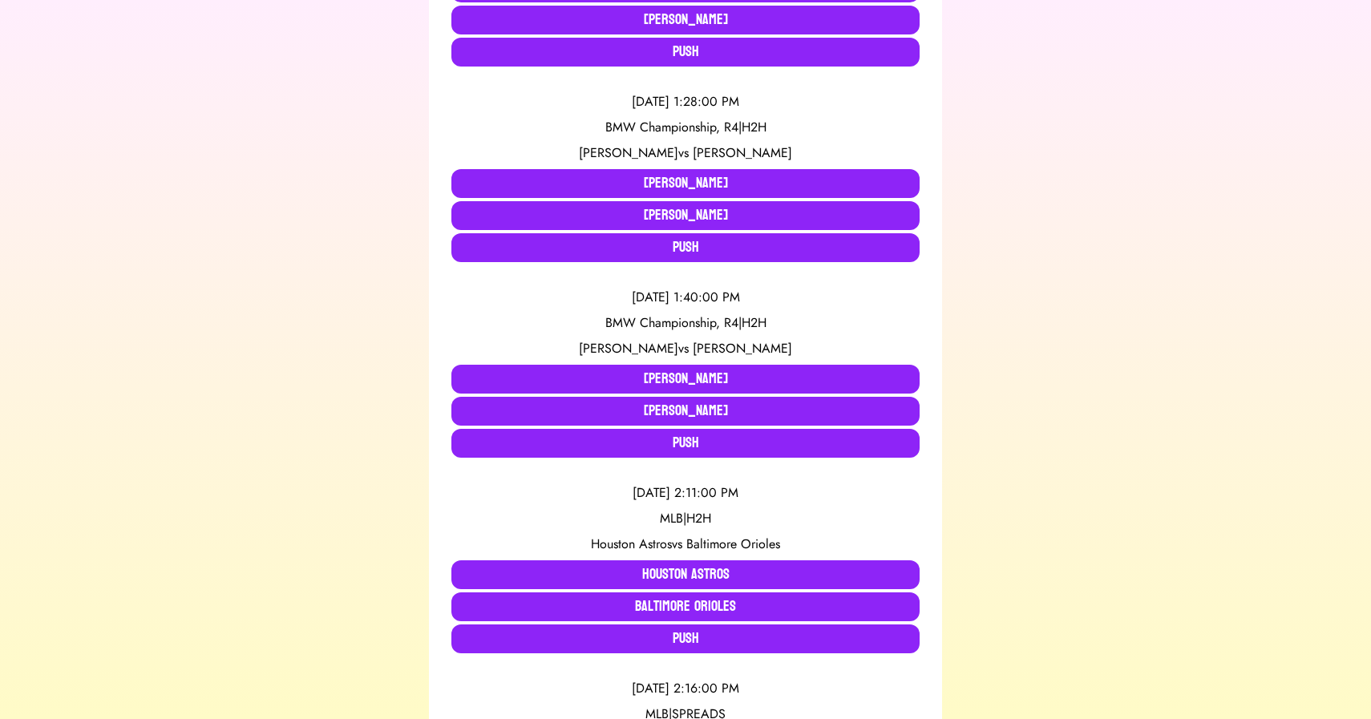
scroll to position [0, 0]
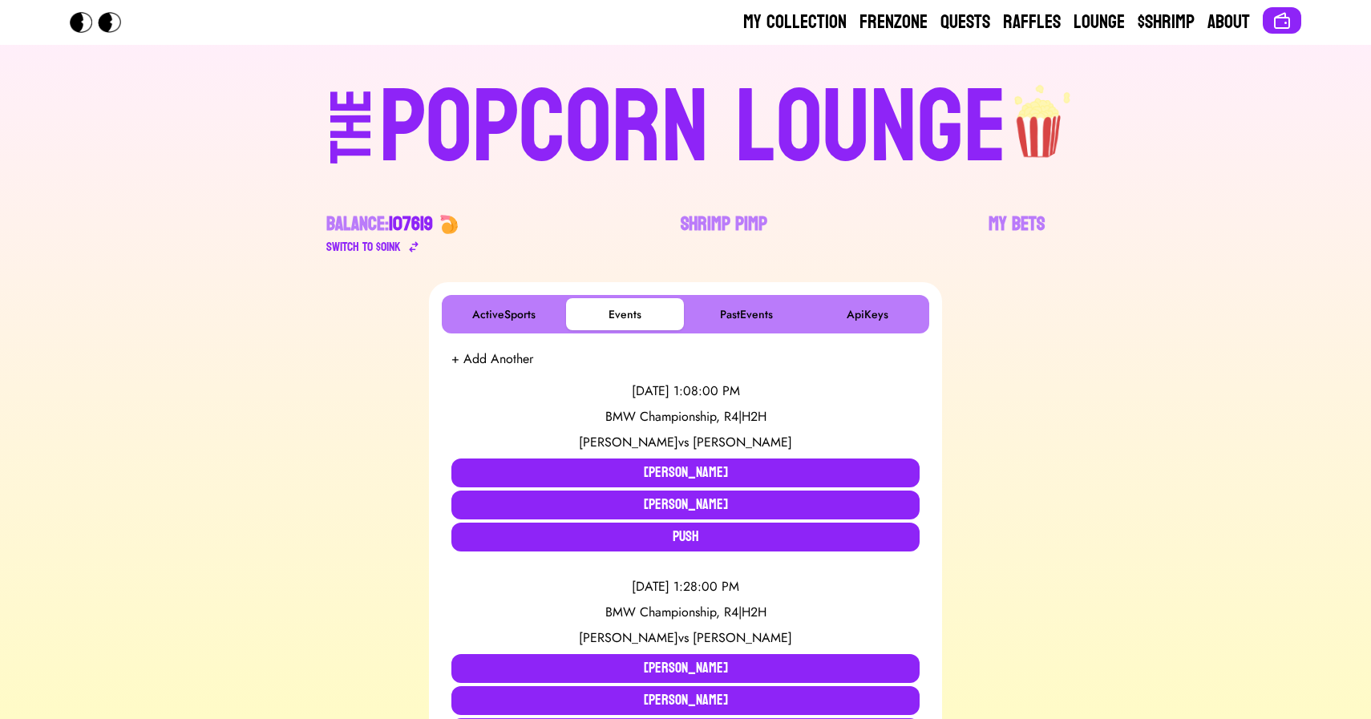
click at [711, 111] on div "POPCORN LOUNGE" at bounding box center [693, 128] width 628 height 103
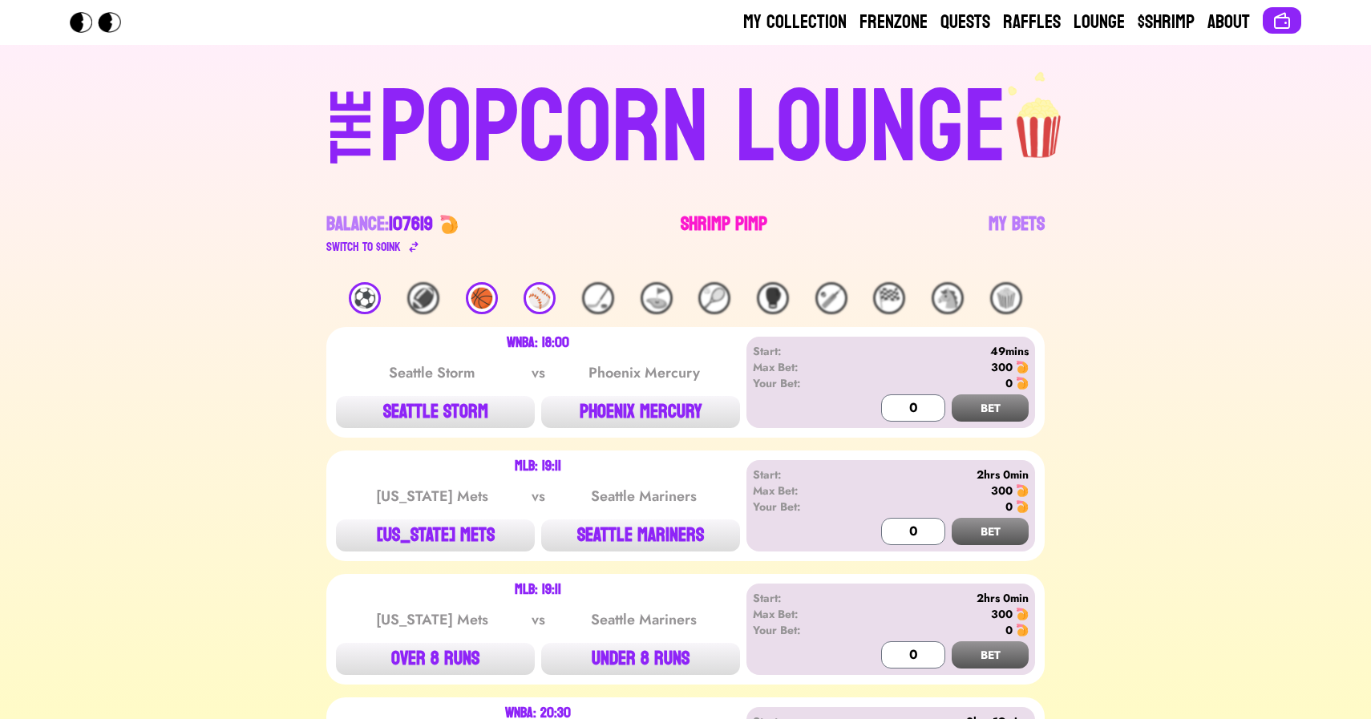
click at [706, 219] on link "Shrimp Pimp" at bounding box center [723, 234] width 87 height 45
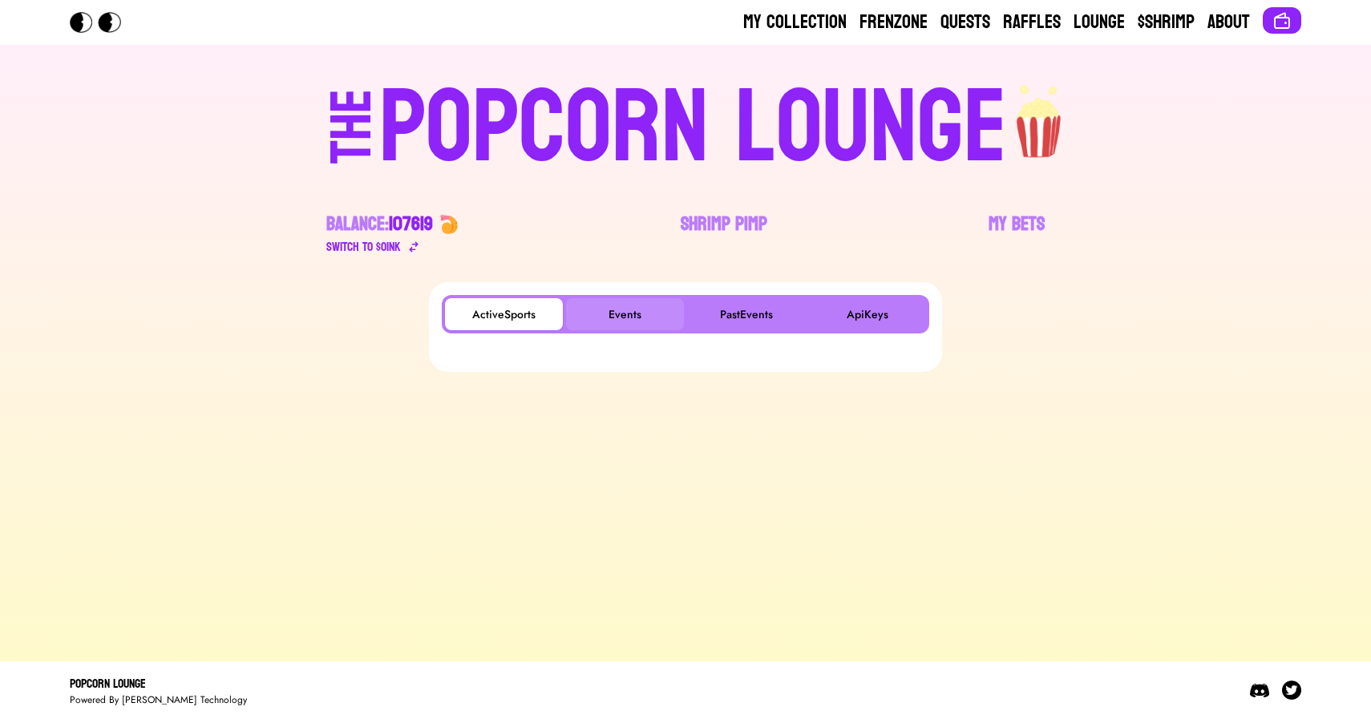
click at [620, 318] on button "Events" at bounding box center [625, 314] width 118 height 32
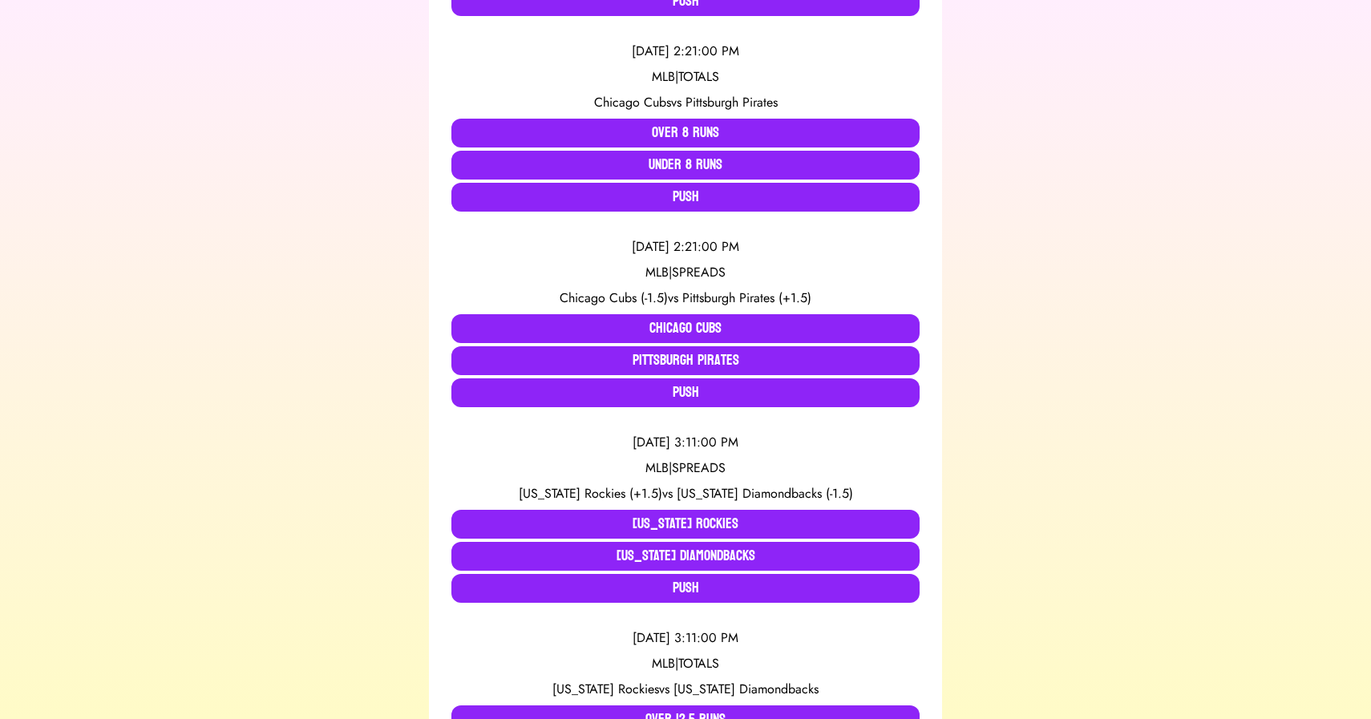
scroll to position [1515, 0]
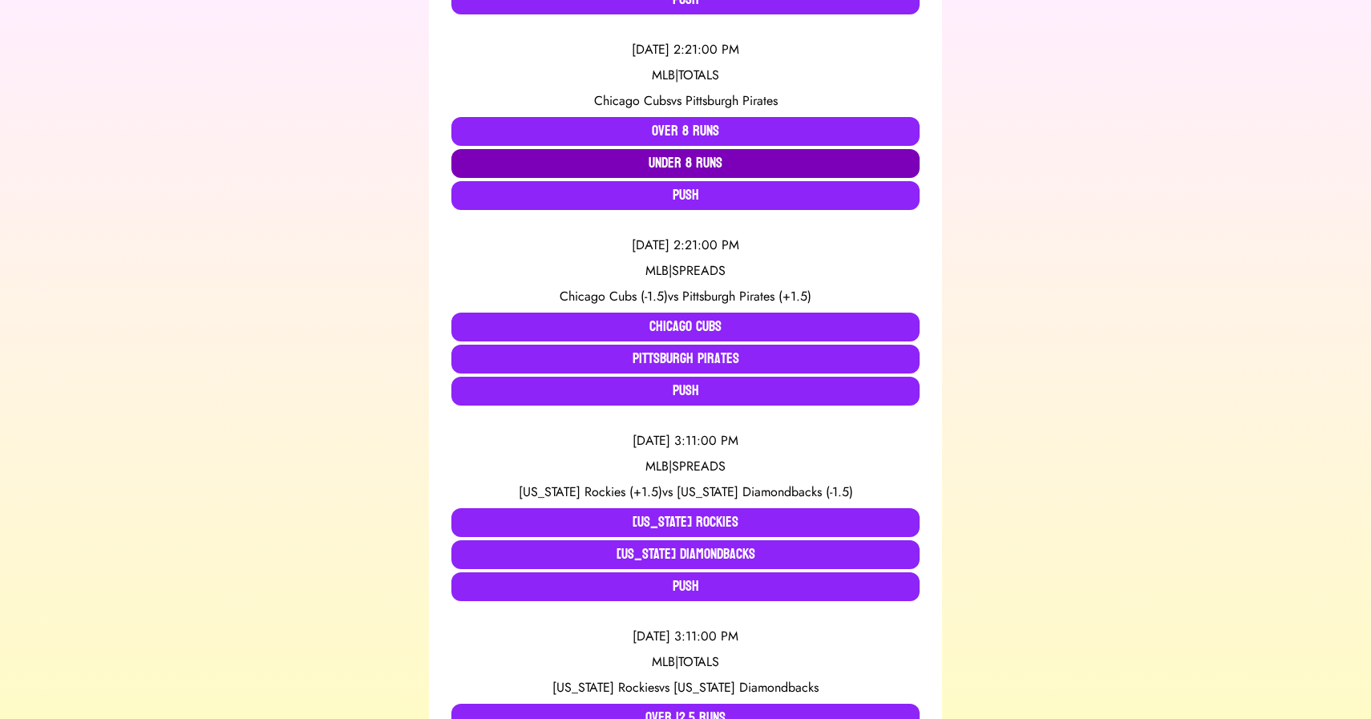
click at [588, 160] on button "Under 8 Runs" at bounding box center [685, 163] width 468 height 29
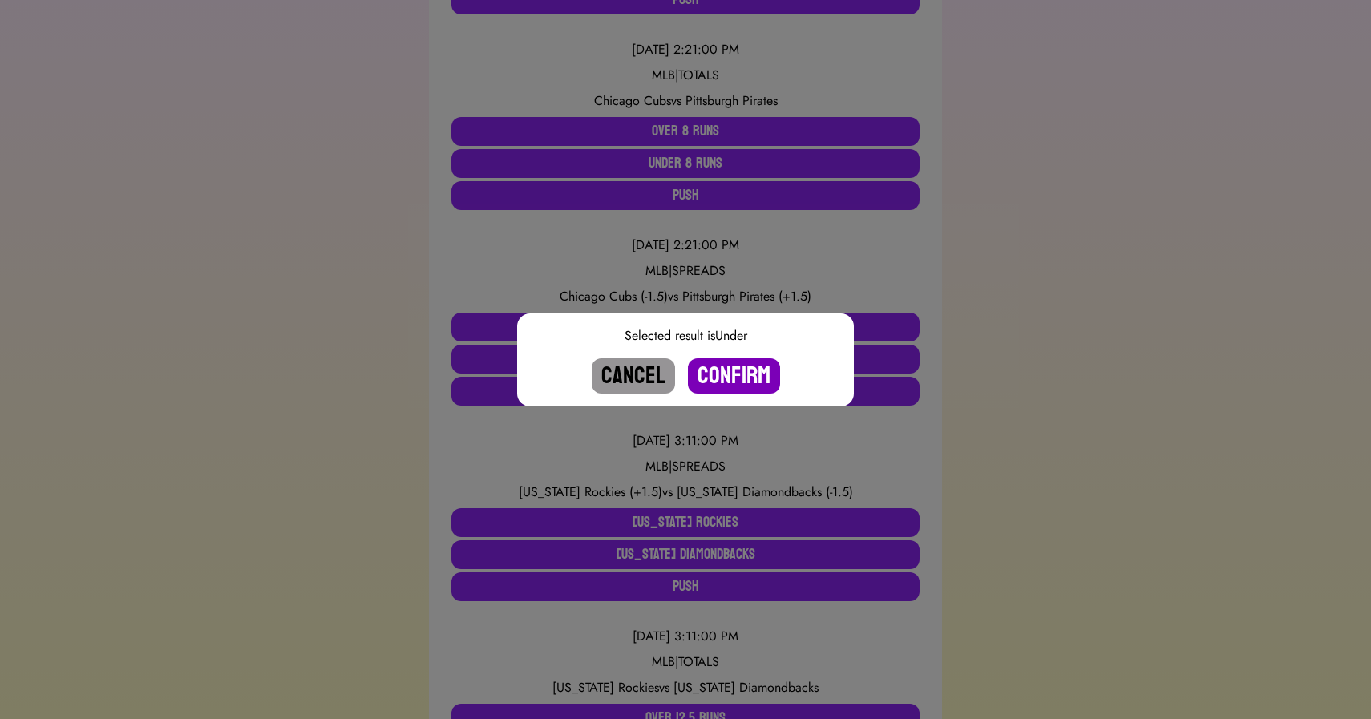
click at [732, 380] on button "Confirm" at bounding box center [734, 375] width 92 height 35
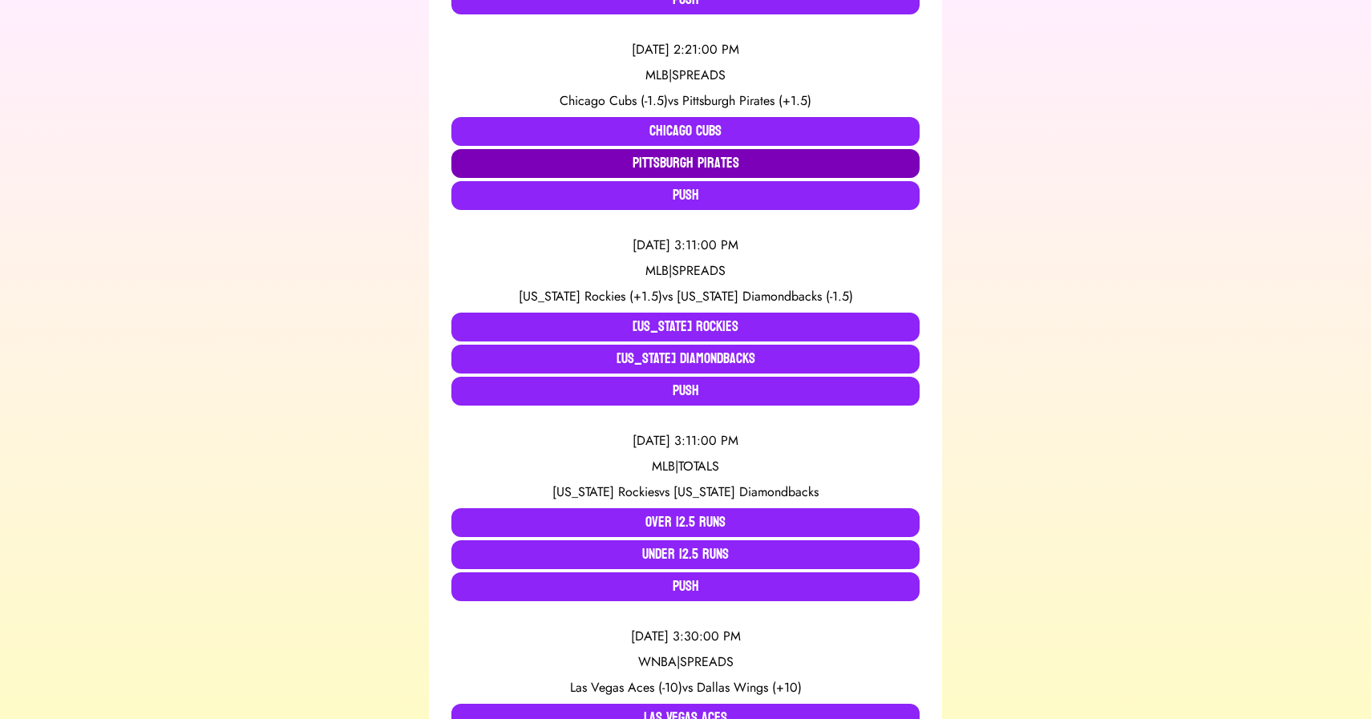
click at [686, 166] on button "Pittsburgh Pirates" at bounding box center [685, 163] width 468 height 29
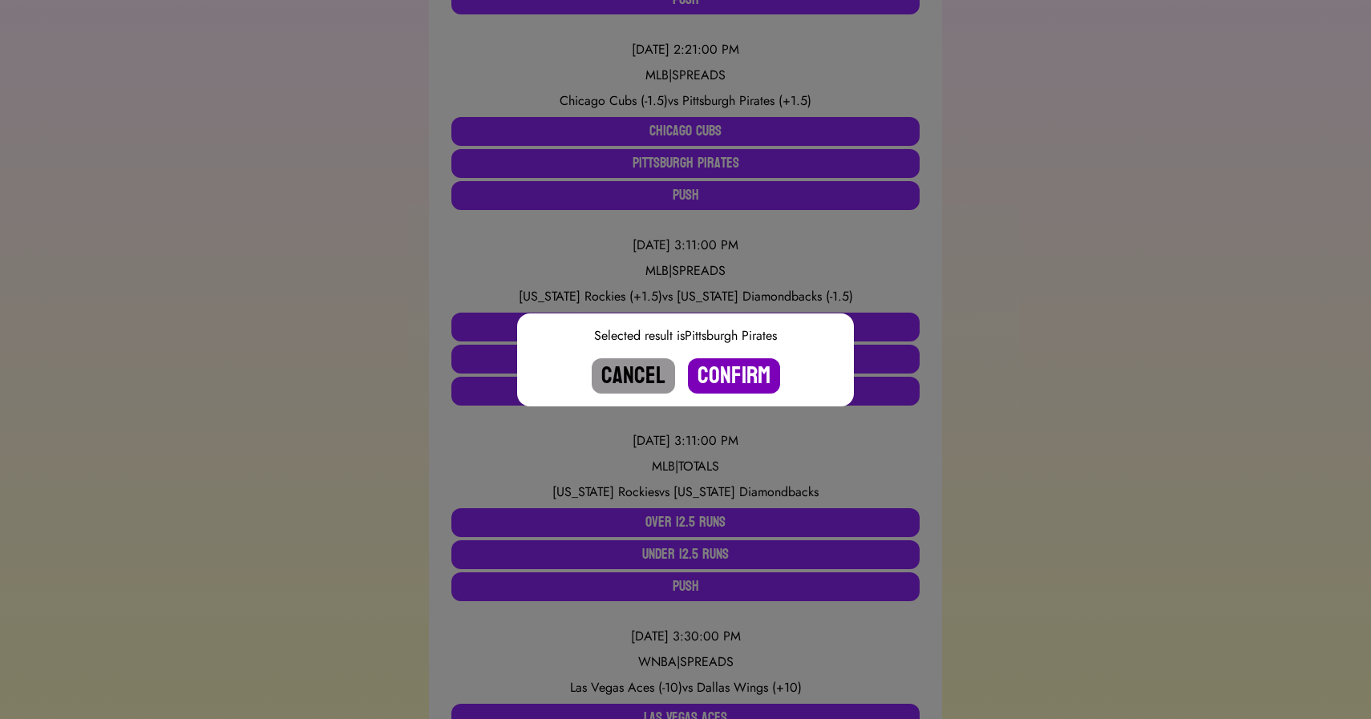
click at [729, 377] on button "Confirm" at bounding box center [734, 375] width 92 height 35
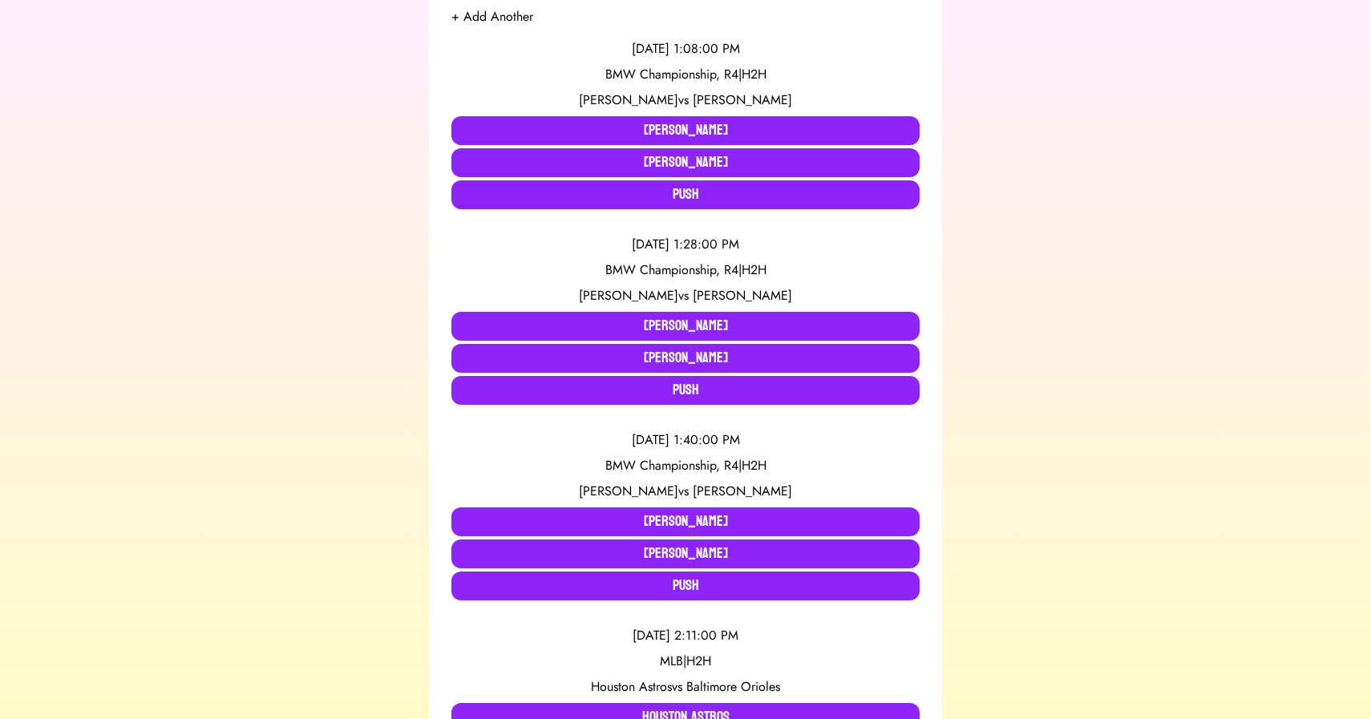
scroll to position [0, 0]
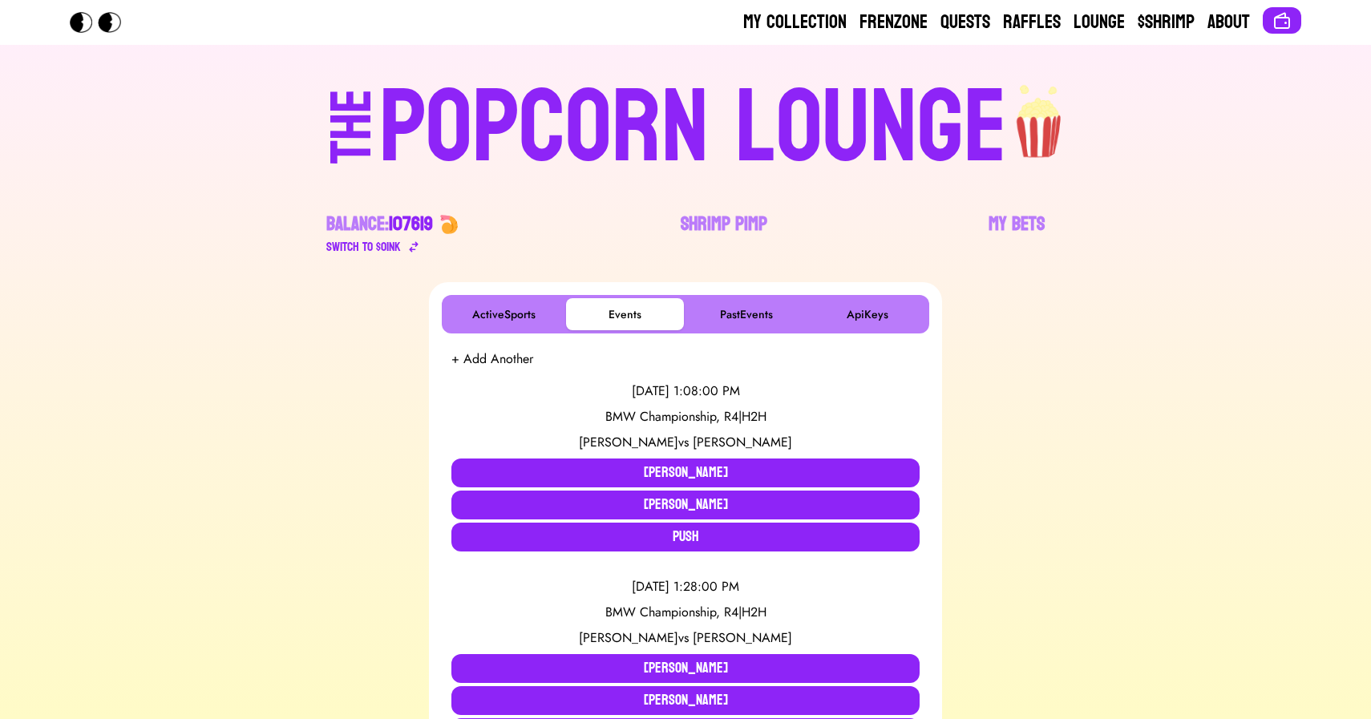
click at [637, 127] on div "POPCORN LOUNGE" at bounding box center [693, 128] width 628 height 103
